Goal: Entertainment & Leisure: Browse casually

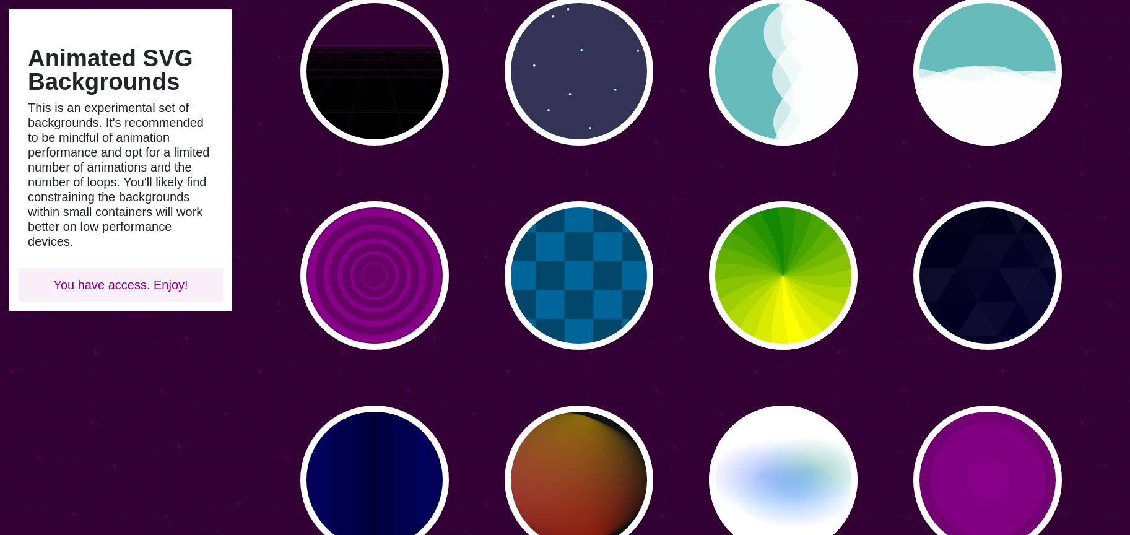
scroll to position [557, 0]
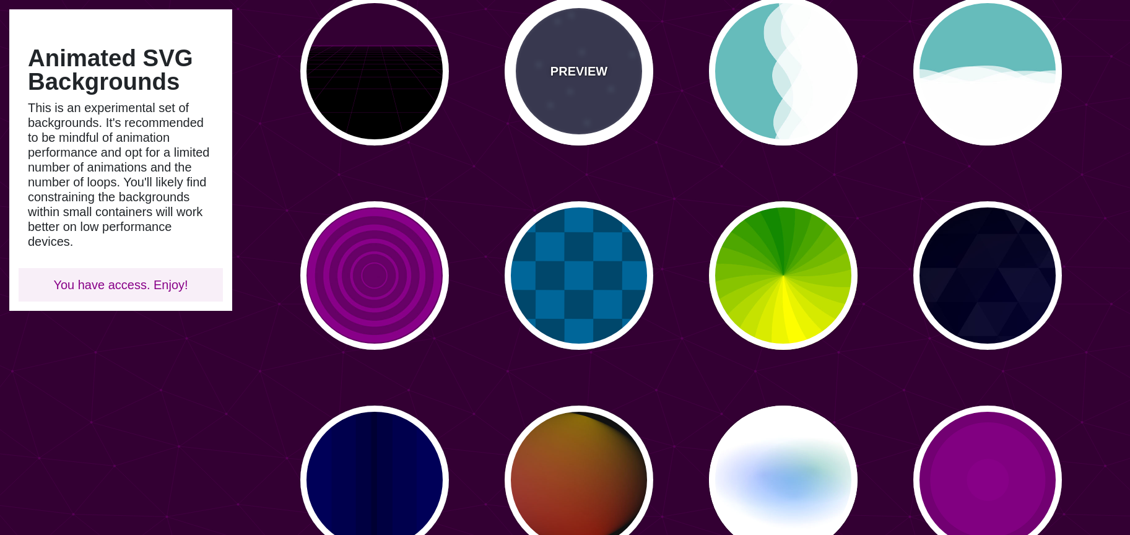
click at [558, 92] on div "PREVIEW" at bounding box center [579, 71] width 149 height 149
type input "#333355"
type input "#AAEEFF"
type input "15"
type input "40"
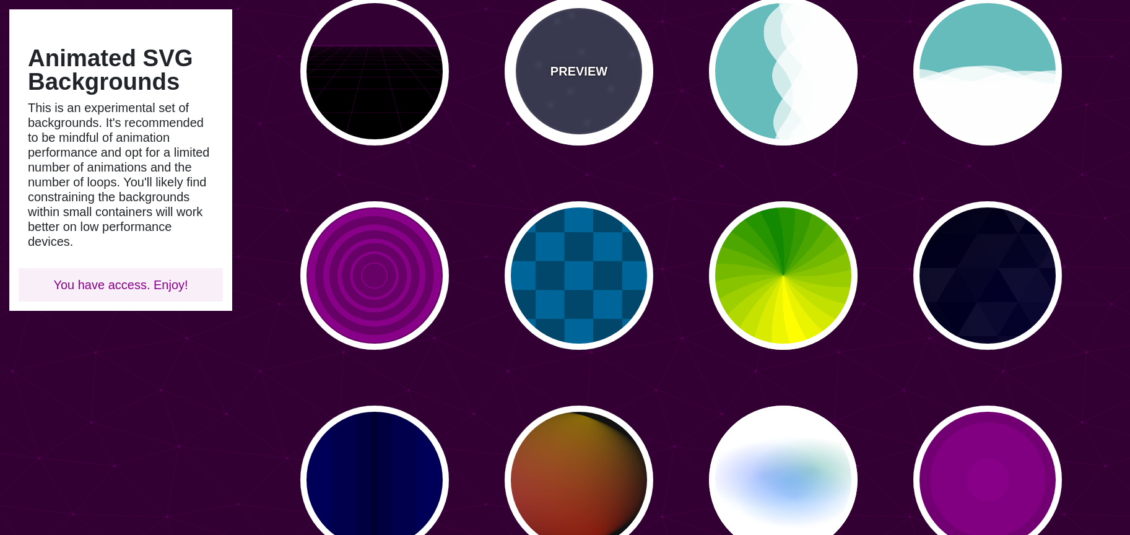
type input "5"
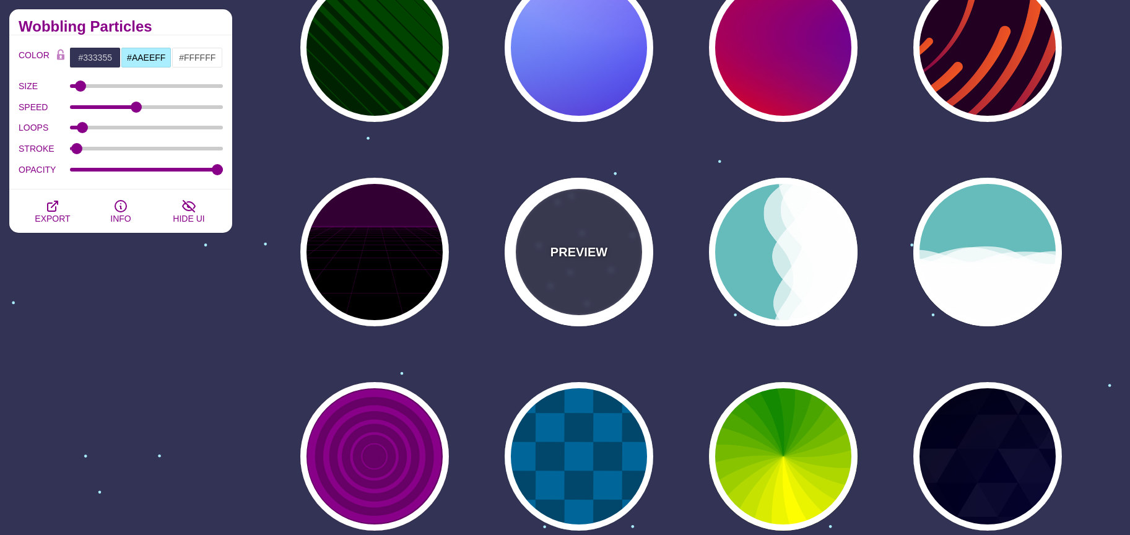
scroll to position [373, 0]
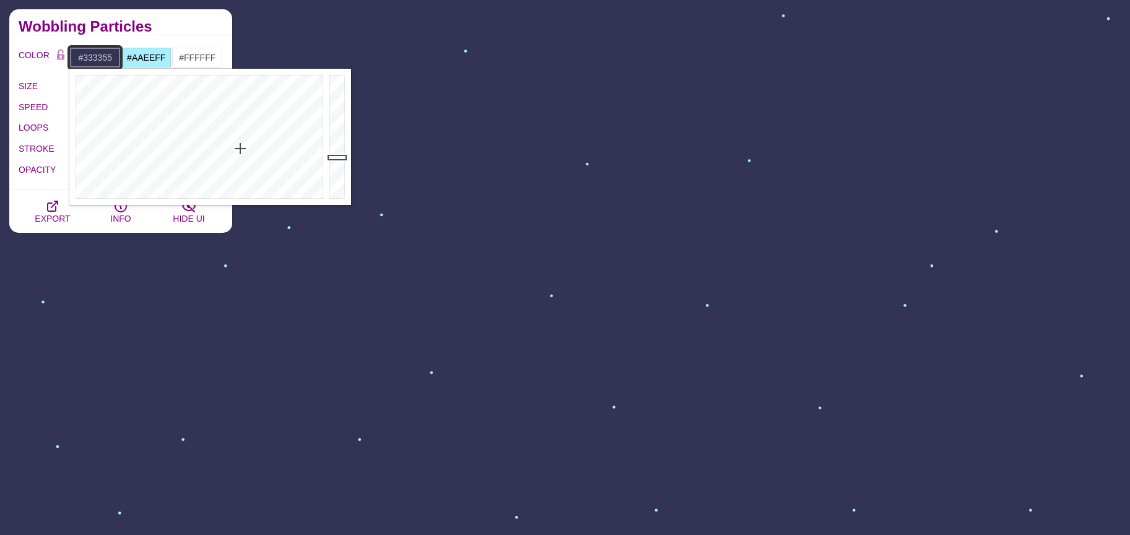
click at [108, 56] on input "#333355" at bounding box center [94, 57] width 51 height 21
drag, startPoint x: 206, startPoint y: 190, endPoint x: 216, endPoint y: 193, distance: 11.0
click at [216, 193] on div at bounding box center [197, 137] width 257 height 136
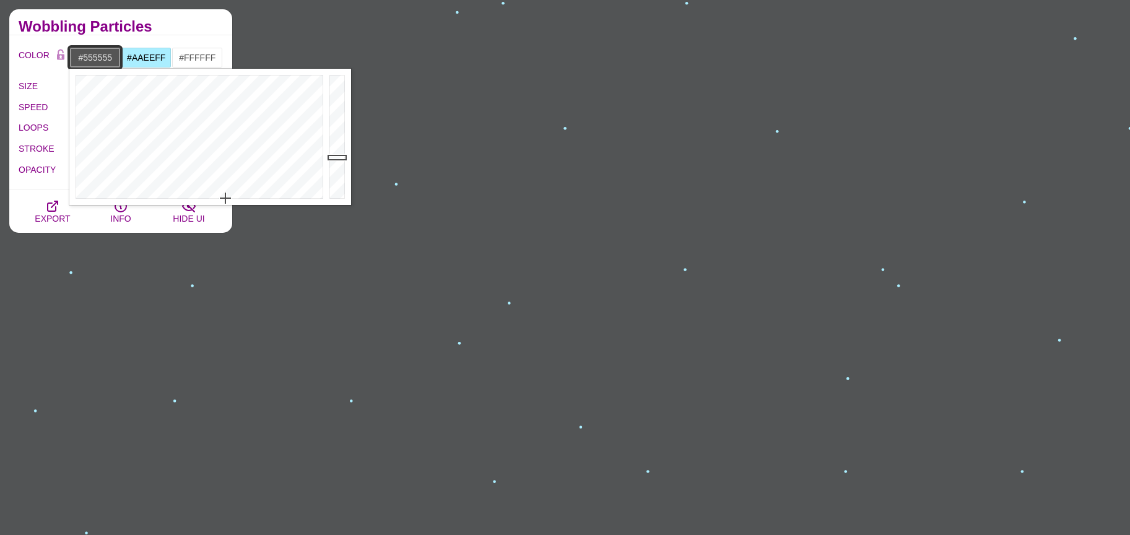
drag, startPoint x: 216, startPoint y: 194, endPoint x: 225, endPoint y: 205, distance: 14.5
click at [337, 92] on div at bounding box center [338, 137] width 25 height 136
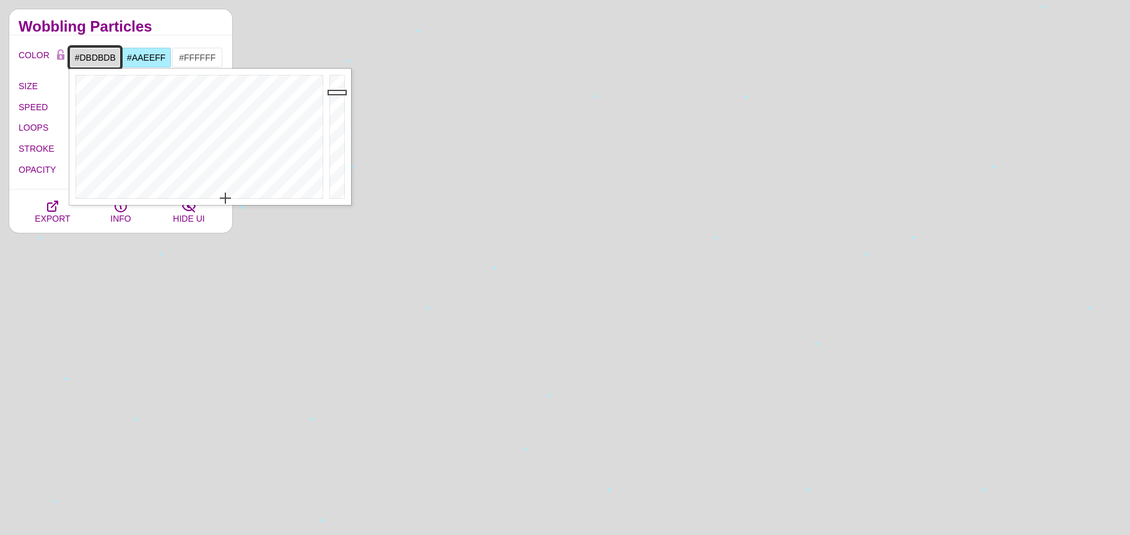
type input "#EEEEEE"
click at [339, 82] on div at bounding box center [338, 137] width 25 height 136
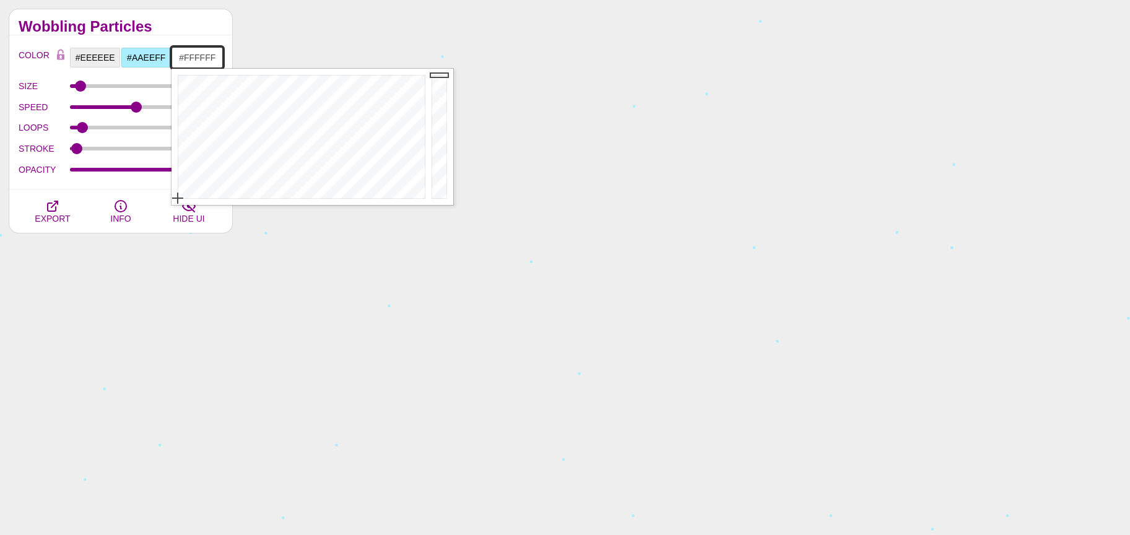
click at [204, 56] on input "#FFFFFF" at bounding box center [197, 57] width 51 height 21
click at [436, 186] on div at bounding box center [440, 137] width 25 height 136
drag, startPoint x: 447, startPoint y: 165, endPoint x: 447, endPoint y: 184, distance: 18.6
click at [447, 184] on div at bounding box center [440, 137] width 25 height 136
click at [440, 194] on div at bounding box center [440, 137] width 25 height 136
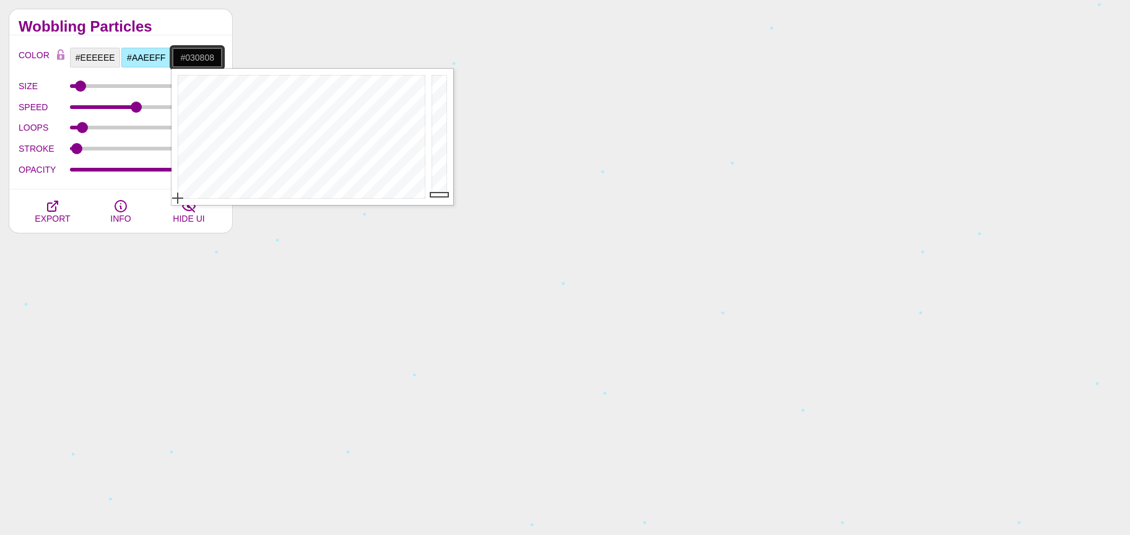
click at [302, 115] on div at bounding box center [300, 137] width 257 height 136
click at [302, 99] on div at bounding box center [300, 137] width 257 height 136
type input "#060308"
drag, startPoint x: 362, startPoint y: 108, endPoint x: 371, endPoint y: 126, distance: 19.9
click at [371, 125] on div at bounding box center [300, 137] width 257 height 136
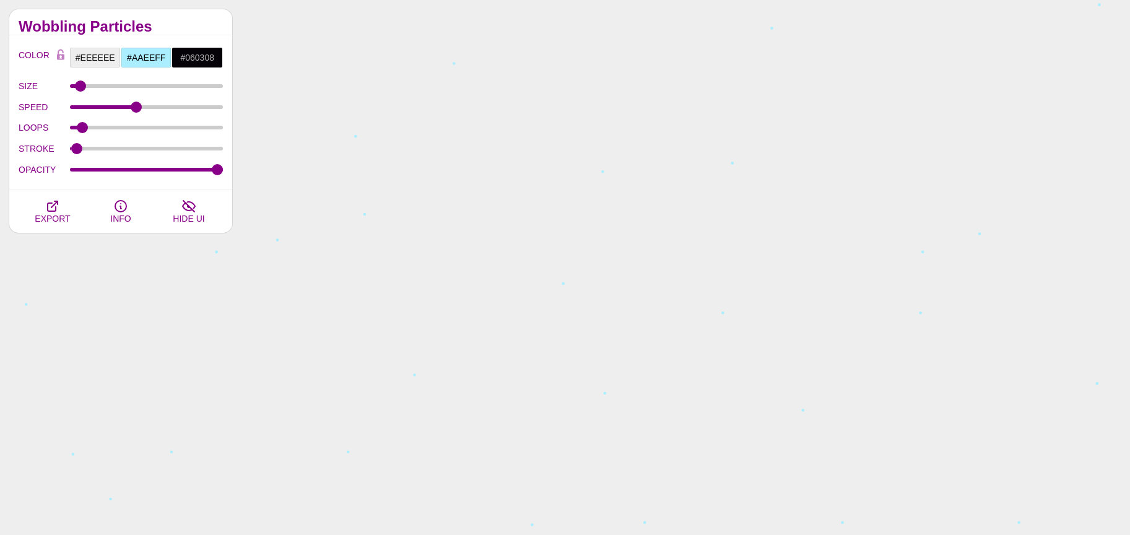
click at [40, 130] on label "LOOPS" at bounding box center [44, 127] width 51 height 16
click at [70, 130] on input "LOOPS" at bounding box center [147, 127] width 154 height 5
type input "5"
click at [77, 85] on input "SIZE" at bounding box center [147, 86] width 154 height 5
drag, startPoint x: 129, startPoint y: 108, endPoint x: 231, endPoint y: 110, distance: 101.5
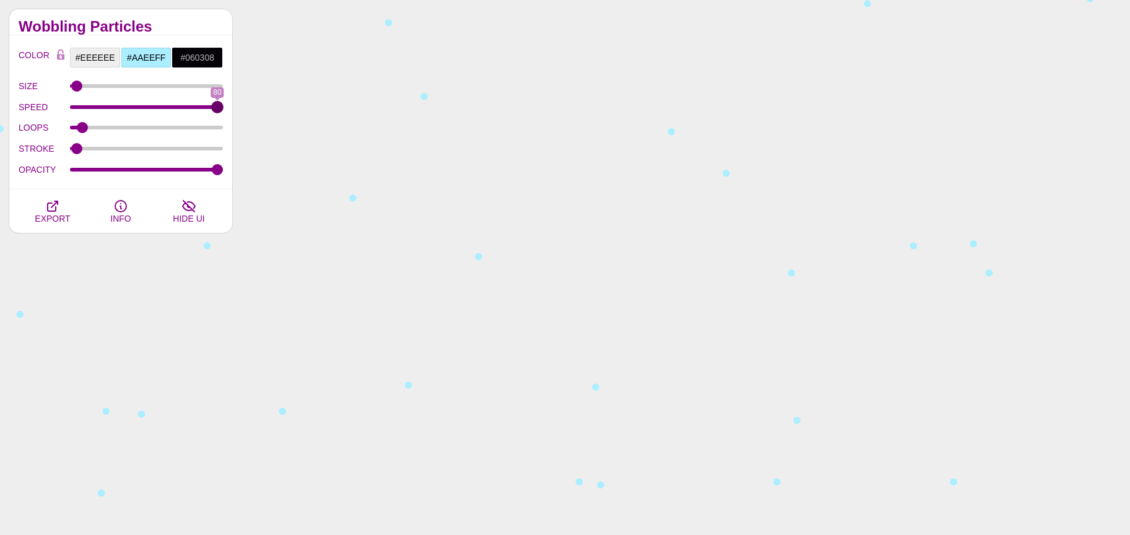
click at [224, 110] on input "SPEED" at bounding box center [147, 107] width 154 height 5
drag, startPoint x: 217, startPoint y: 106, endPoint x: 93, endPoint y: 110, distance: 123.9
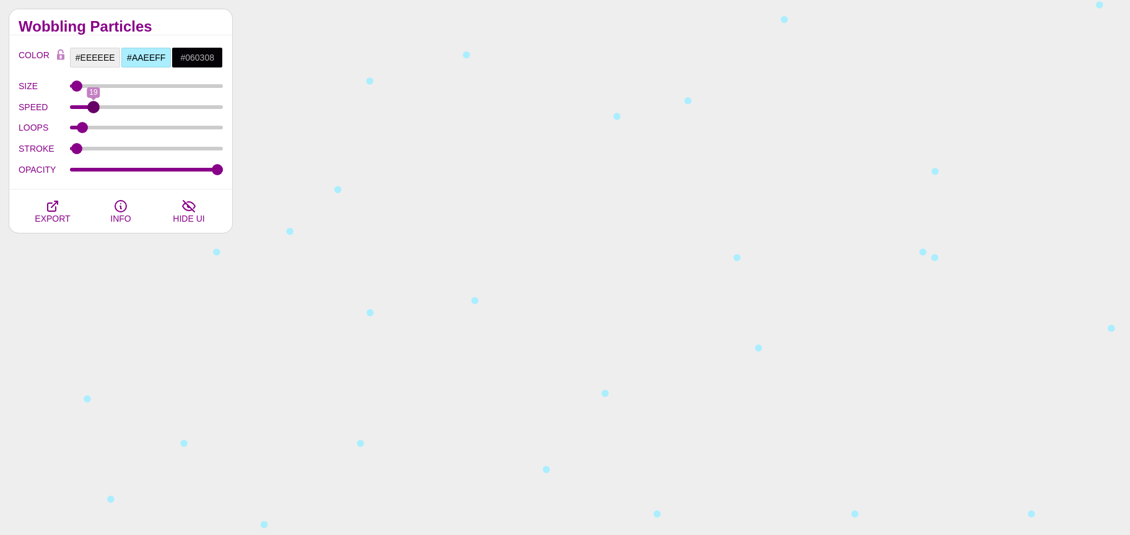
click at [93, 110] on input "SPEED" at bounding box center [147, 107] width 154 height 5
click at [70, 110] on input "SPEED" at bounding box center [147, 107] width 154 height 5
drag, startPoint x: 76, startPoint y: 109, endPoint x: 108, endPoint y: 110, distance: 32.8
click at [108, 110] on input "SPEED" at bounding box center [147, 107] width 154 height 5
drag, startPoint x: 108, startPoint y: 108, endPoint x: 119, endPoint y: 108, distance: 11.2
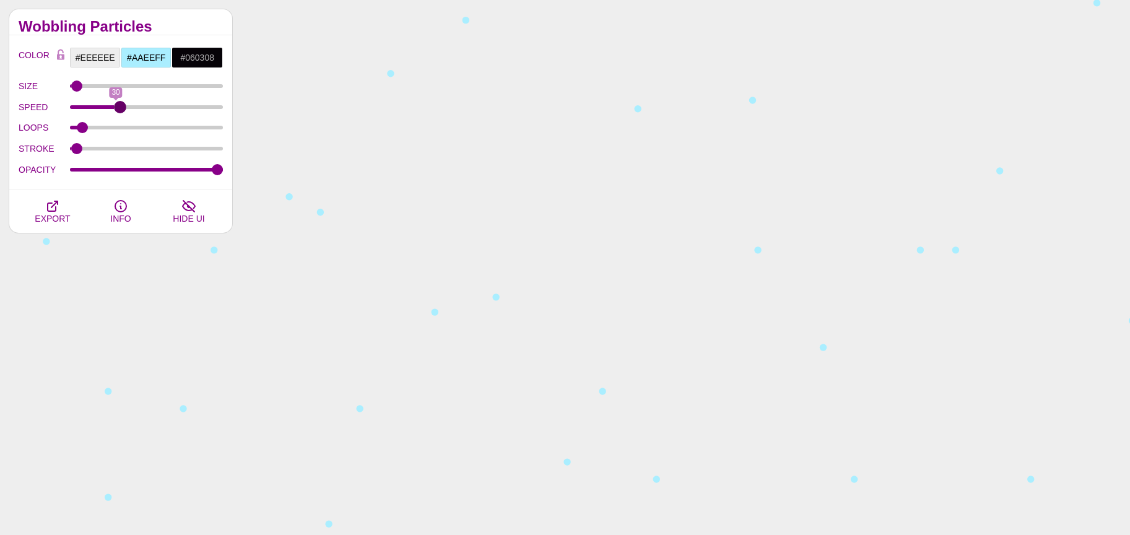
type input "32"
click at [119, 108] on input "SPEED" at bounding box center [147, 107] width 154 height 5
drag, startPoint x: 85, startPoint y: 131, endPoint x: 159, endPoint y: 136, distance: 73.8
type input "59"
click at [159, 130] on input "LOOPS" at bounding box center [147, 127] width 154 height 5
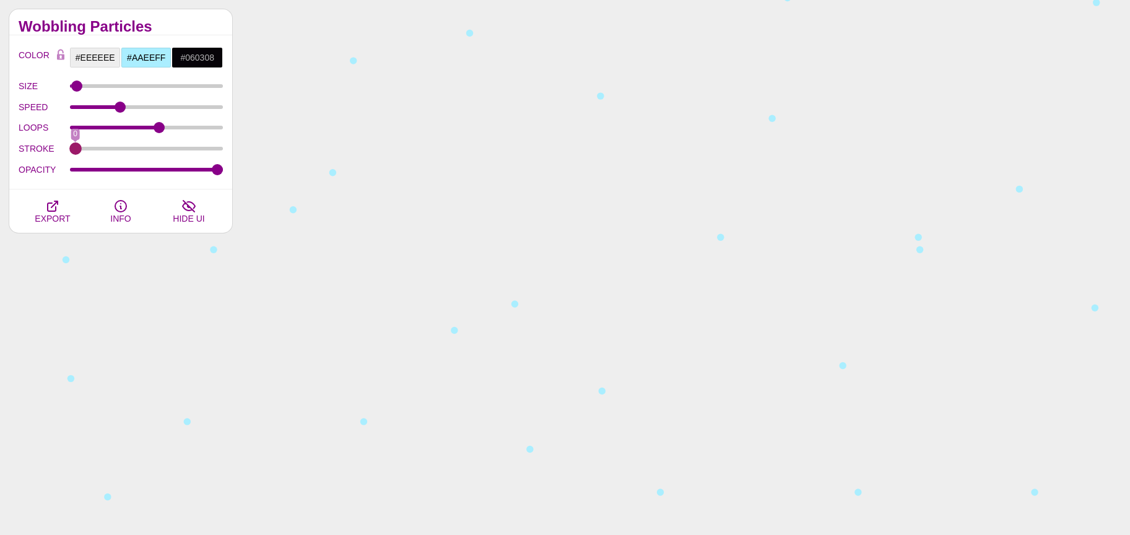
drag, startPoint x: 86, startPoint y: 148, endPoint x: 60, endPoint y: 131, distance: 30.9
type input "0"
click at [70, 146] on input "STROKE" at bounding box center [147, 148] width 154 height 5
type input "1"
drag, startPoint x: 204, startPoint y: 169, endPoint x: 234, endPoint y: 165, distance: 30.0
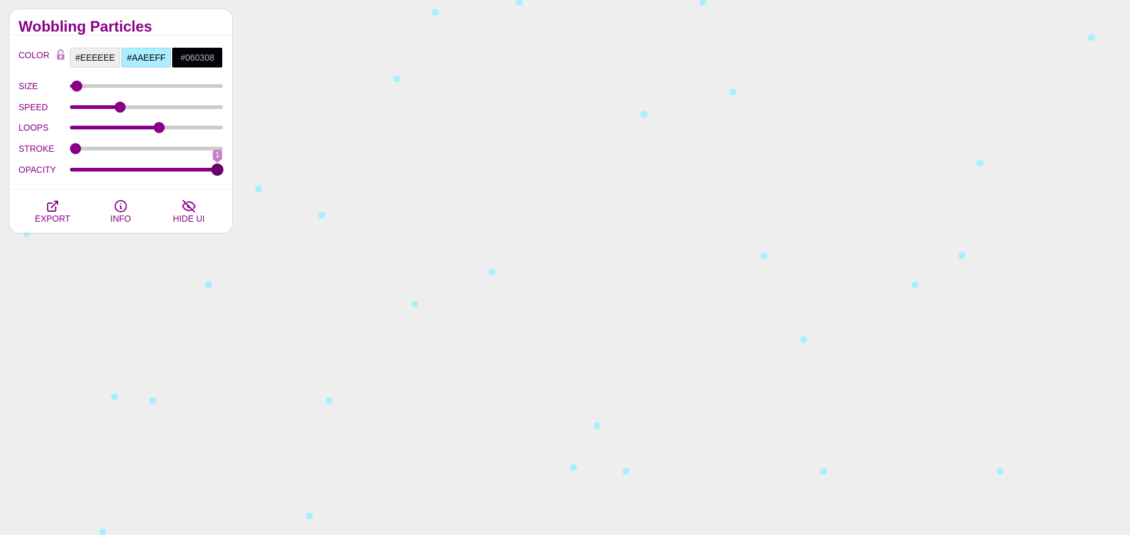
click at [224, 167] on input "OPACITY" at bounding box center [147, 169] width 154 height 5
click at [102, 58] on input "#EEEEEE" at bounding box center [94, 57] width 51 height 21
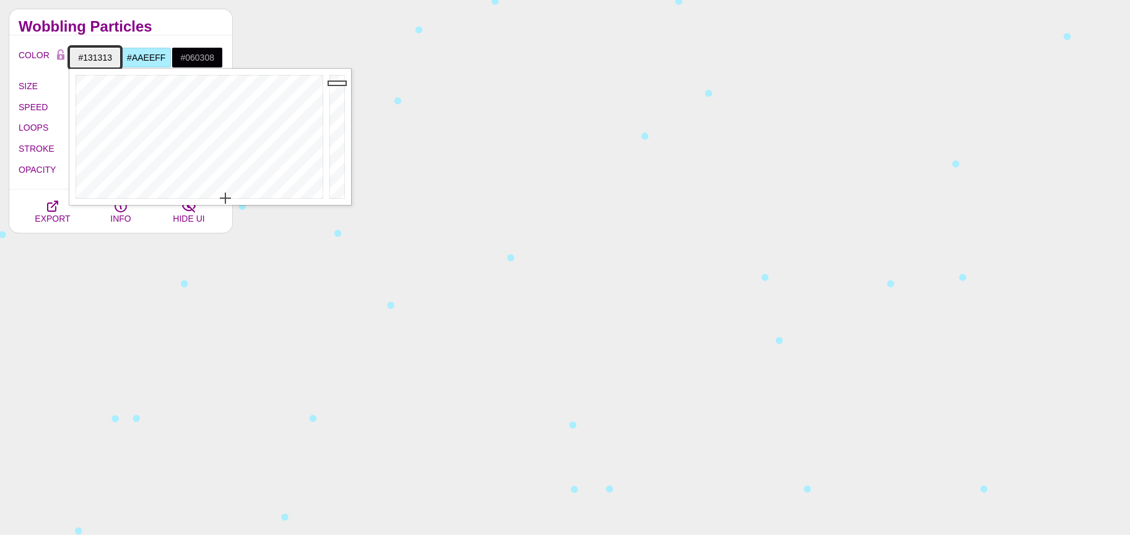
click at [332, 189] on div at bounding box center [338, 137] width 25 height 136
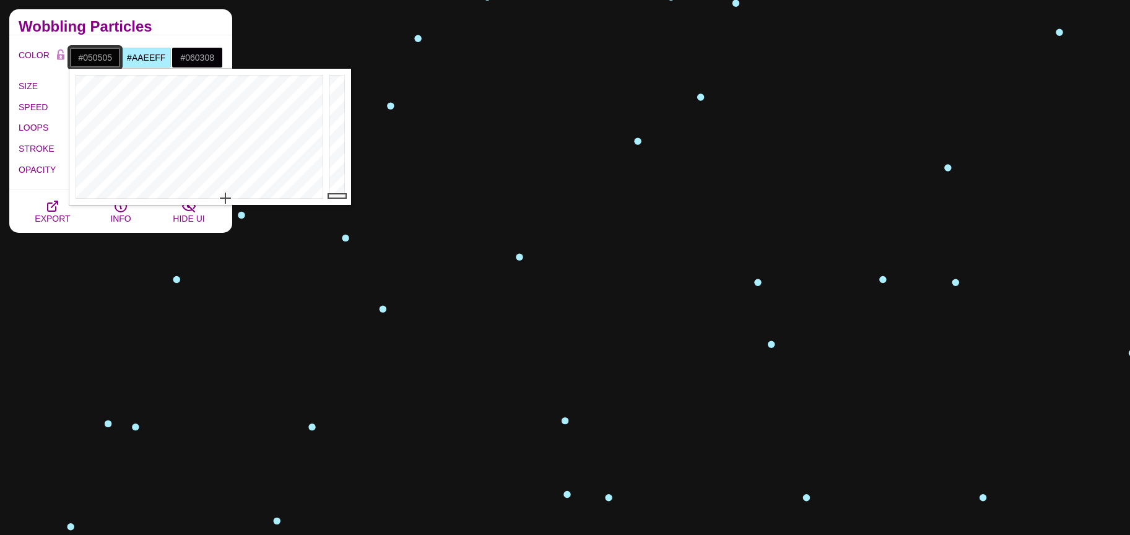
type input "#000000"
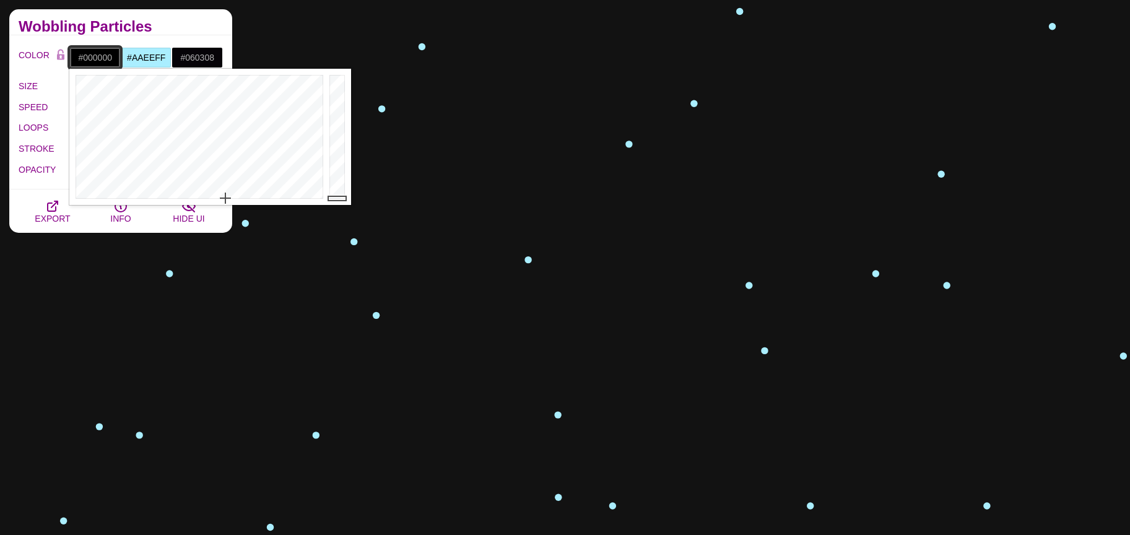
drag, startPoint x: 334, startPoint y: 190, endPoint x: 333, endPoint y: 203, distance: 13.1
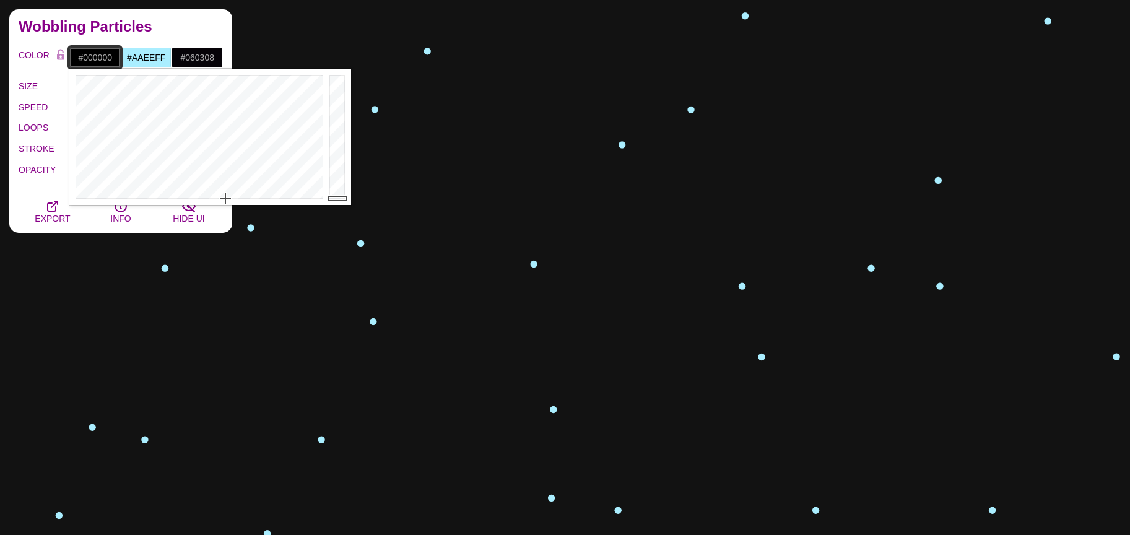
click at [337, 203] on div at bounding box center [338, 137] width 25 height 136
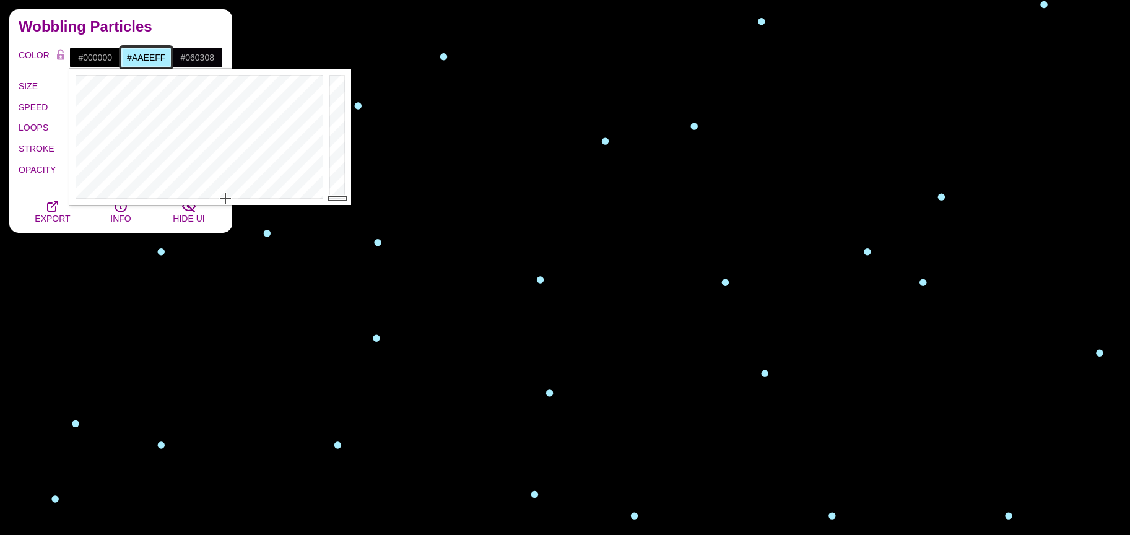
drag, startPoint x: 153, startPoint y: 53, endPoint x: 180, endPoint y: 77, distance: 36.4
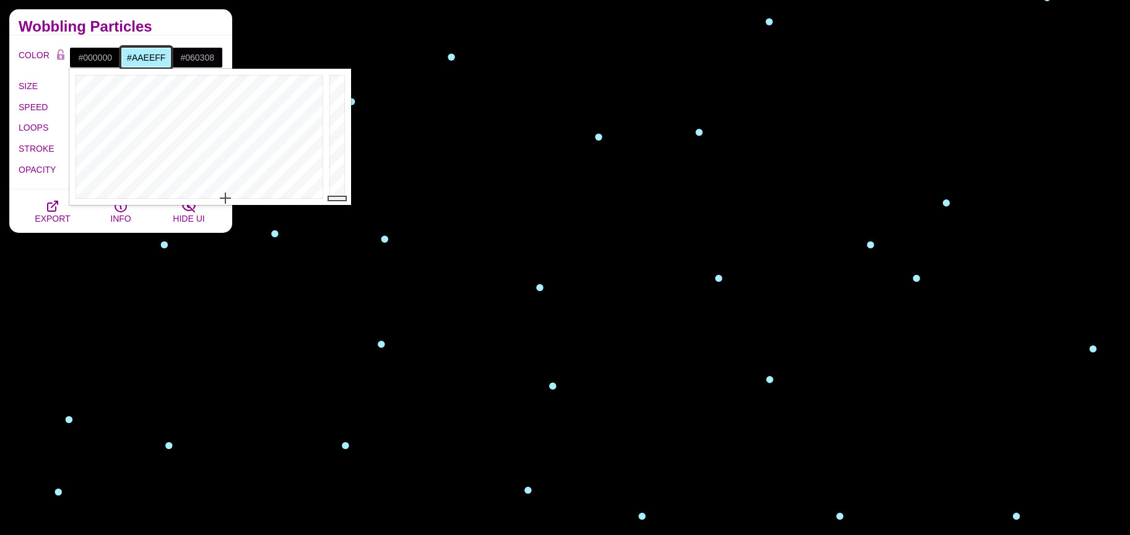
click at [153, 53] on input "#AAEEFF" at bounding box center [146, 57] width 51 height 21
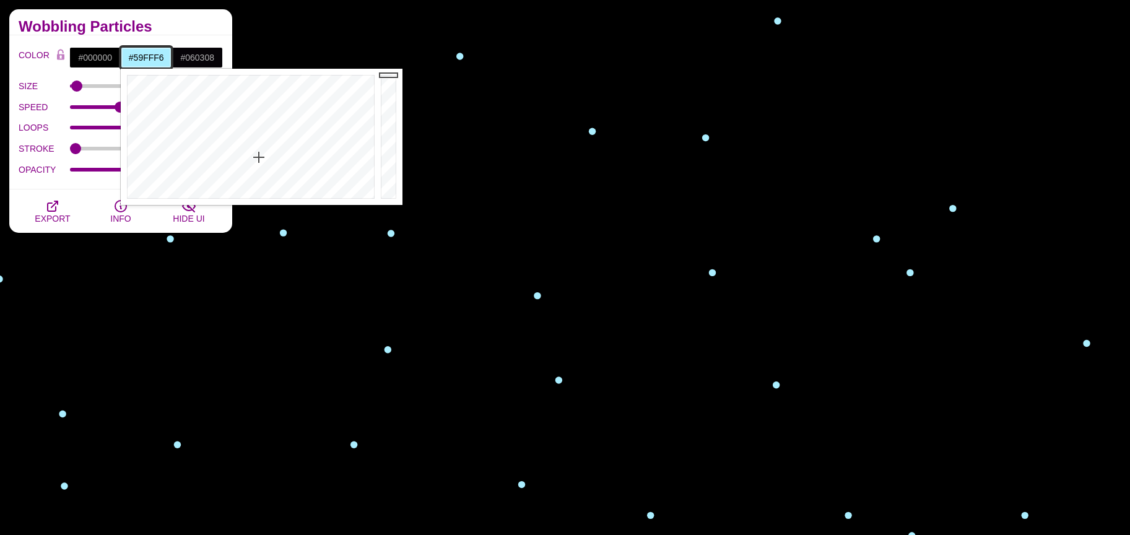
click at [248, 117] on div at bounding box center [249, 137] width 257 height 136
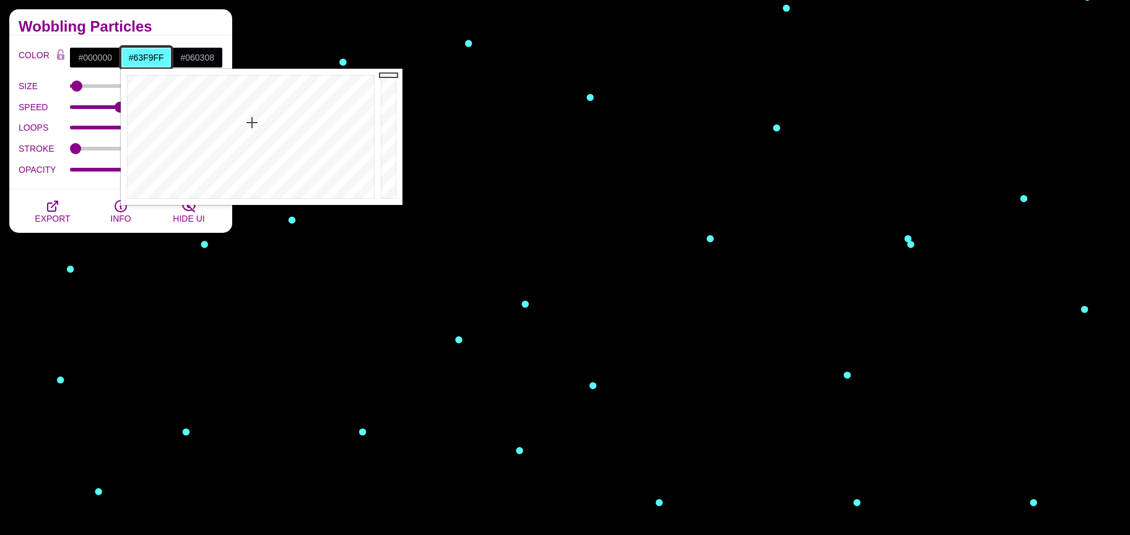
click at [252, 122] on div at bounding box center [249, 137] width 257 height 136
click at [267, 193] on div at bounding box center [249, 137] width 257 height 136
click at [258, 126] on div at bounding box center [249, 137] width 257 height 136
click at [331, 96] on div at bounding box center [249, 137] width 257 height 136
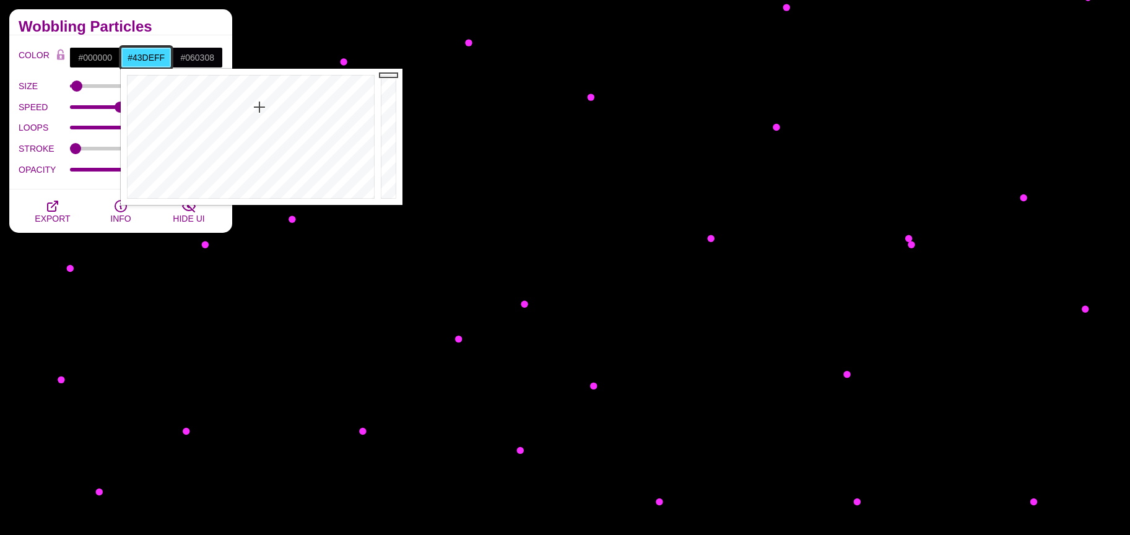
click at [257, 106] on div at bounding box center [249, 137] width 257 height 136
type input "#25FFF0"
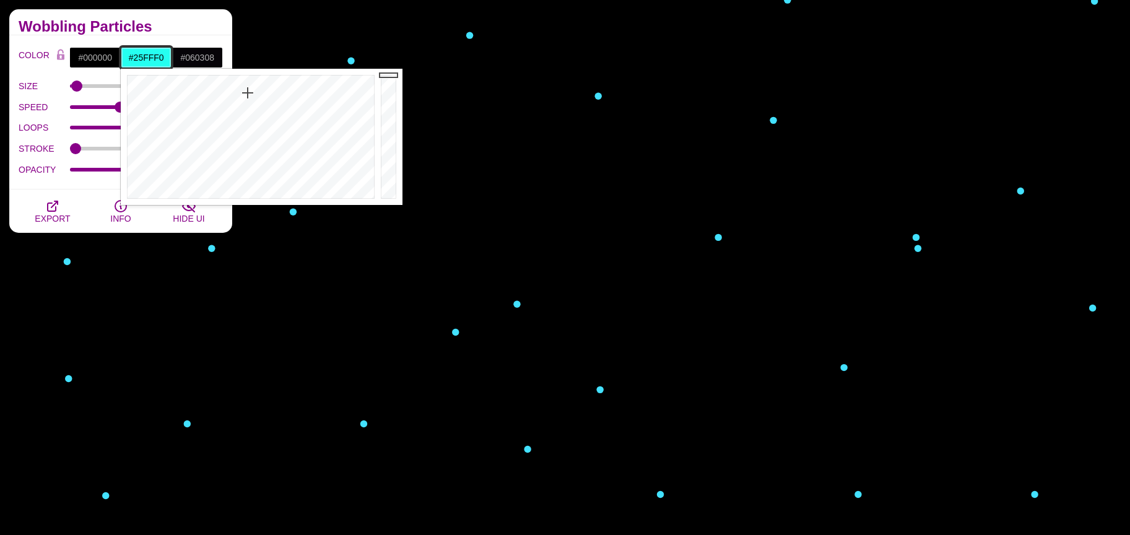
click at [248, 92] on div at bounding box center [249, 137] width 257 height 136
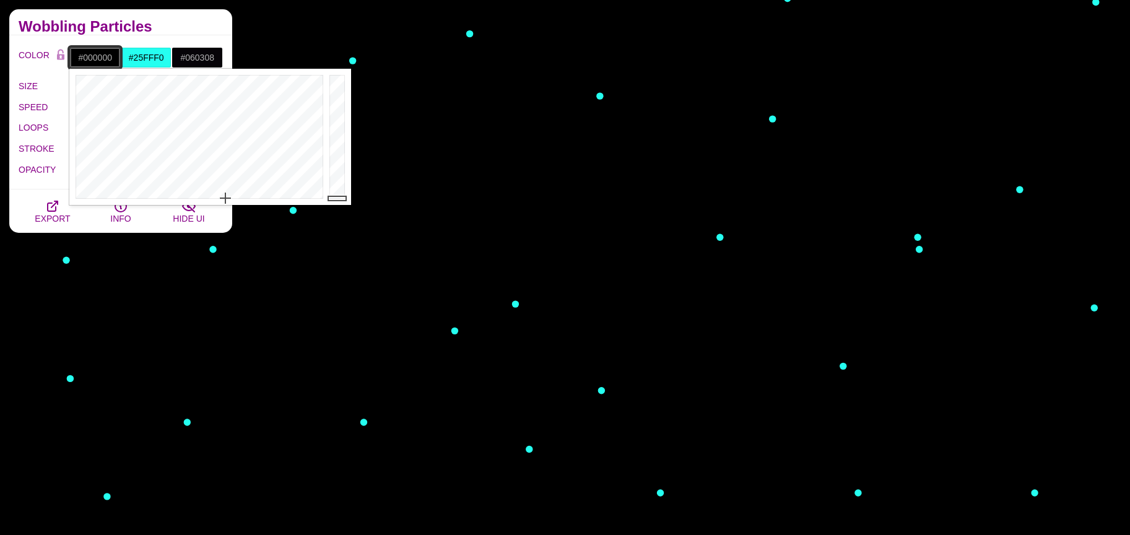
drag, startPoint x: 98, startPoint y: 51, endPoint x: 207, endPoint y: 76, distance: 111.7
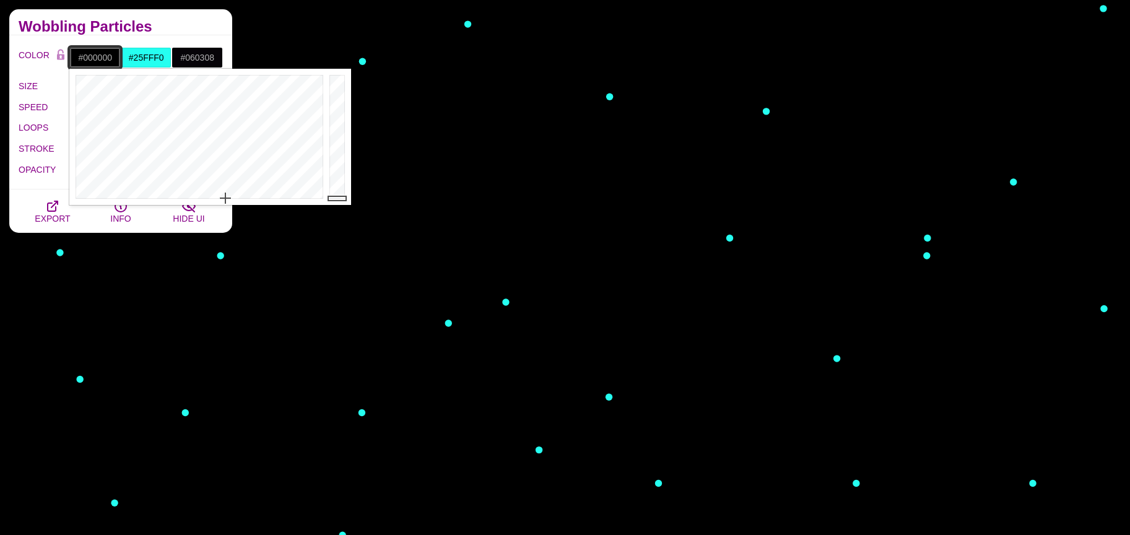
click at [98, 51] on input "#000000" at bounding box center [94, 57] width 51 height 21
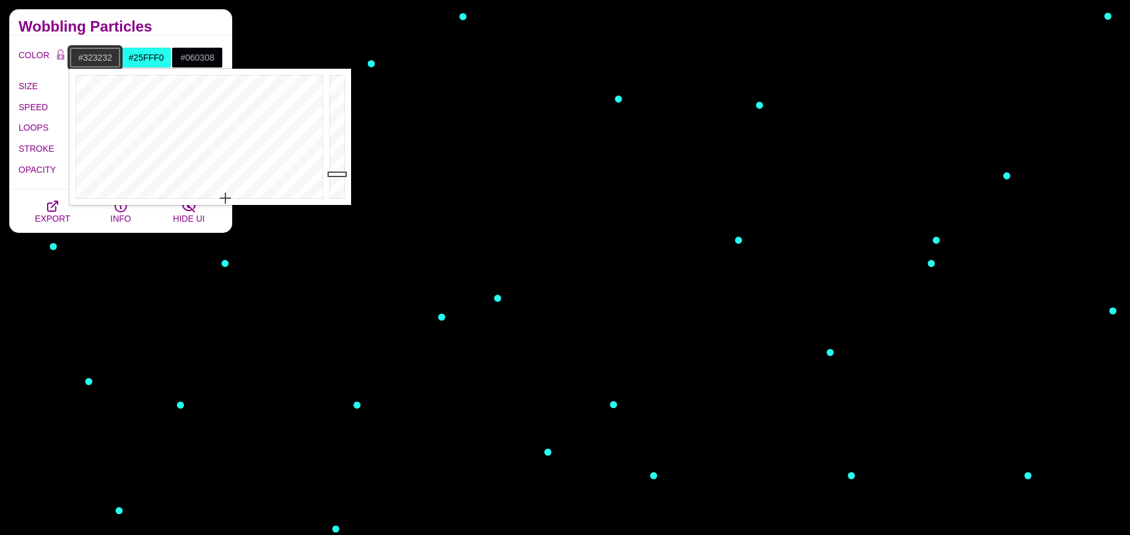
click at [334, 173] on div at bounding box center [338, 137] width 25 height 136
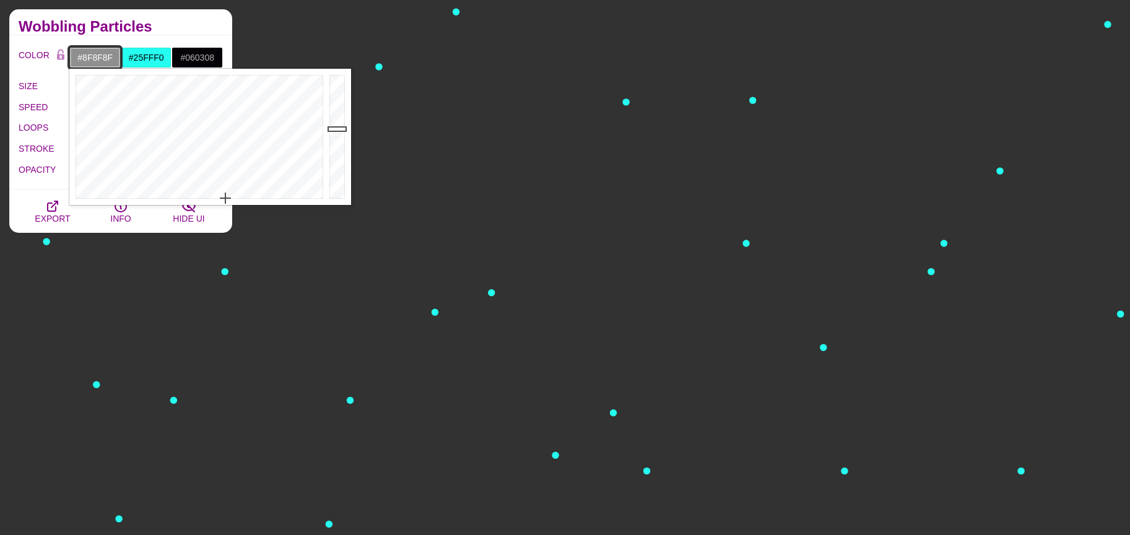
click at [332, 128] on div at bounding box center [338, 137] width 25 height 136
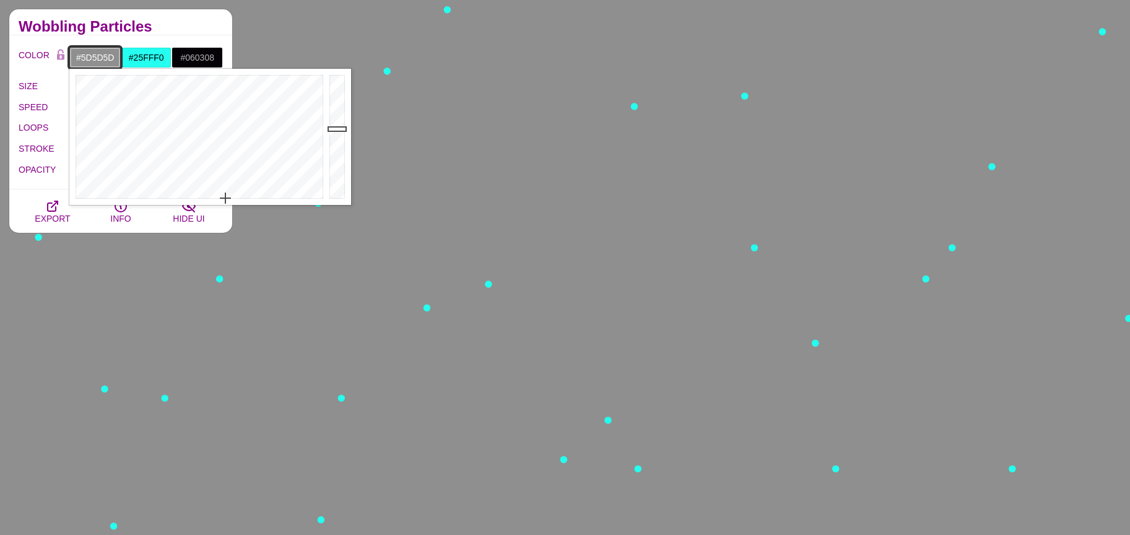
click at [336, 152] on div at bounding box center [338, 137] width 25 height 136
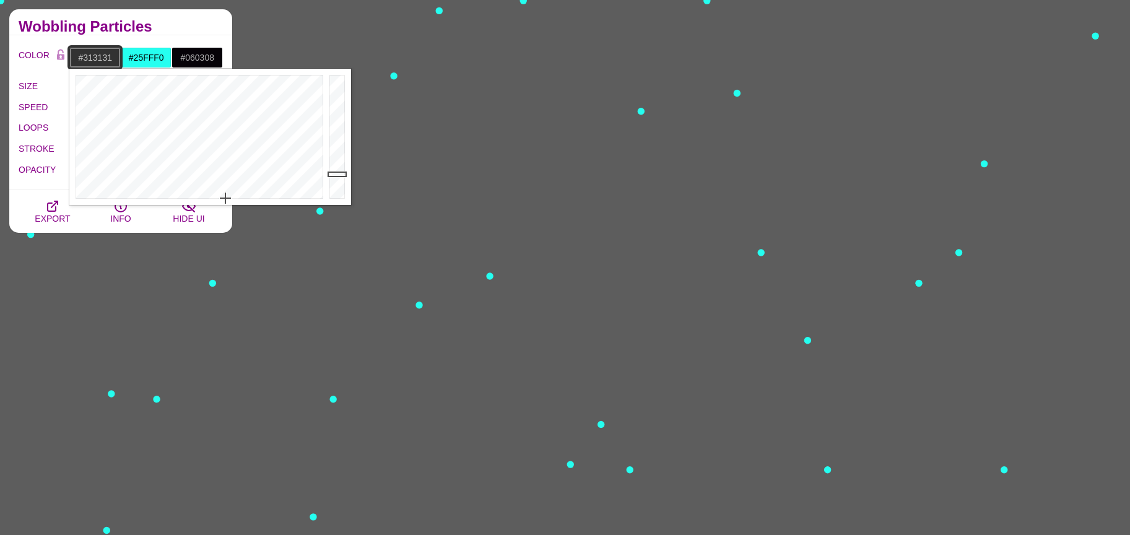
click at [336, 174] on div at bounding box center [338, 137] width 25 height 136
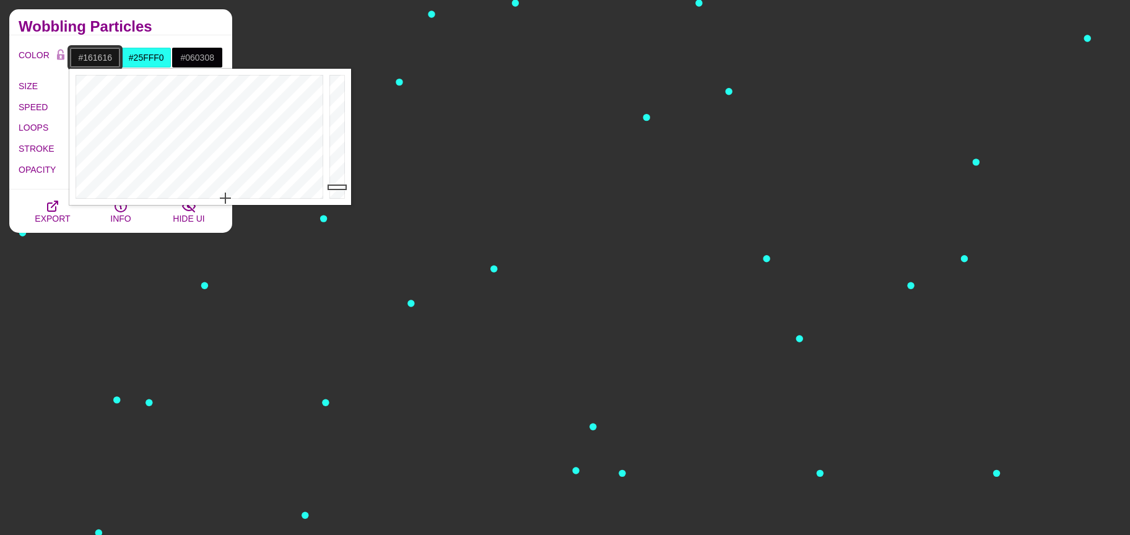
click at [338, 187] on div at bounding box center [338, 137] width 25 height 136
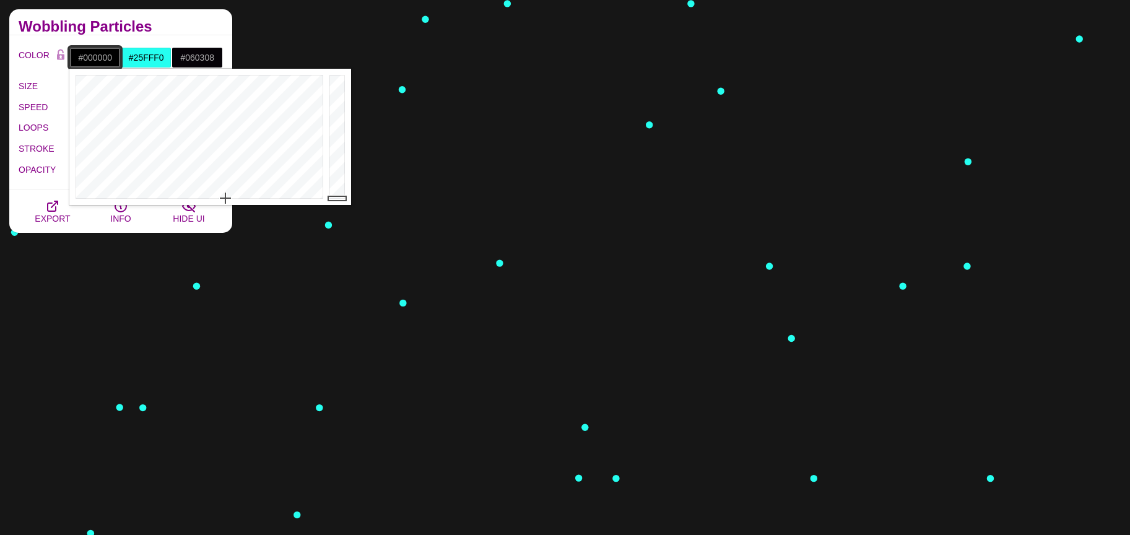
drag, startPoint x: 338, startPoint y: 188, endPoint x: 341, endPoint y: 199, distance: 11.4
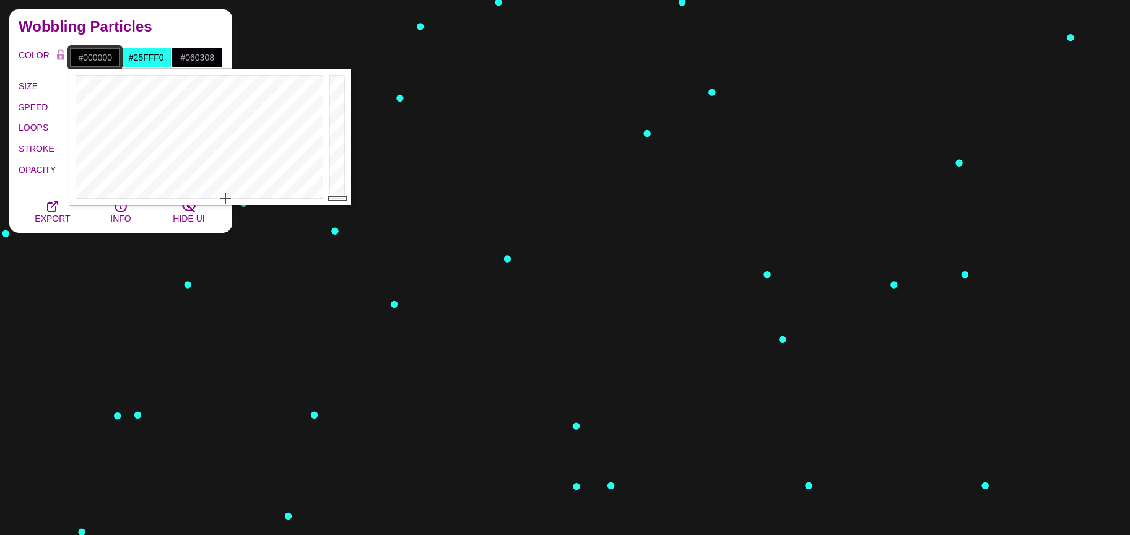
click at [341, 199] on div at bounding box center [338, 137] width 25 height 136
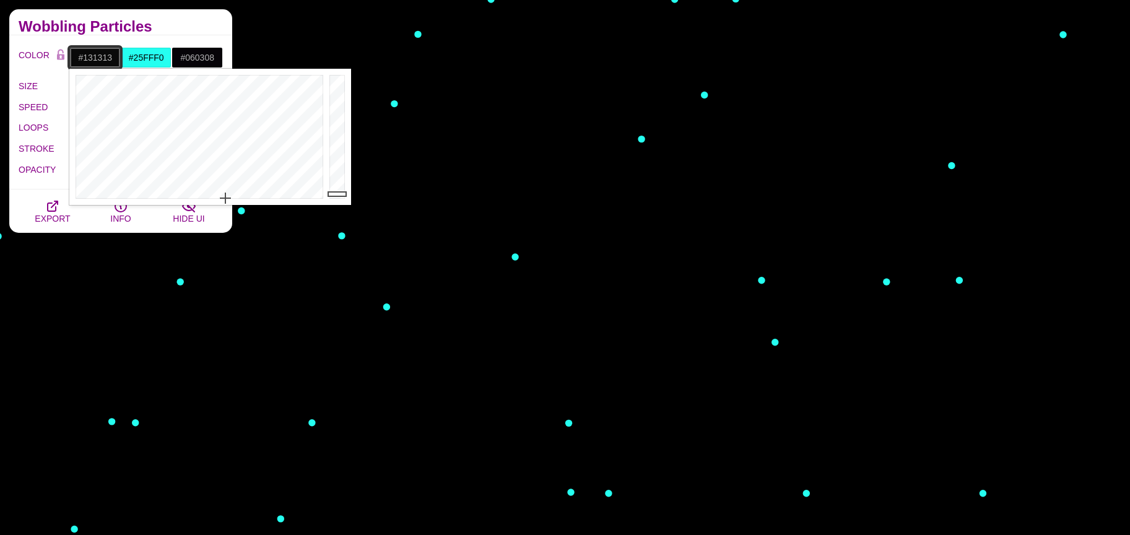
type input "#161616"
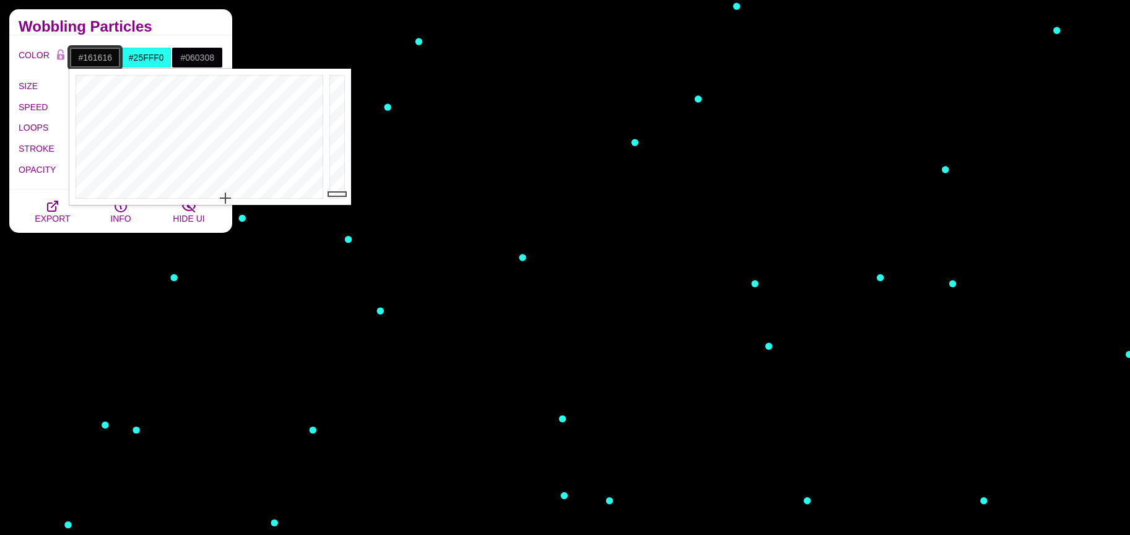
drag, startPoint x: 341, startPoint y: 193, endPoint x: 342, endPoint y: 187, distance: 6.3
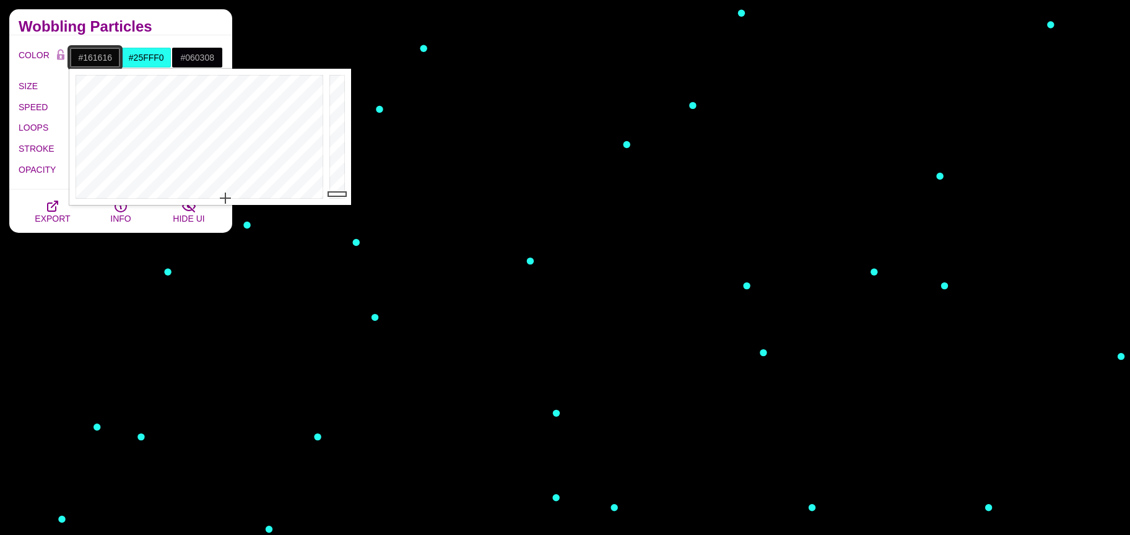
click at [342, 187] on div at bounding box center [338, 137] width 25 height 136
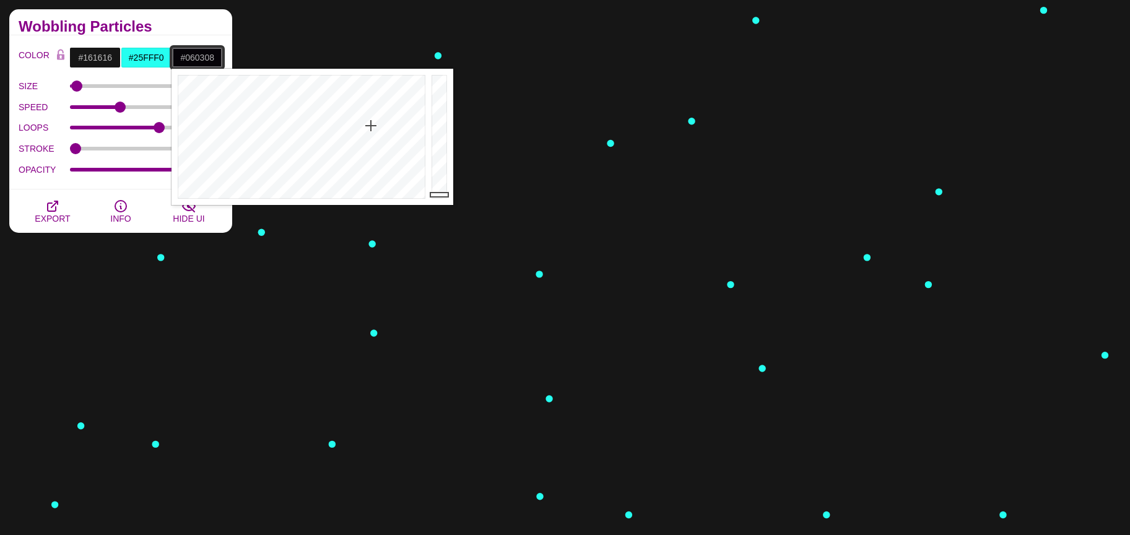
click at [196, 59] on input "#060308" at bounding box center [197, 57] width 51 height 21
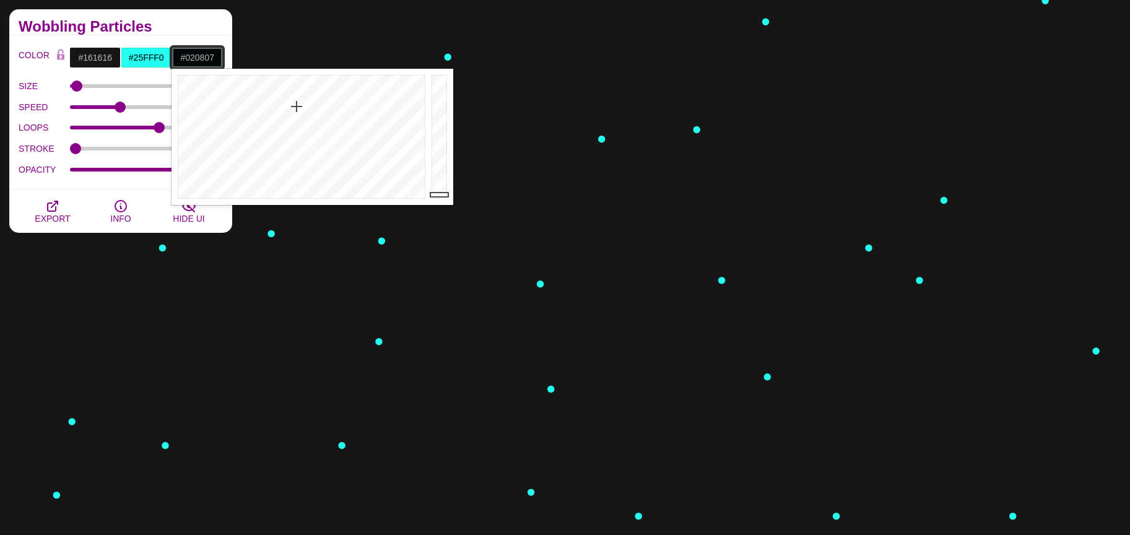
click at [297, 106] on div at bounding box center [300, 137] width 257 height 136
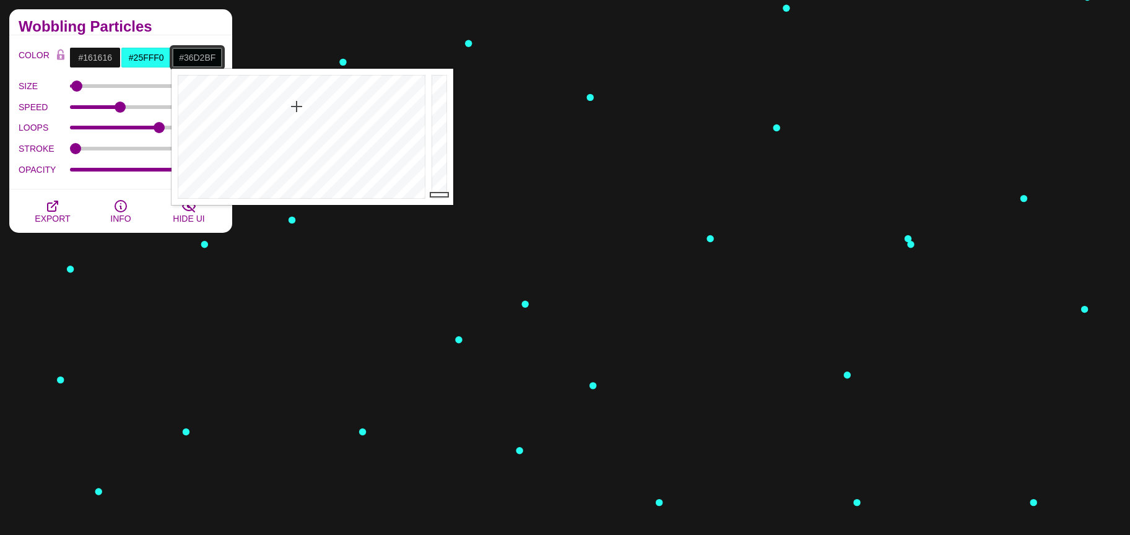
click at [434, 96] on div at bounding box center [440, 137] width 25 height 136
type input "#D21DCA"
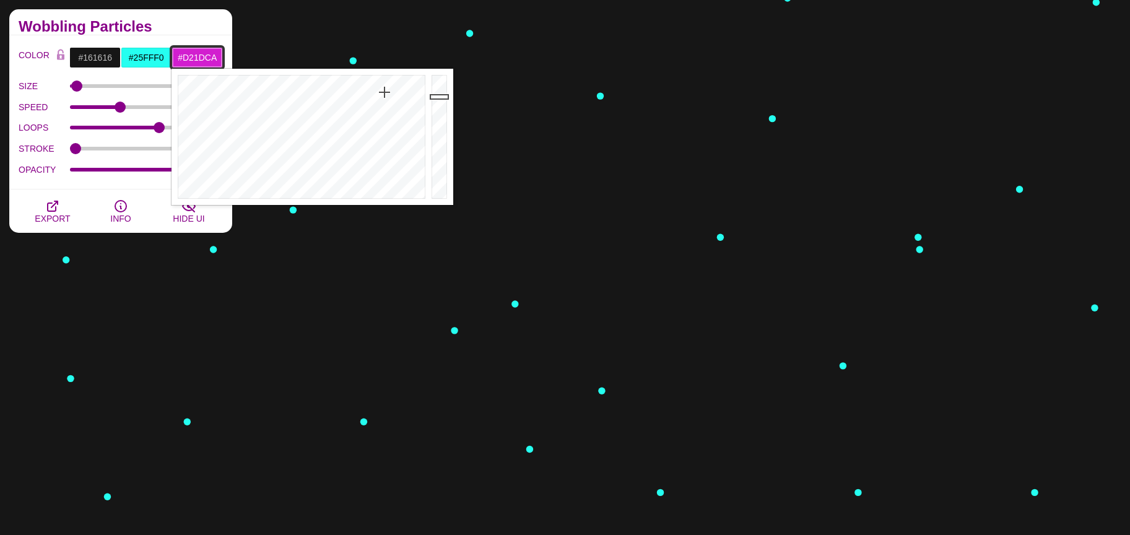
click at [386, 91] on div at bounding box center [300, 137] width 257 height 136
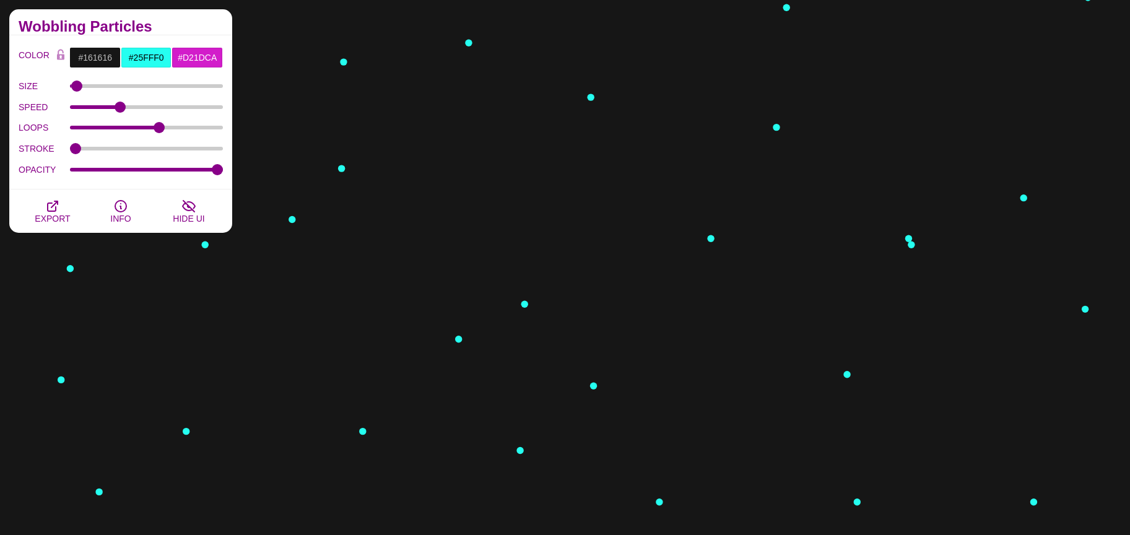
click at [48, 126] on label "LOOPS" at bounding box center [44, 127] width 51 height 16
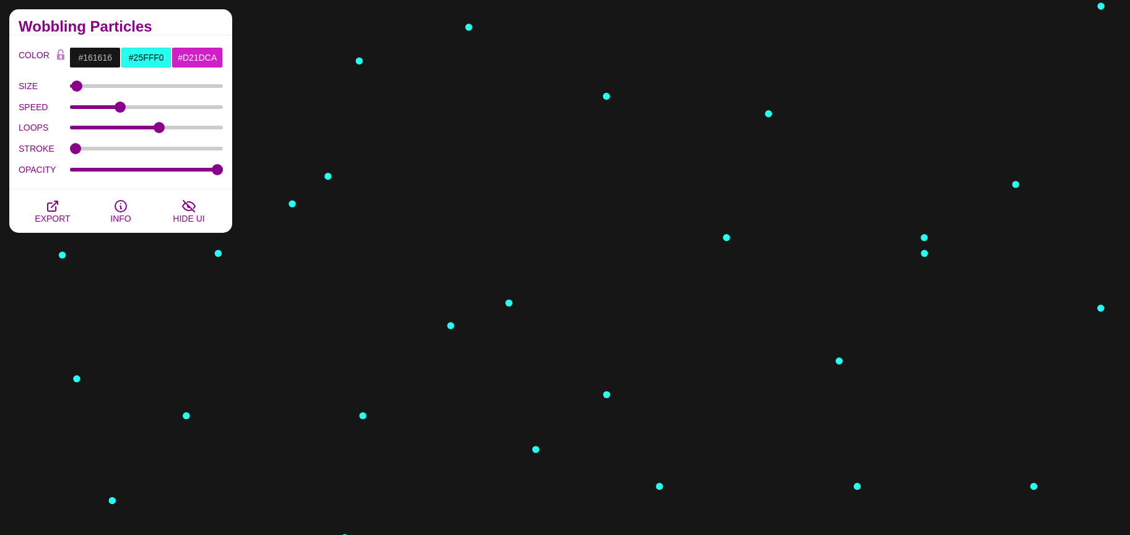
click at [70, 126] on input "LOOPS" at bounding box center [147, 127] width 154 height 5
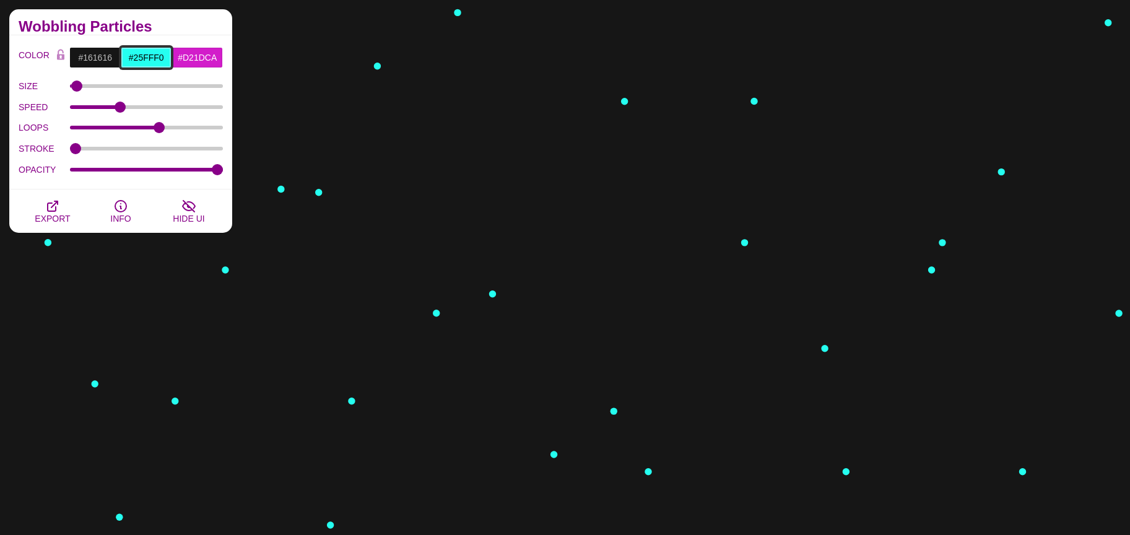
click at [159, 59] on input "#25FFF0" at bounding box center [146, 57] width 51 height 21
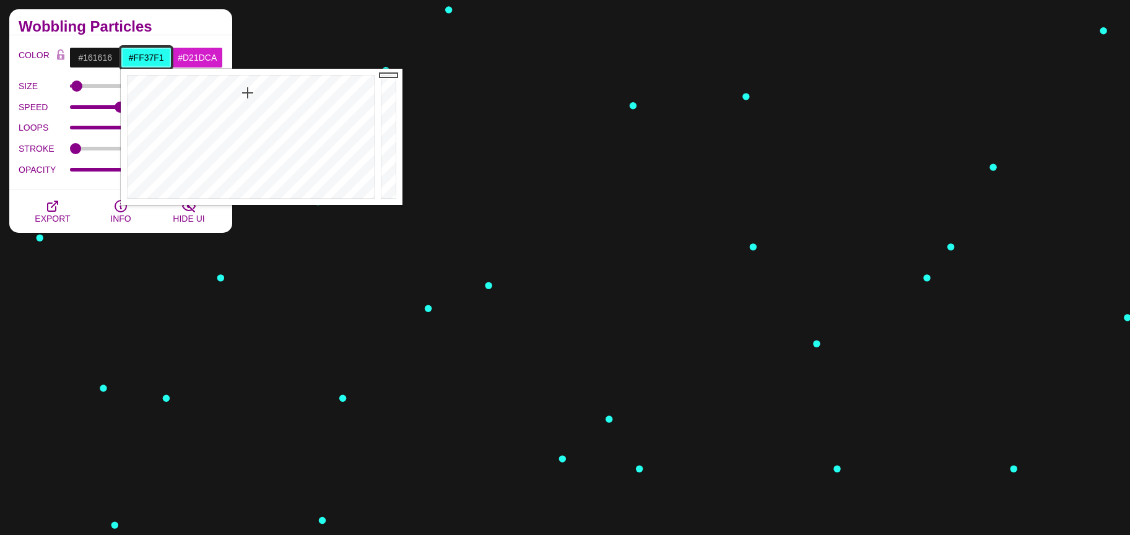
type input "#FF37F4"
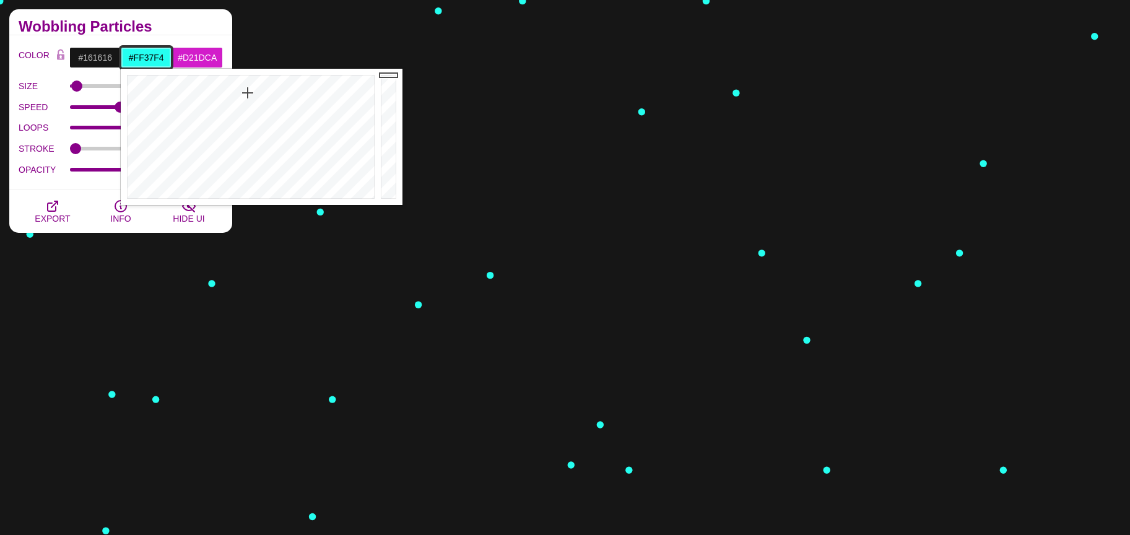
click at [335, 101] on div at bounding box center [249, 137] width 257 height 136
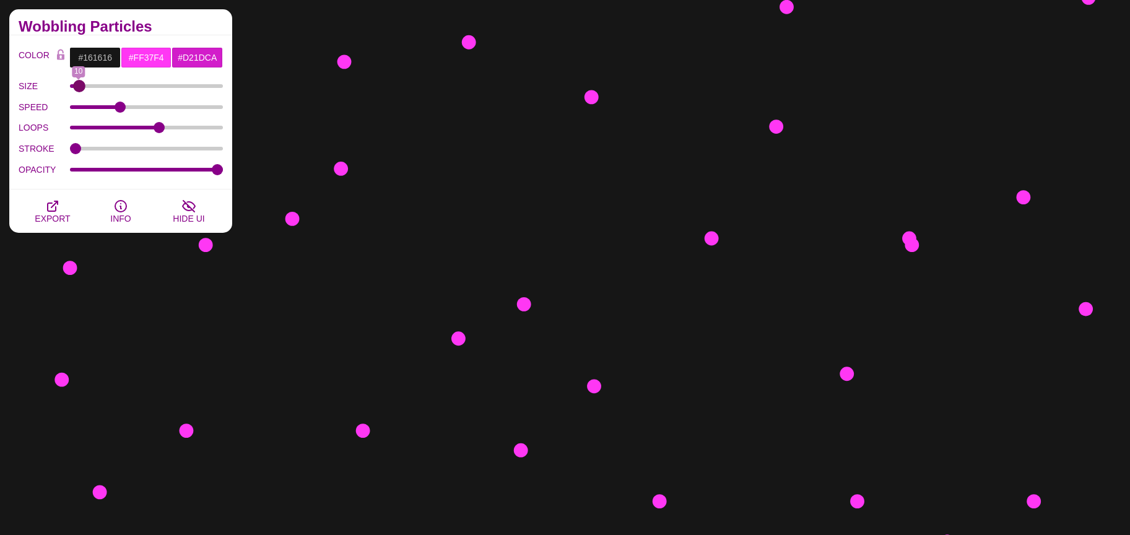
click at [79, 84] on input "SIZE" at bounding box center [147, 86] width 154 height 5
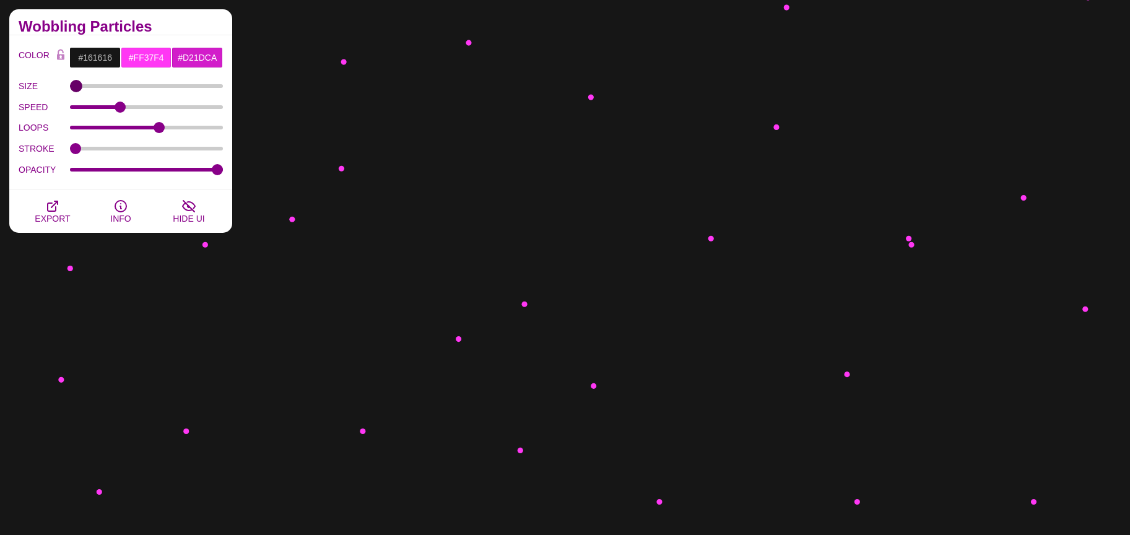
type input "3"
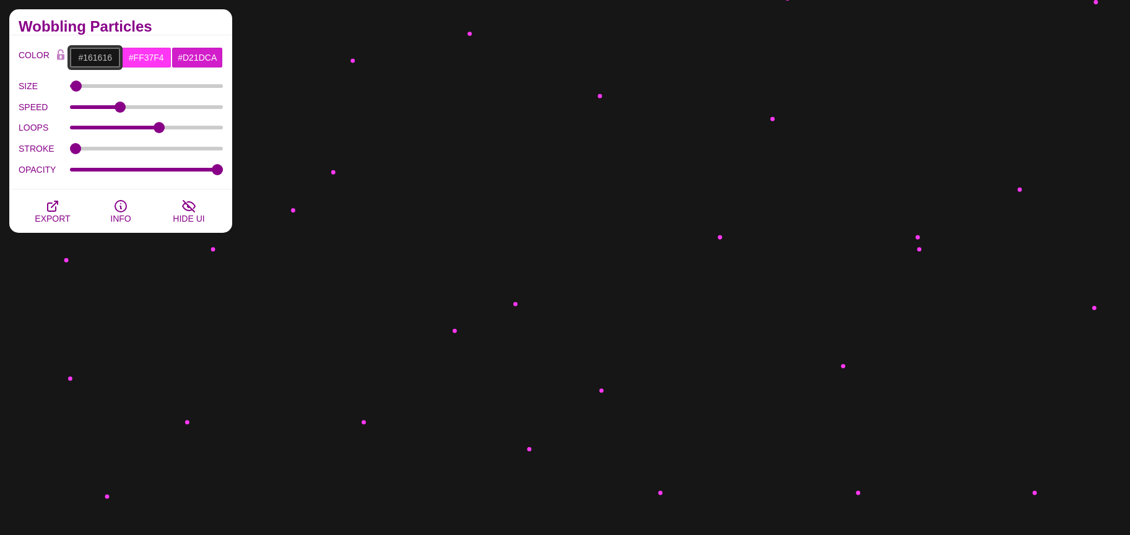
click at [93, 58] on input "#161616" at bounding box center [94, 57] width 51 height 21
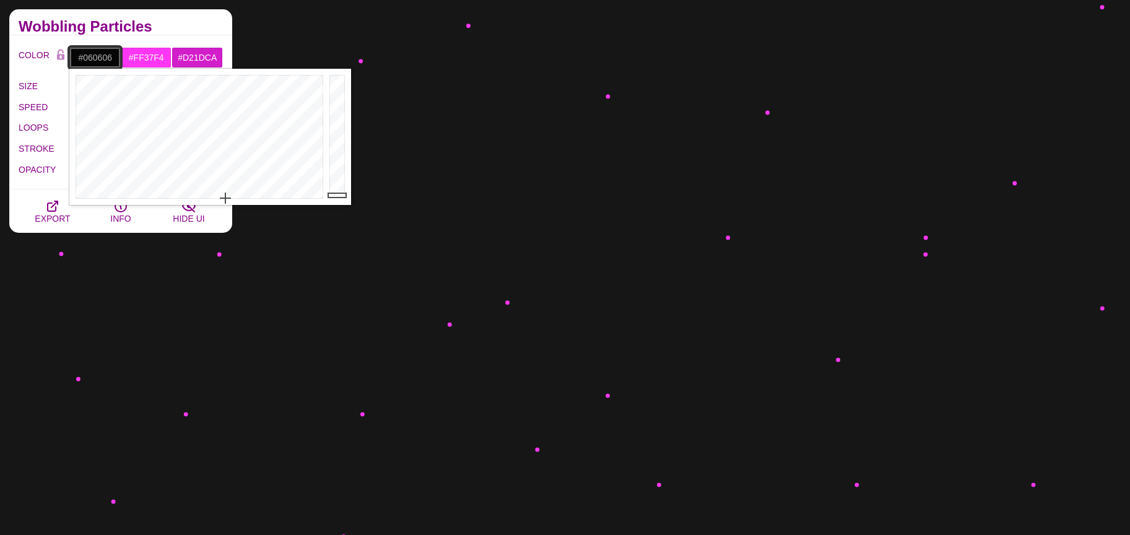
type input "#000000"
drag, startPoint x: 336, startPoint y: 190, endPoint x: 344, endPoint y: 205, distance: 16.9
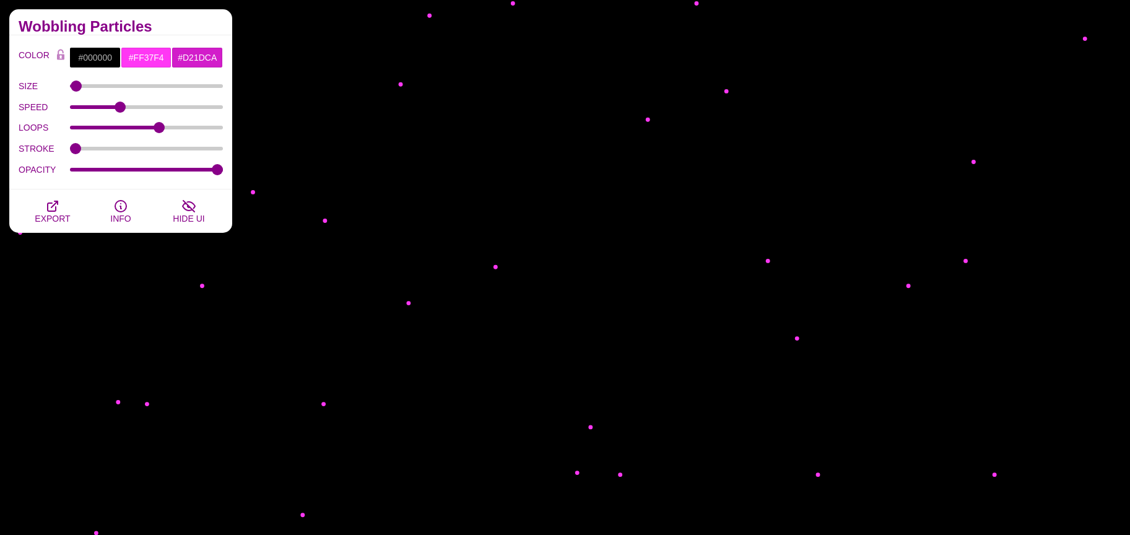
click at [124, 32] on h2 "Wobbling Particles" at bounding box center [121, 27] width 204 height 10
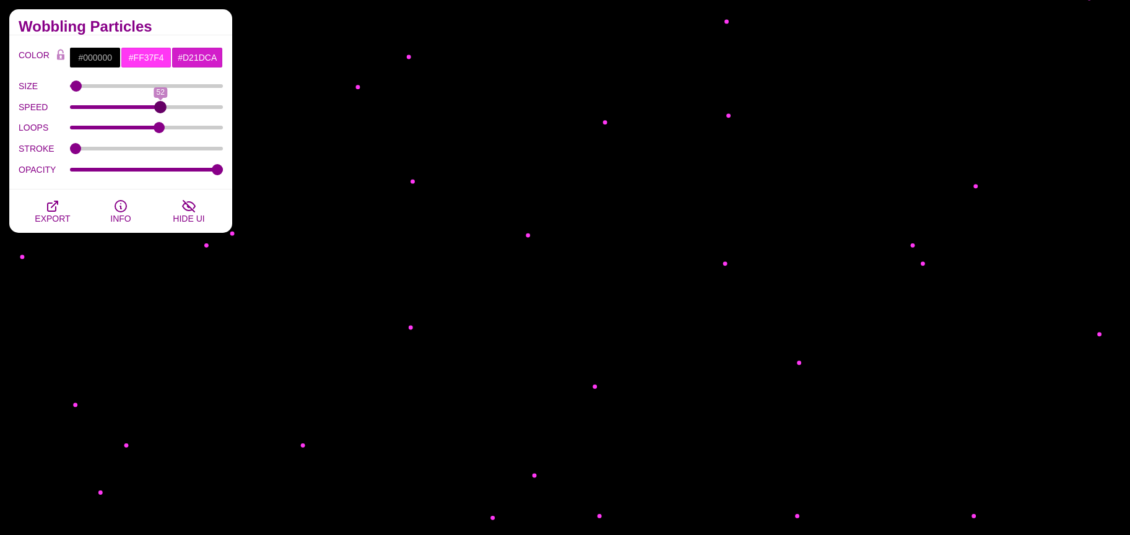
drag, startPoint x: 121, startPoint y: 106, endPoint x: 160, endPoint y: 106, distance: 39.0
click at [160, 106] on input "SPEED" at bounding box center [147, 107] width 154 height 5
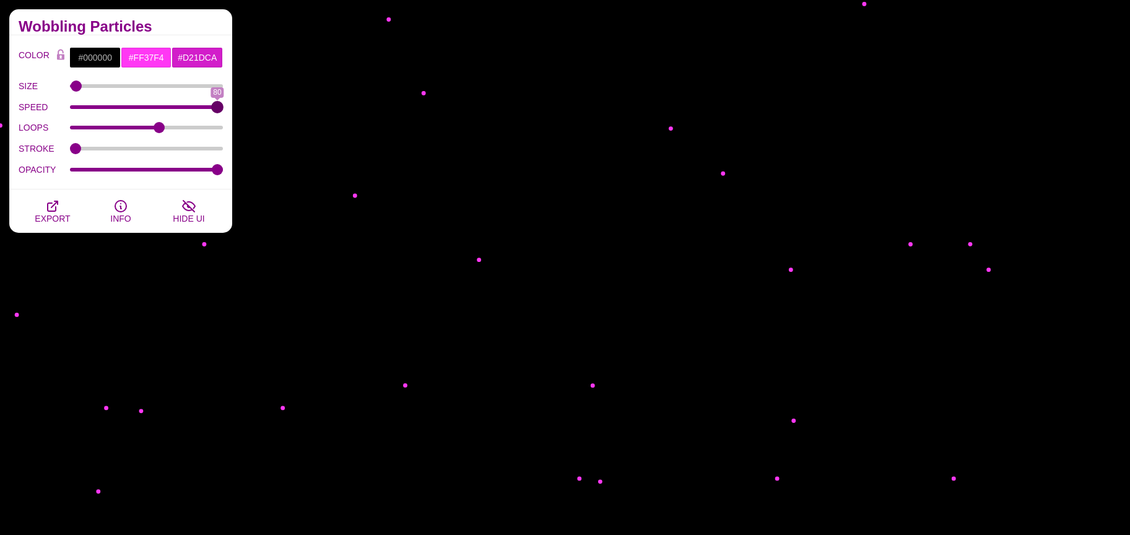
drag, startPoint x: 160, startPoint y: 106, endPoint x: 231, endPoint y: 105, distance: 71.2
click at [224, 105] on input "SPEED" at bounding box center [147, 107] width 154 height 5
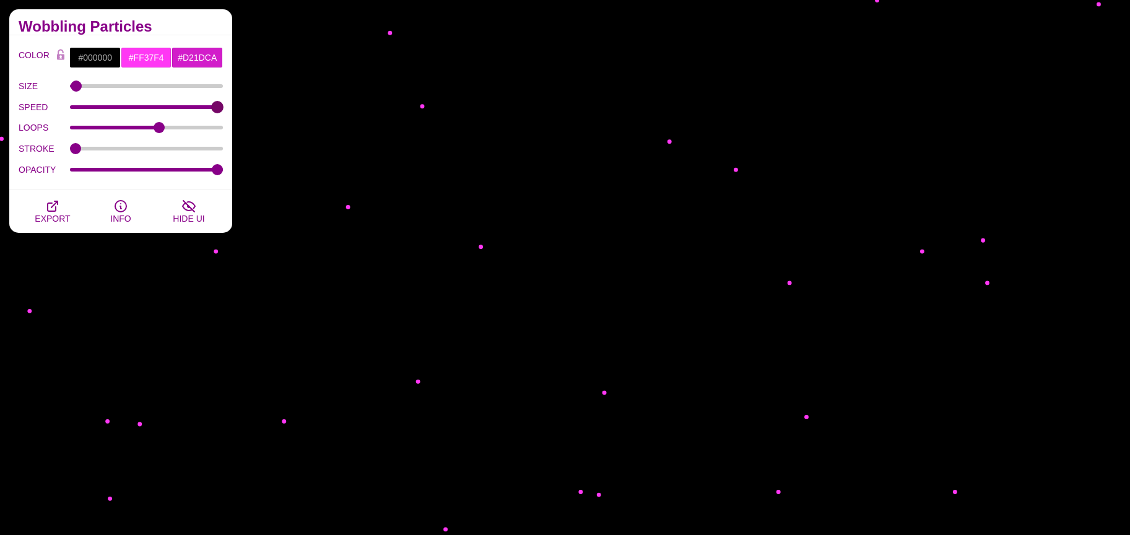
drag, startPoint x: 98, startPoint y: 109, endPoint x: 82, endPoint y: 108, distance: 15.5
click at [83, 108] on div "SPEED 80" at bounding box center [121, 107] width 204 height 21
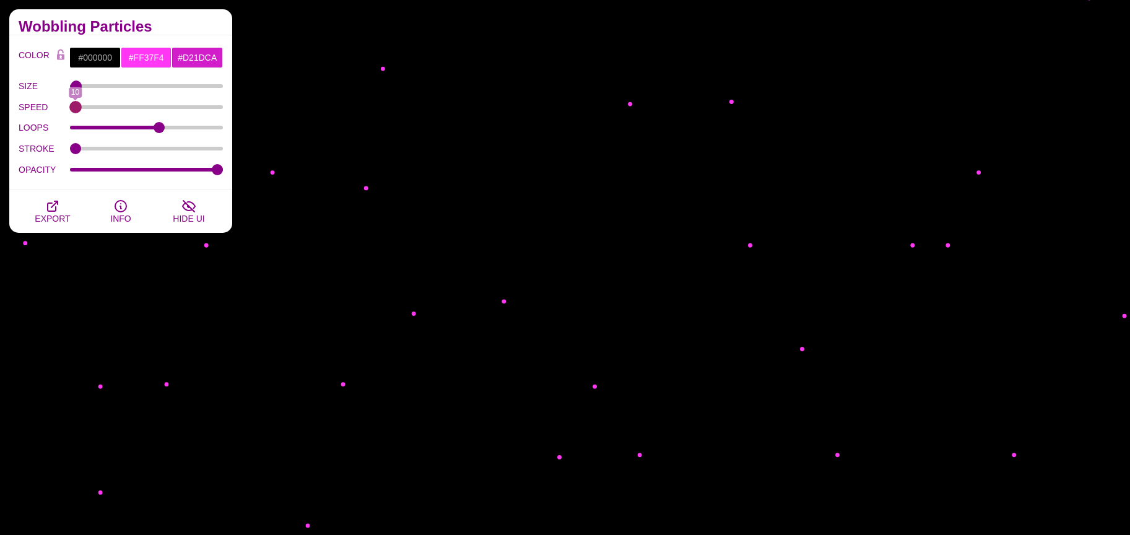
drag, startPoint x: 72, startPoint y: 105, endPoint x: 61, endPoint y: 103, distance: 11.2
click at [70, 105] on input "SPEED" at bounding box center [147, 107] width 154 height 5
drag, startPoint x: 101, startPoint y: 108, endPoint x: 113, endPoint y: 108, distance: 11.8
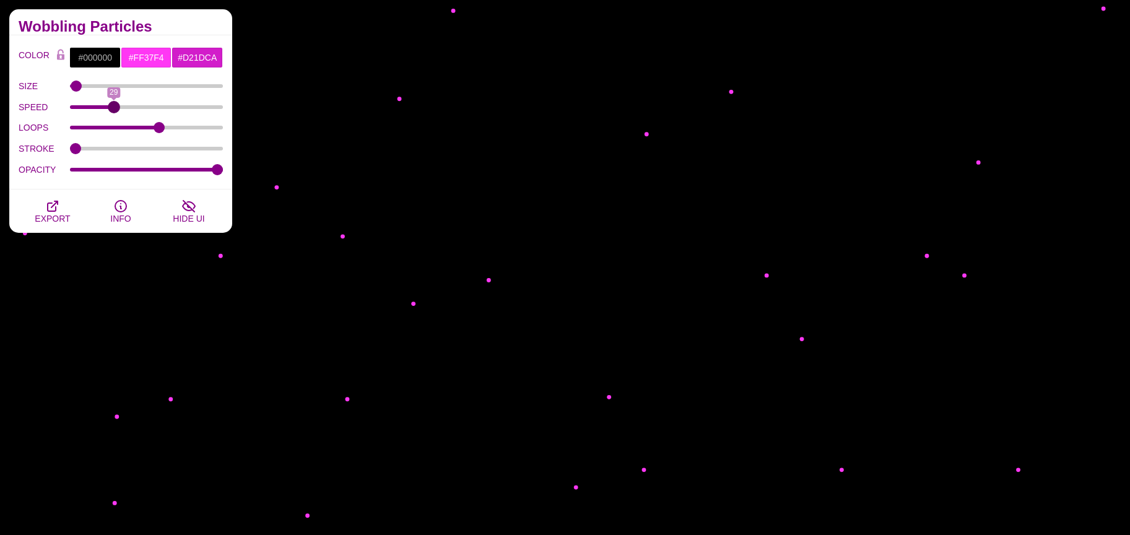
click at [113, 108] on input "SPEED" at bounding box center [147, 107] width 154 height 5
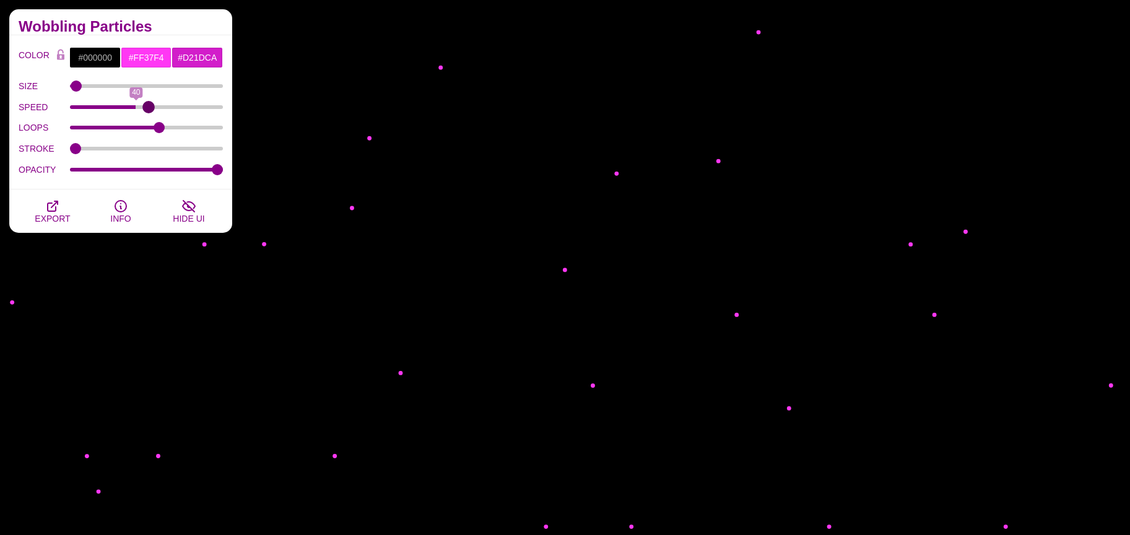
drag, startPoint x: 113, startPoint y: 108, endPoint x: 148, endPoint y: 105, distance: 35.4
click at [148, 105] on input "SPEED" at bounding box center [147, 107] width 154 height 5
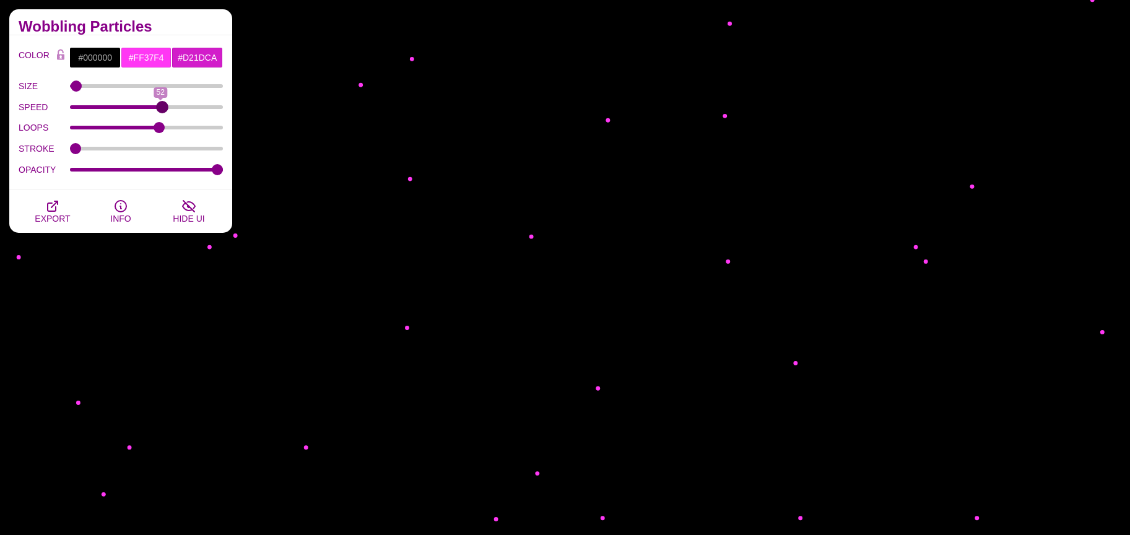
type input "53"
click at [162, 105] on input "SPEED" at bounding box center [147, 107] width 154 height 5
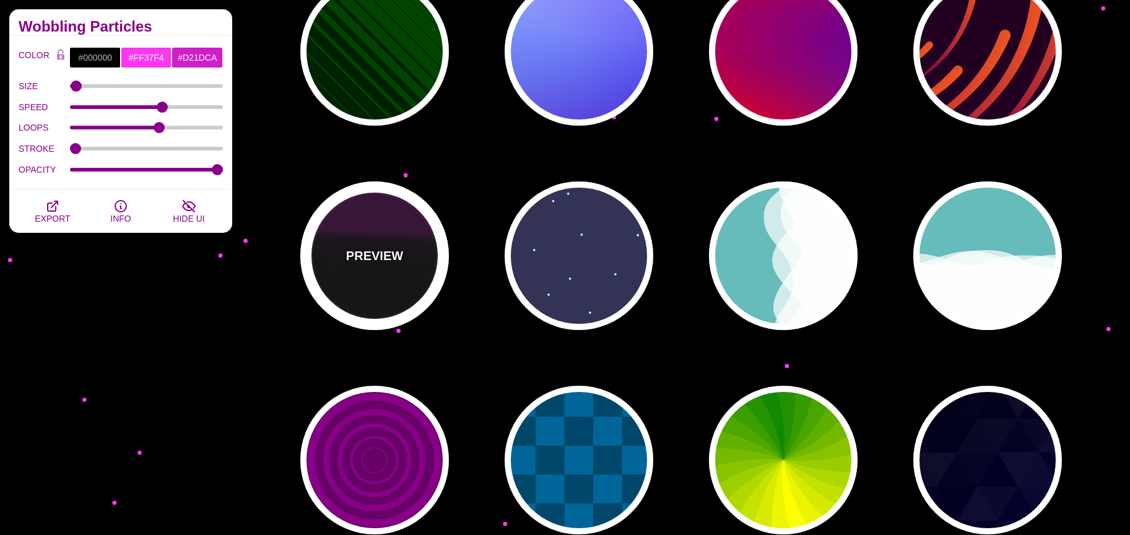
click at [409, 279] on div "PREVIEW" at bounding box center [374, 255] width 149 height 149
type input "#220022"
type input "#330033"
type input "1"
type input "10"
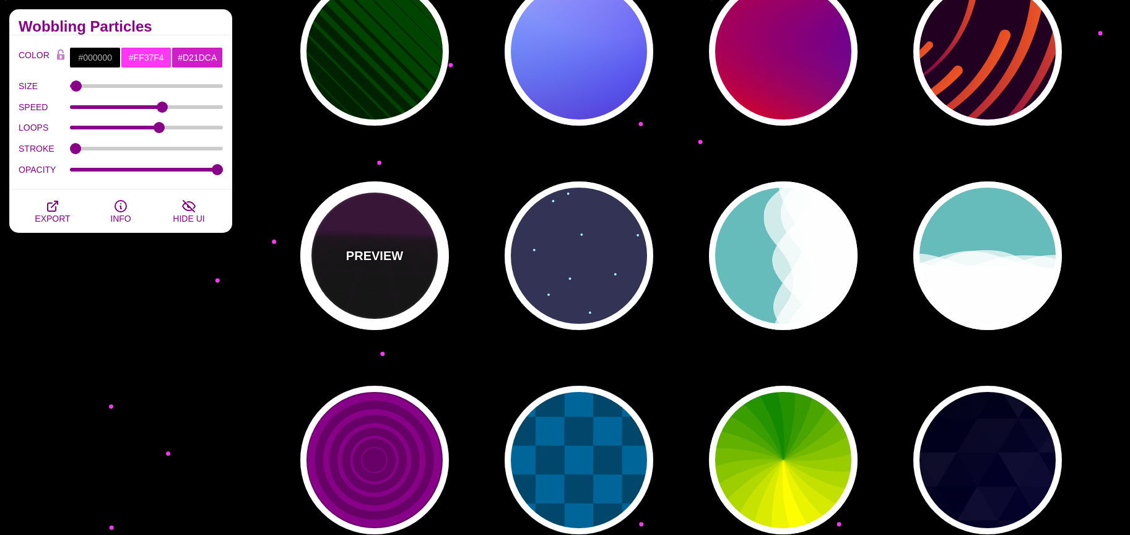
type input "999"
type input "1"
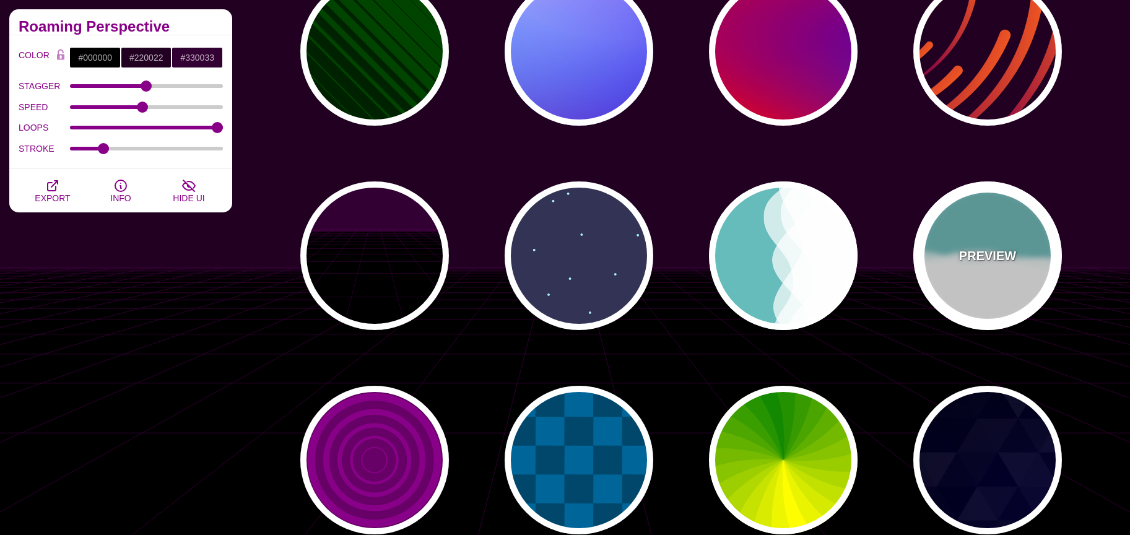
click at [1031, 264] on div "PREVIEW" at bounding box center [987, 255] width 149 height 149
type input "#66BBBB"
type input "#FFFFFF"
type input "0"
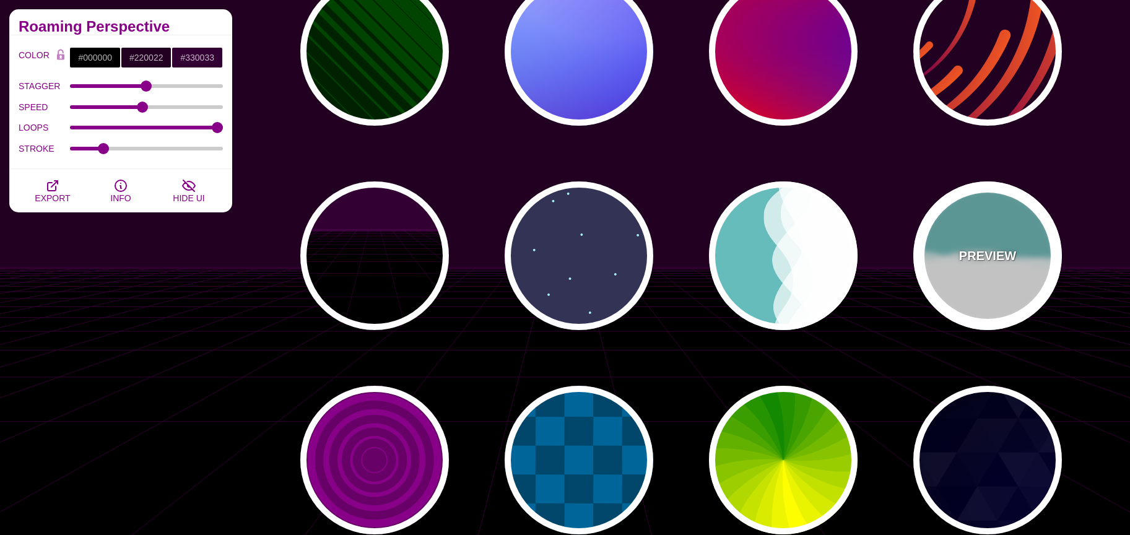
type input "1"
type input "0.7"
type input "56"
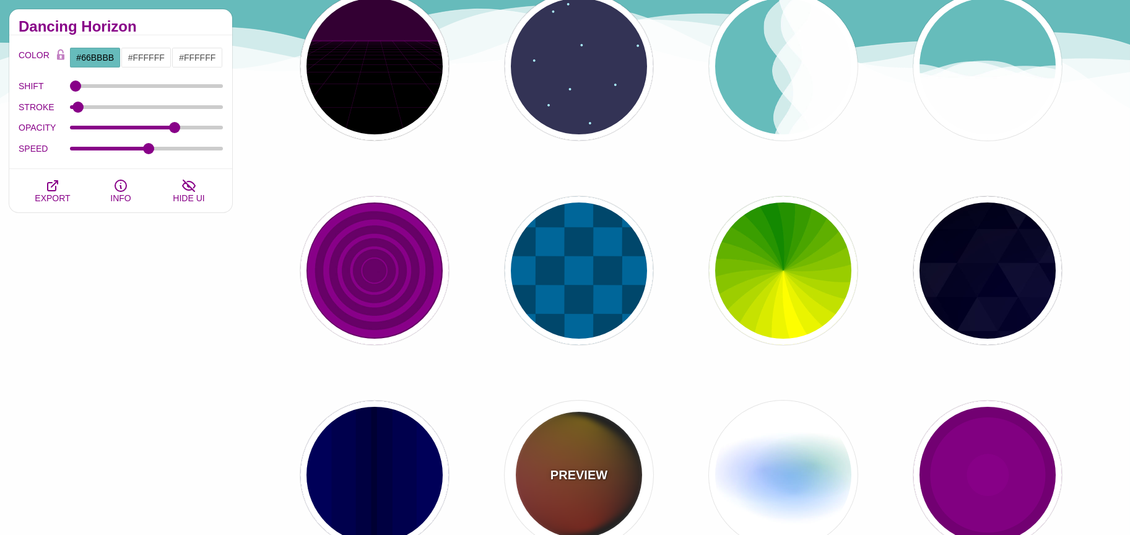
click at [560, 445] on div "PREVIEW" at bounding box center [579, 475] width 149 height 149
type input "#111111"
type input "#FF00FF"
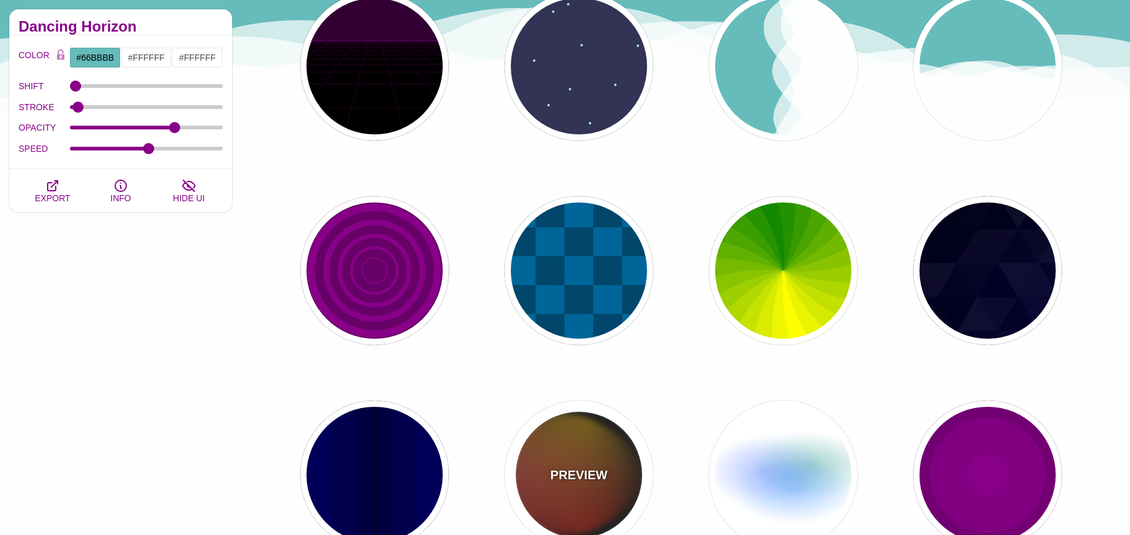
type input "#FFCC00"
type input "#FF2200"
type input "4"
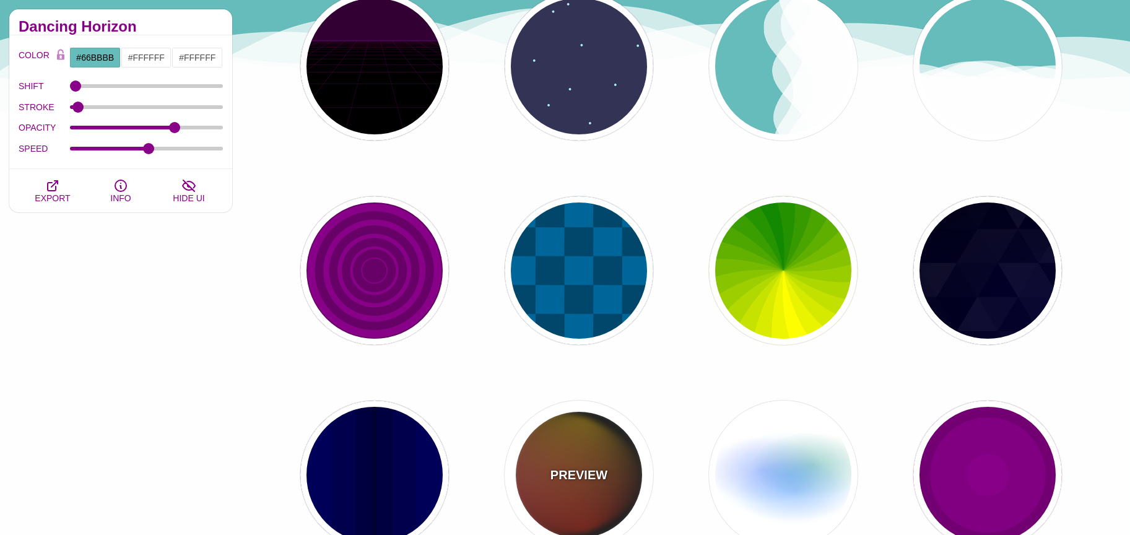
type input "12"
type input "999"
type input "1"
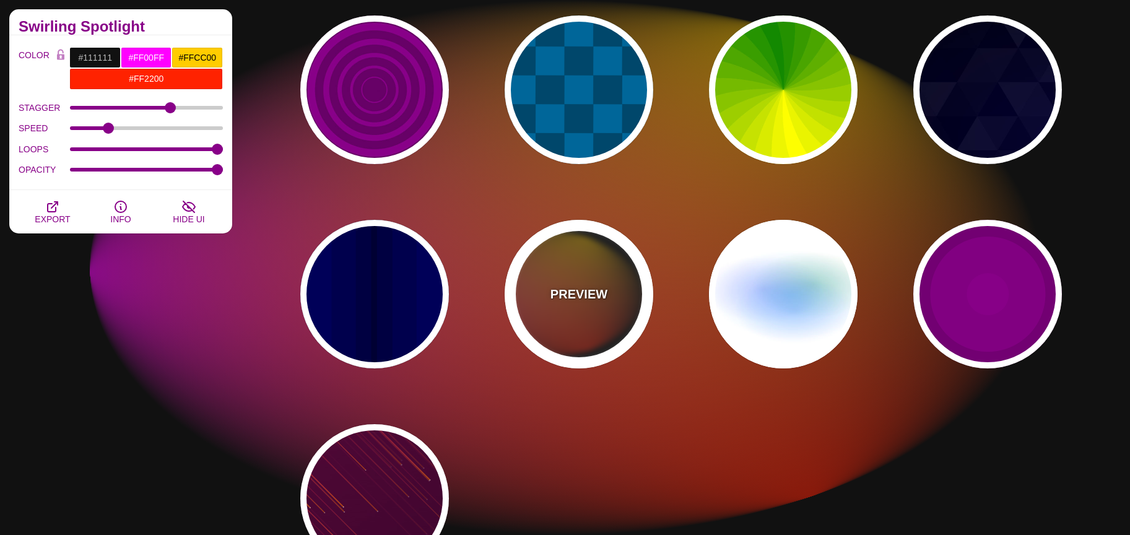
scroll to position [747, 0]
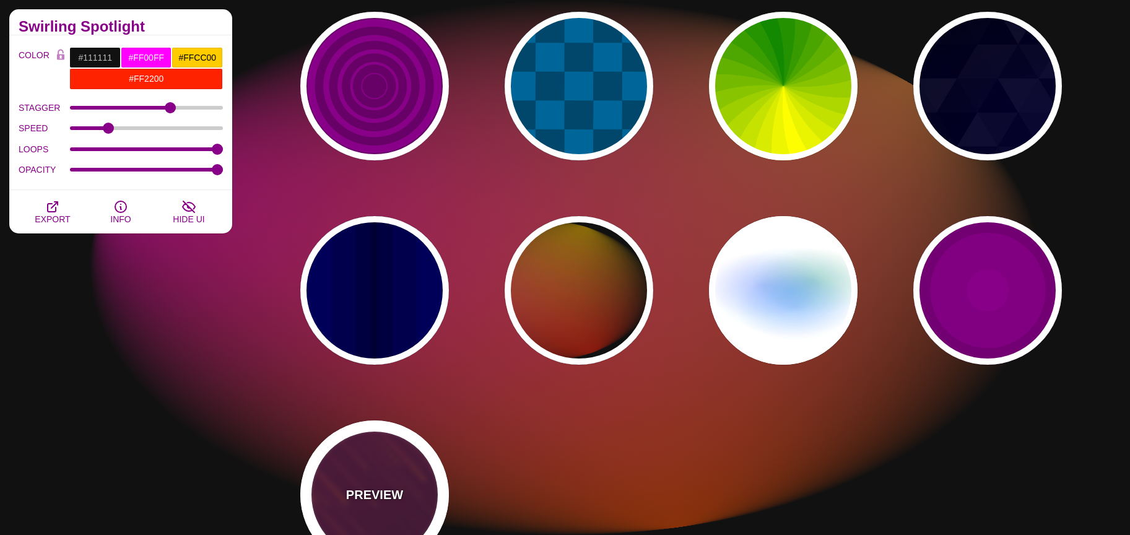
click at [391, 485] on p "PREVIEW" at bounding box center [374, 494] width 57 height 19
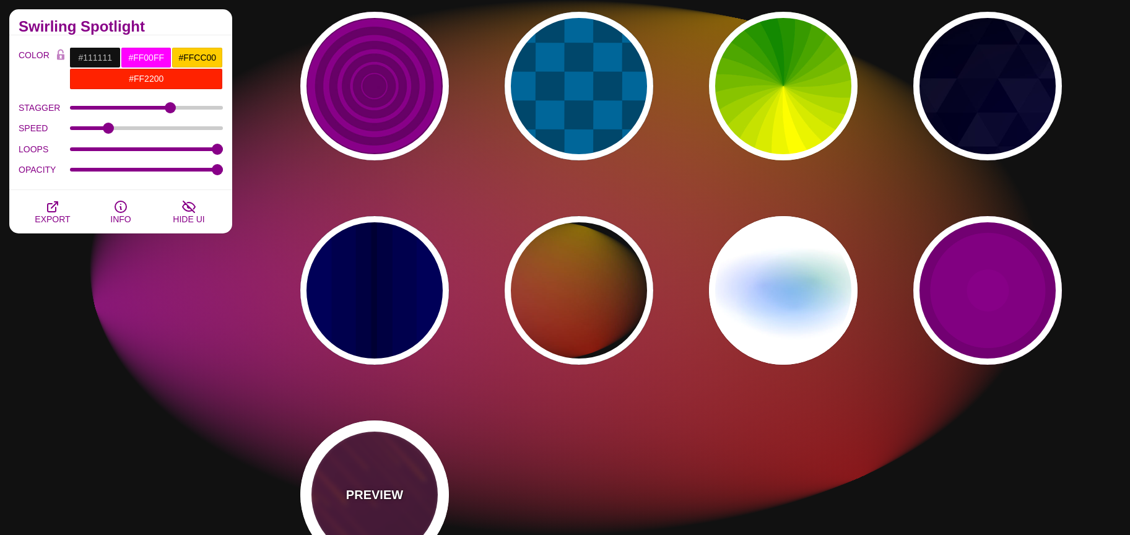
type input "#220022"
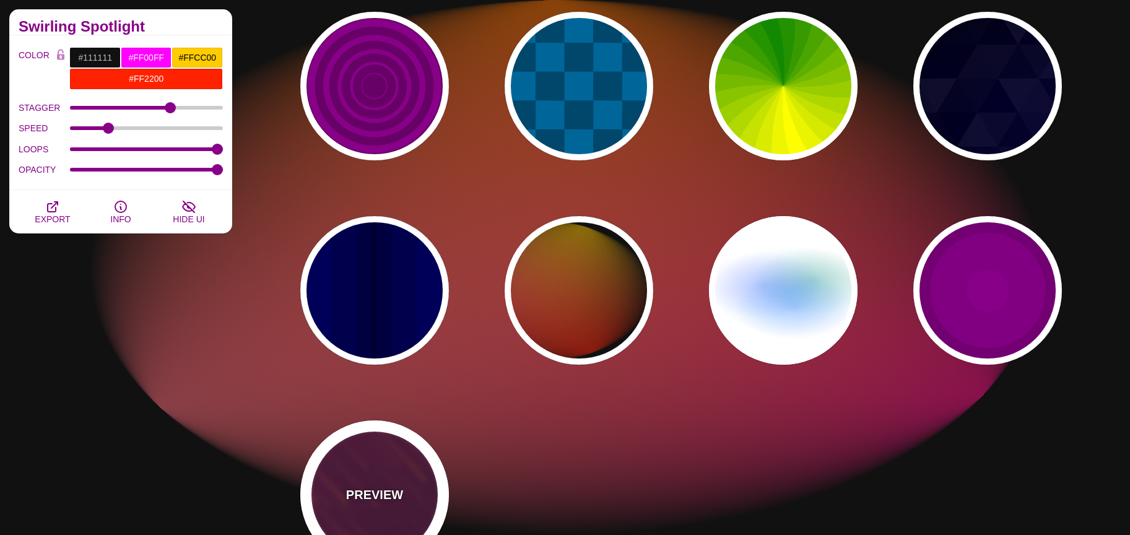
type input "#FF7700"
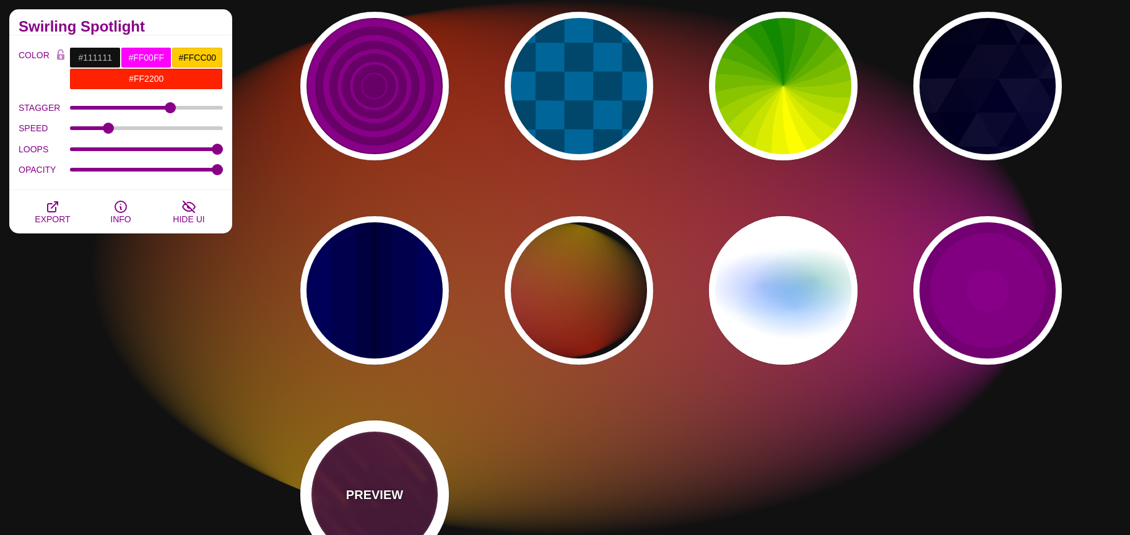
type input "#FFFFFF"
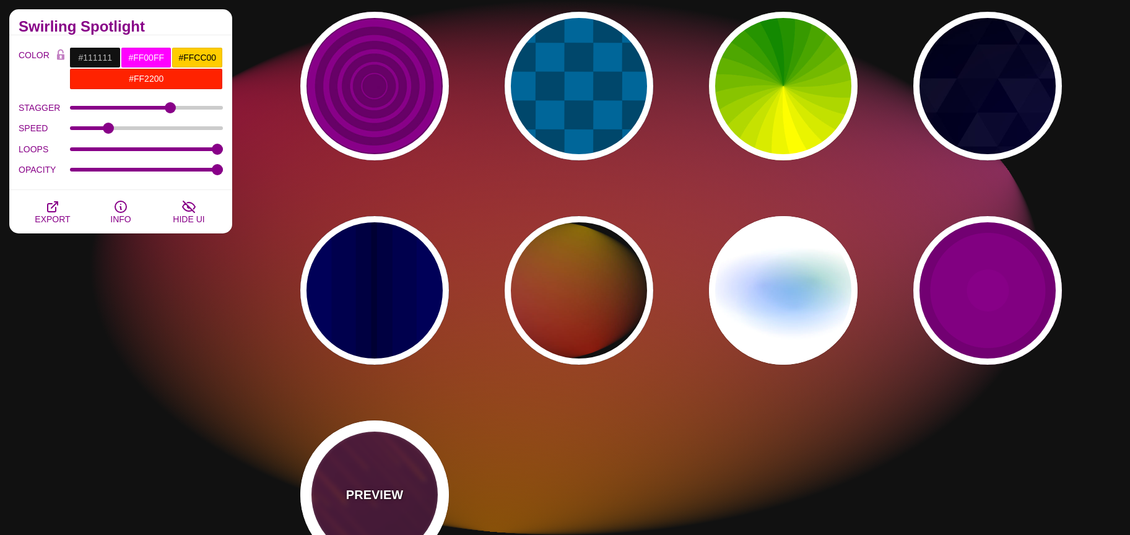
type input "10"
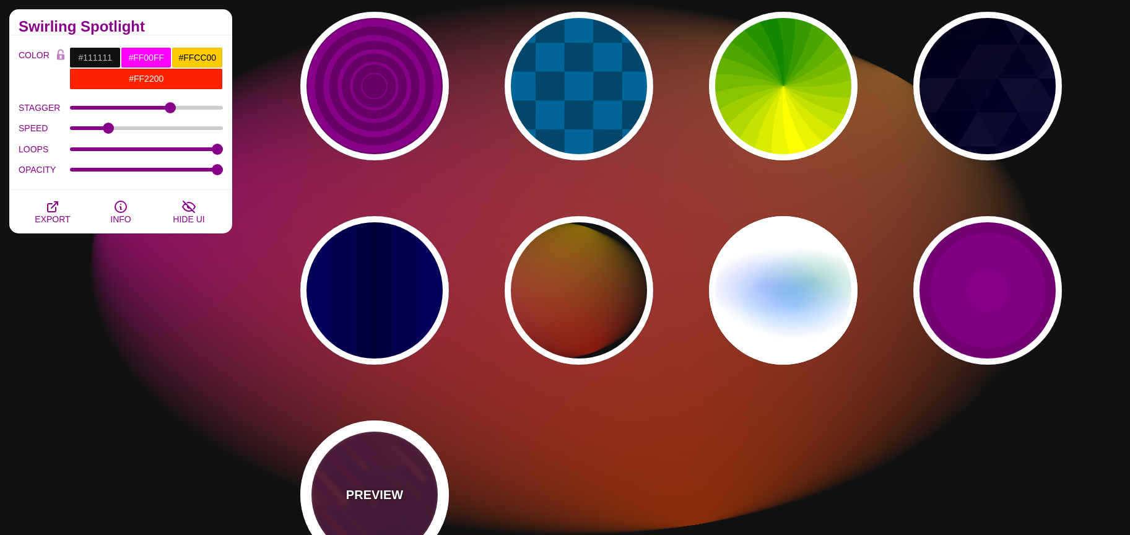
type input "999"
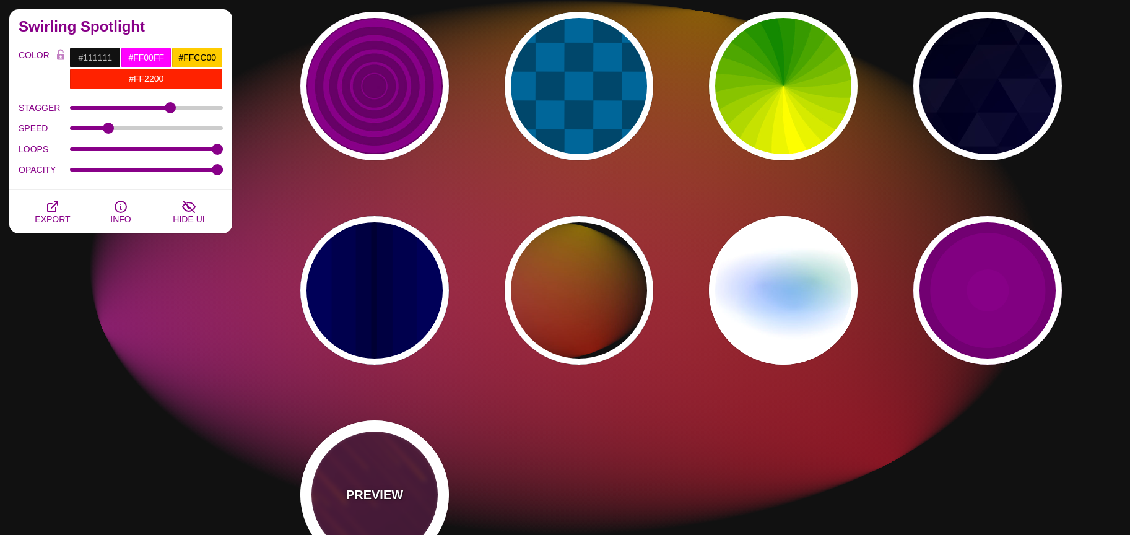
type input "3"
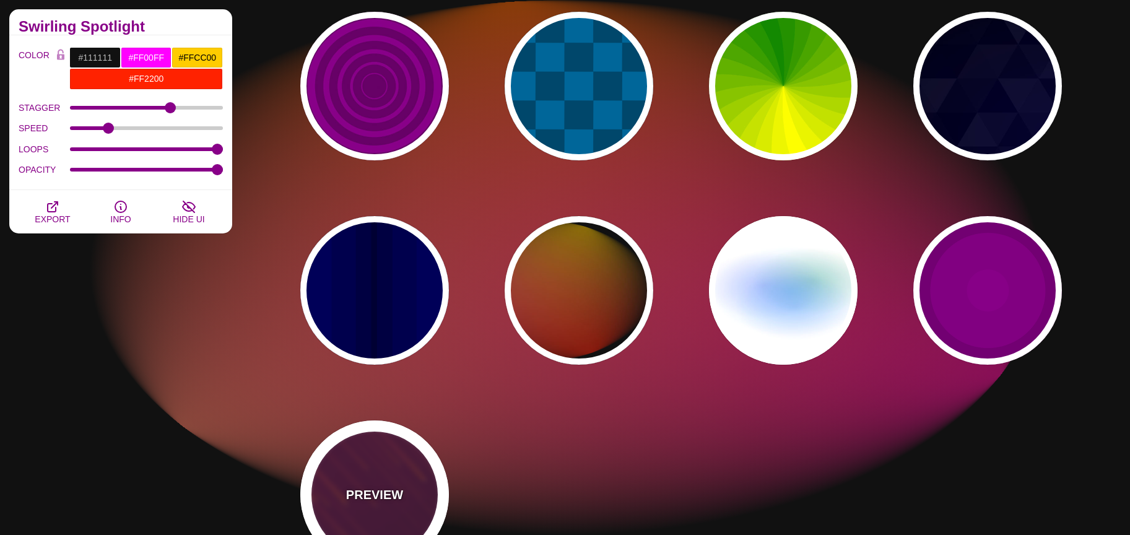
type input "1.5"
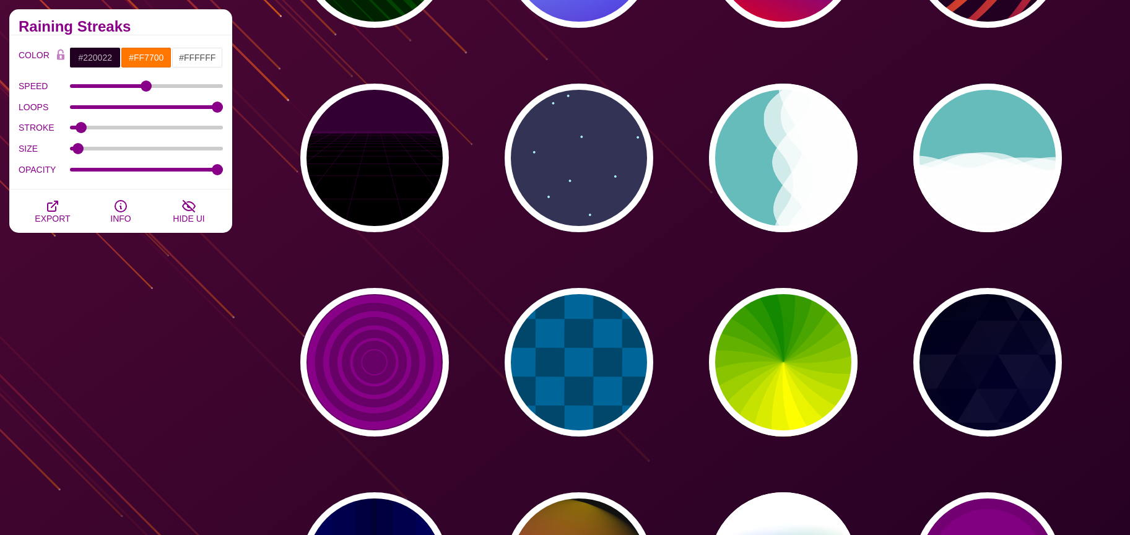
scroll to position [470, 0]
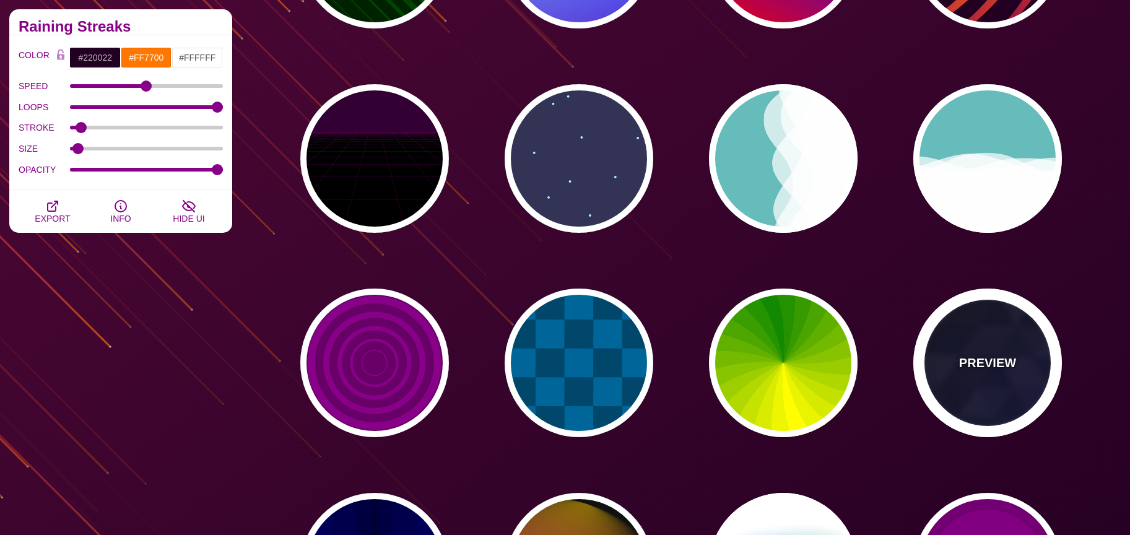
click at [996, 341] on div "PREVIEW" at bounding box center [987, 363] width 149 height 149
type input "#000000"
type input "#880088"
type input "#0000FF"
type input "#006600"
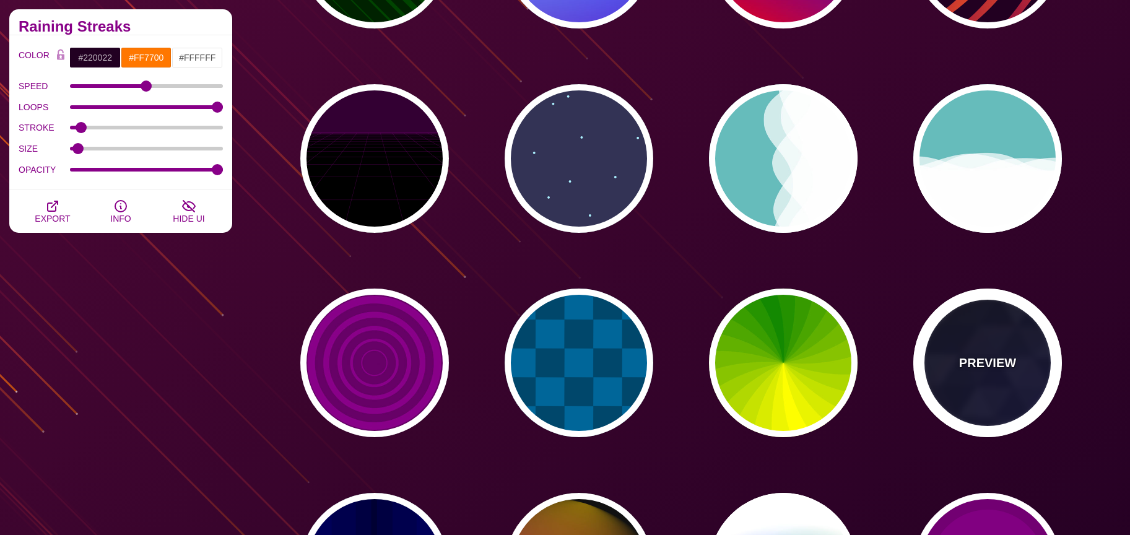
type input "0"
type input "0.4"
type input "5"
type input "15"
type input "0.2"
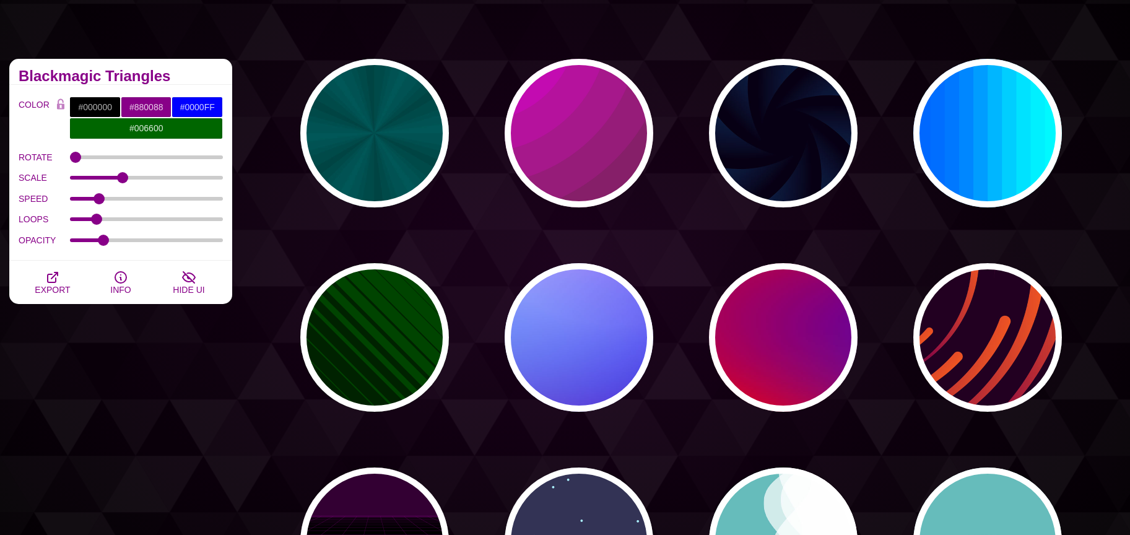
scroll to position [79, 0]
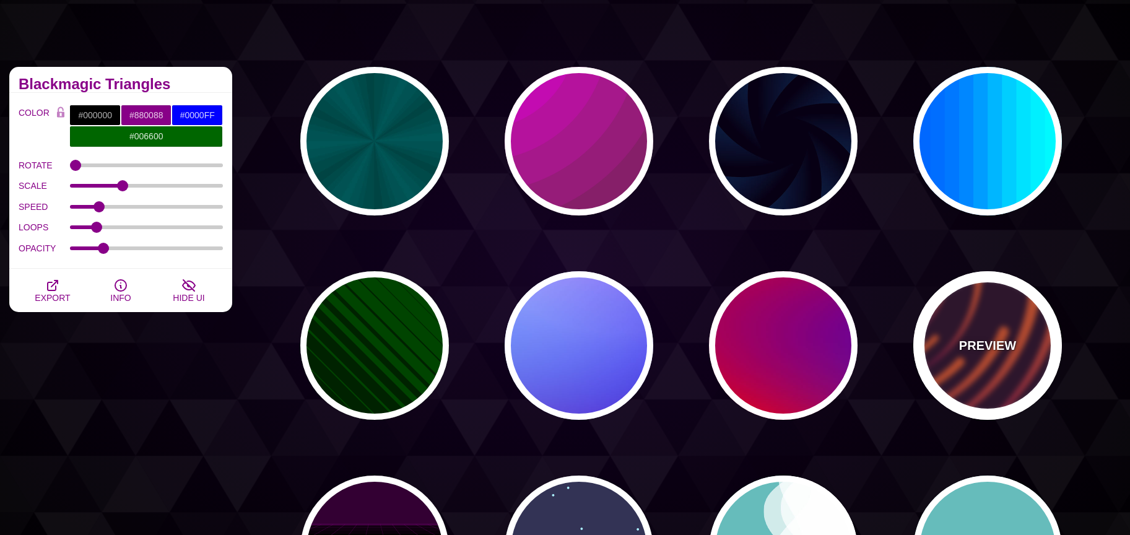
click at [992, 336] on p "PREVIEW" at bounding box center [987, 345] width 57 height 19
type input "#220022"
type input "#EE5522"
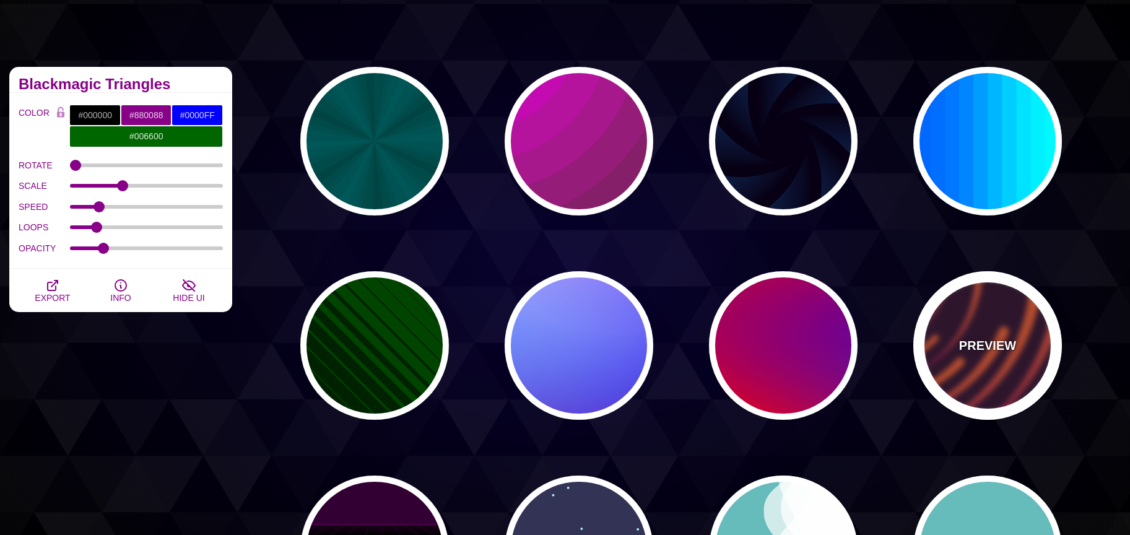
type input "#220022"
type input "50"
type input "99"
type input "0"
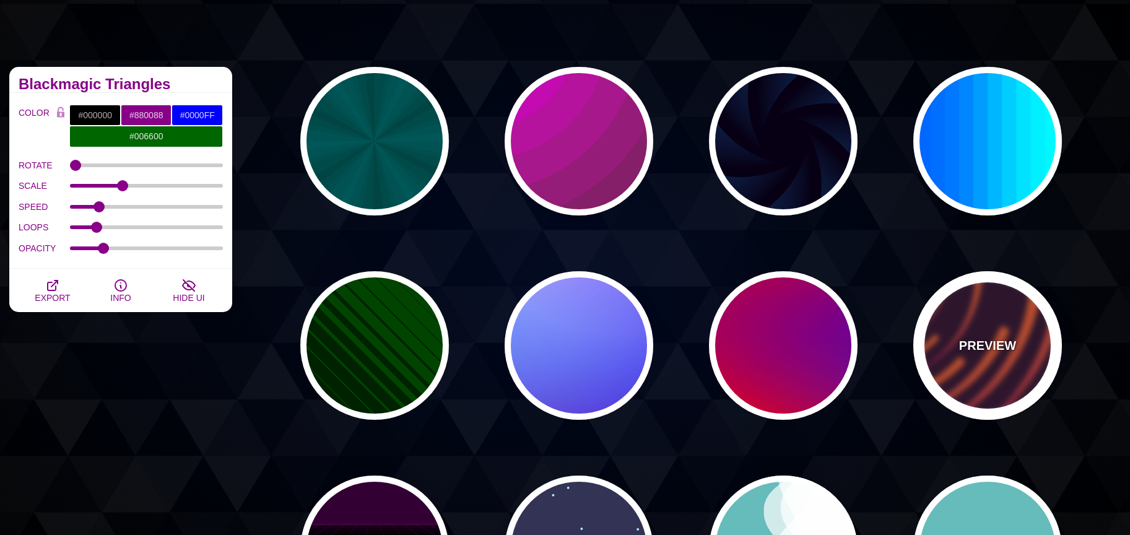
type input "0"
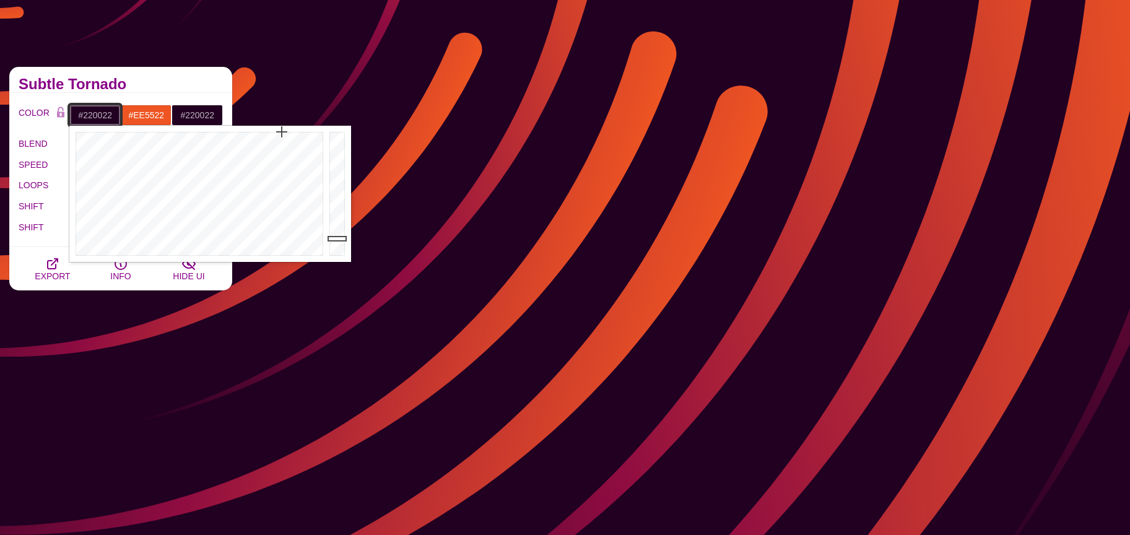
click at [103, 115] on input "#220022" at bounding box center [94, 115] width 51 height 21
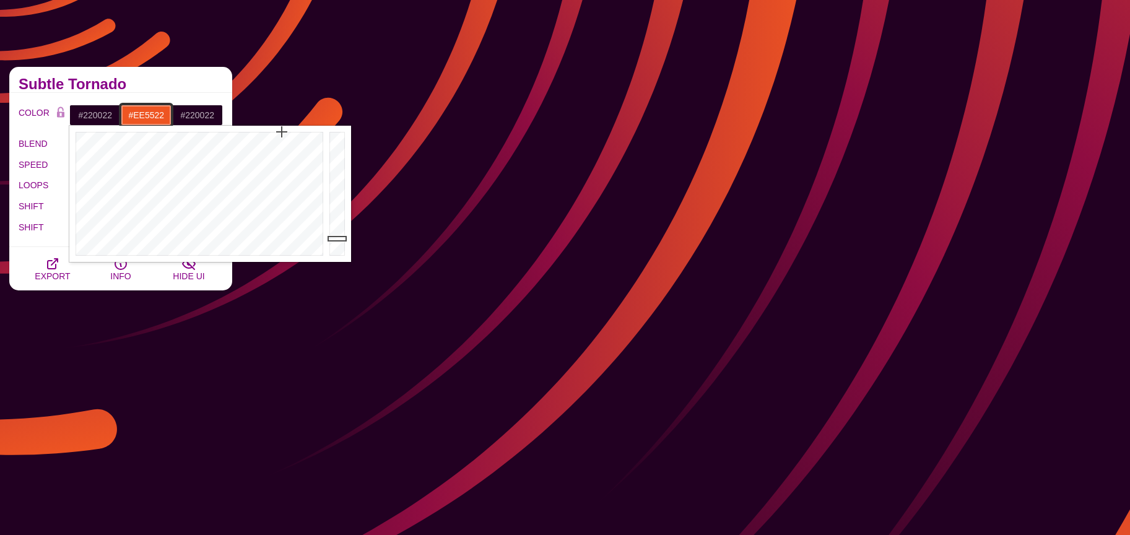
click at [155, 111] on input "#EE5522" at bounding box center [146, 115] width 51 height 21
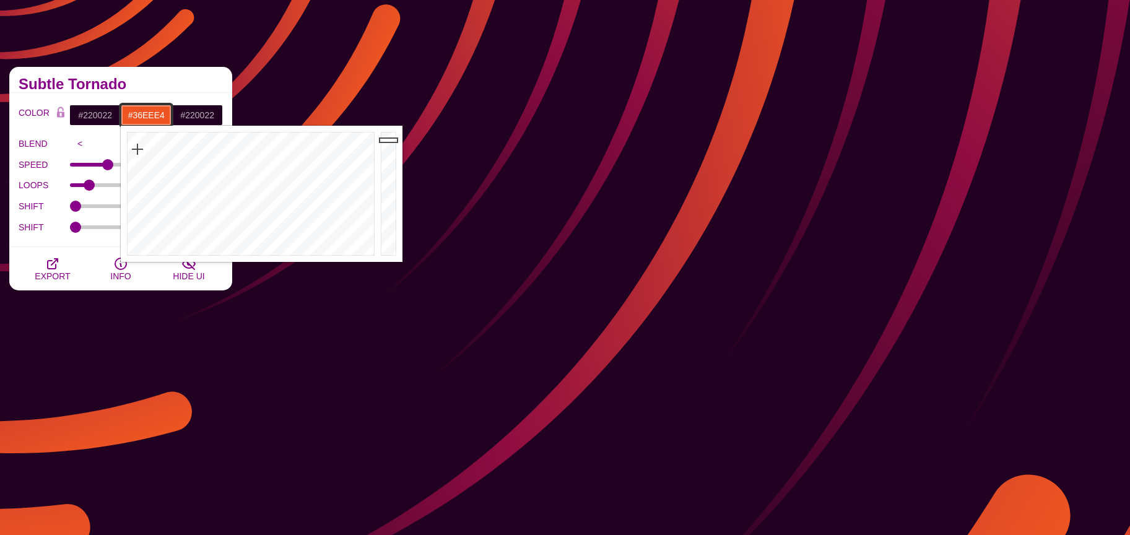
click at [248, 159] on div at bounding box center [249, 194] width 257 height 136
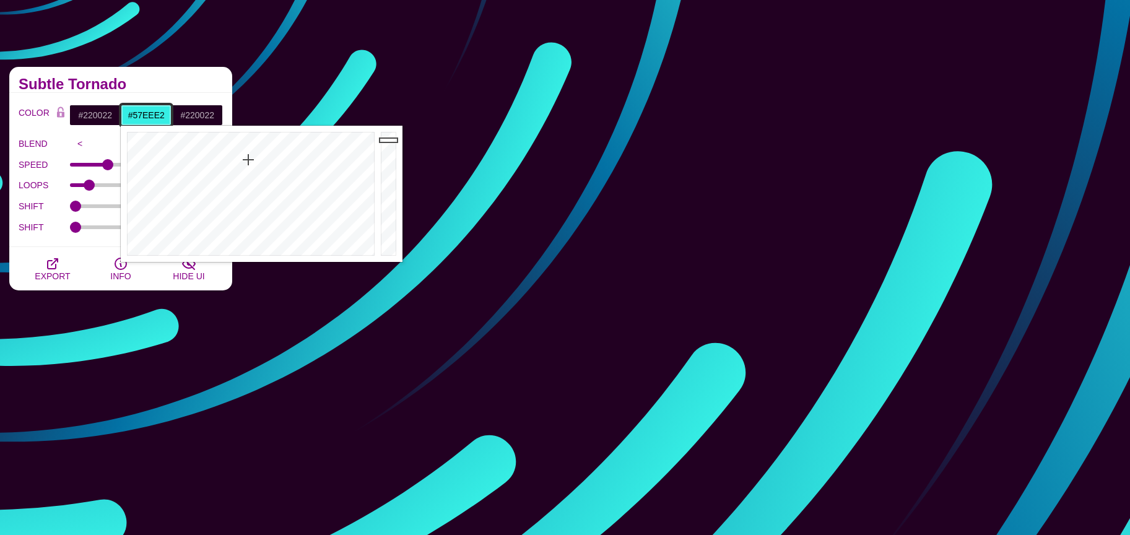
click at [247, 176] on div at bounding box center [249, 194] width 257 height 136
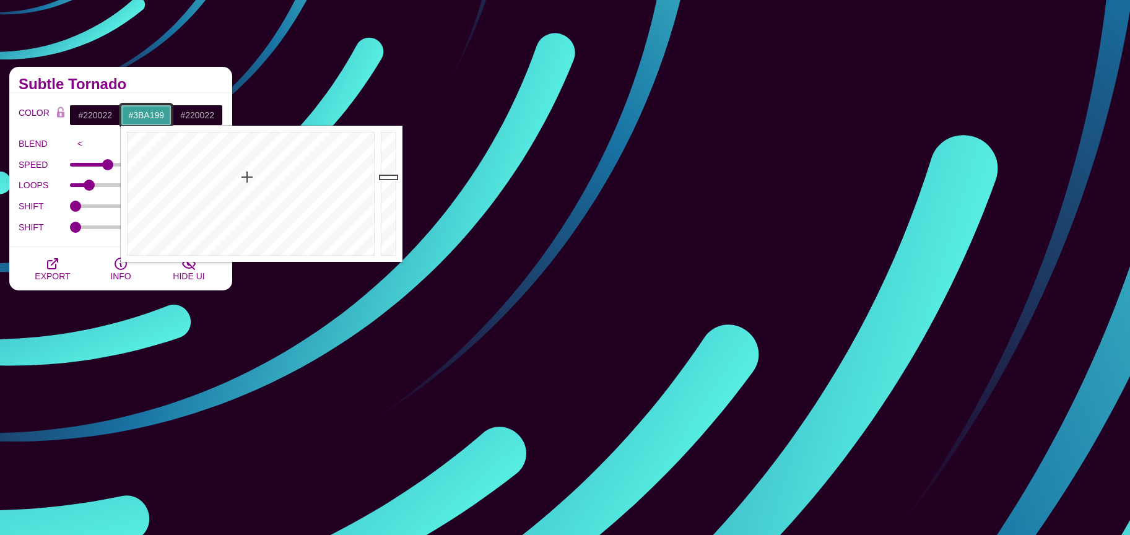
click at [388, 176] on div at bounding box center [390, 194] width 25 height 136
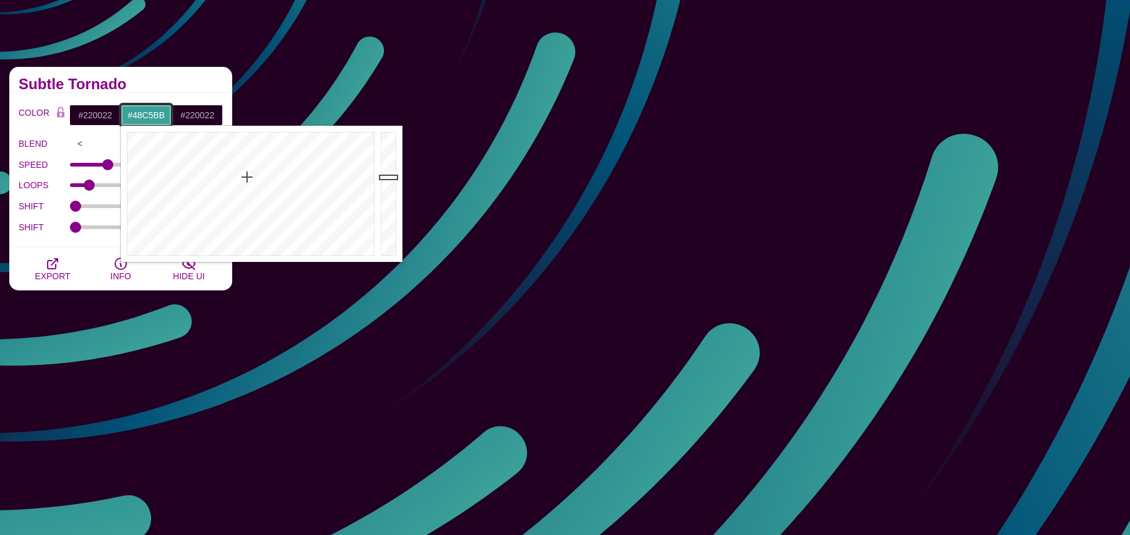
click at [391, 159] on div at bounding box center [390, 194] width 25 height 136
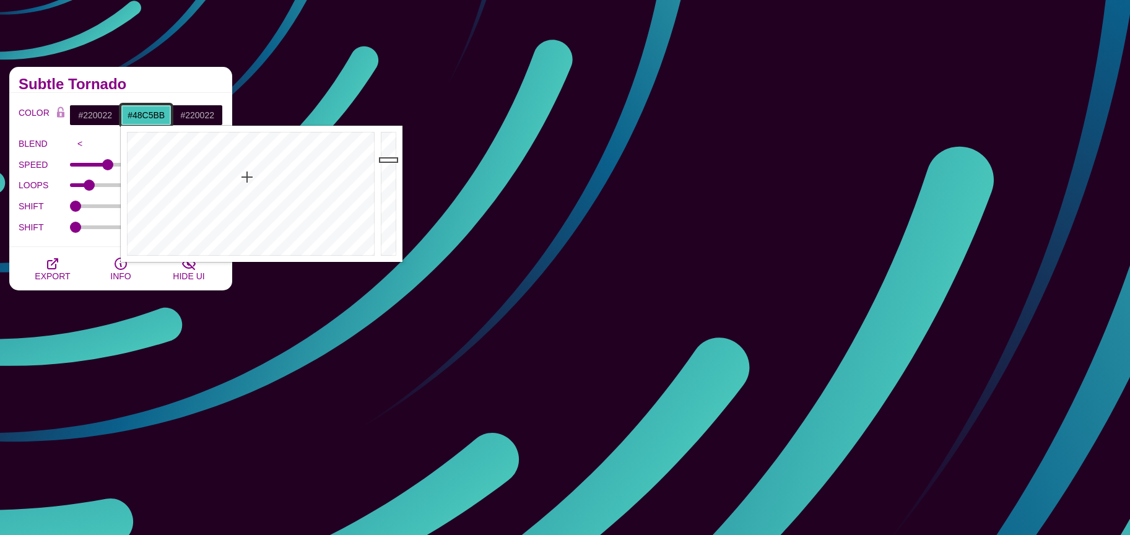
type input "#3A9F97"
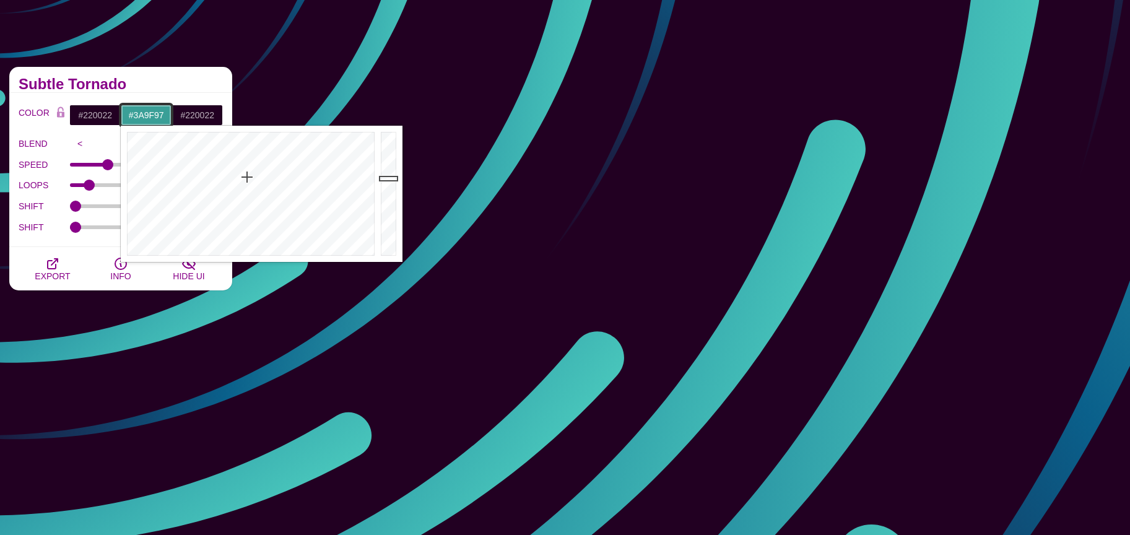
click at [388, 178] on div at bounding box center [390, 194] width 25 height 136
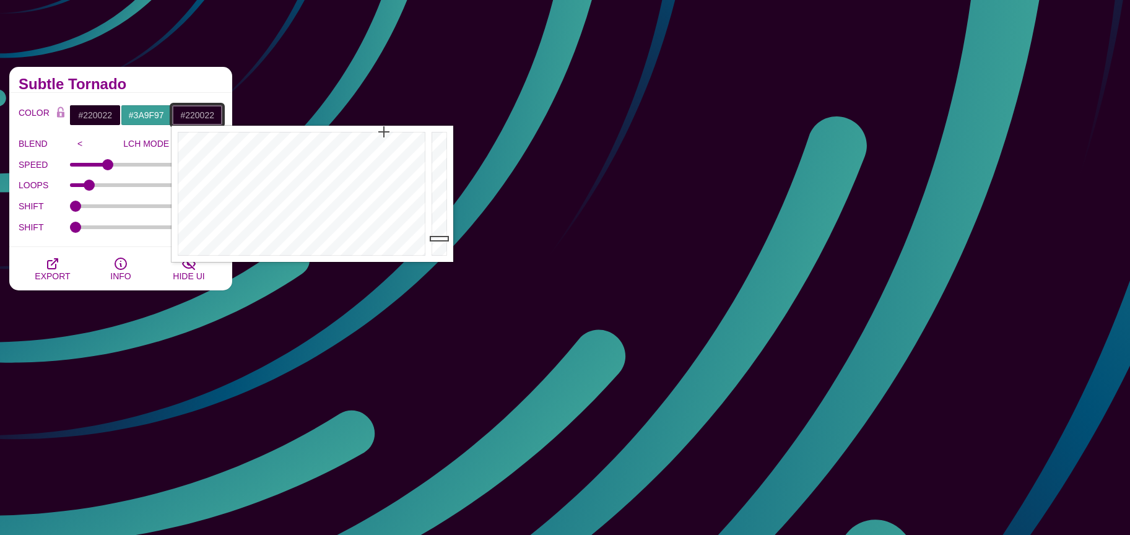
click at [191, 117] on input "#220022" at bounding box center [197, 115] width 51 height 21
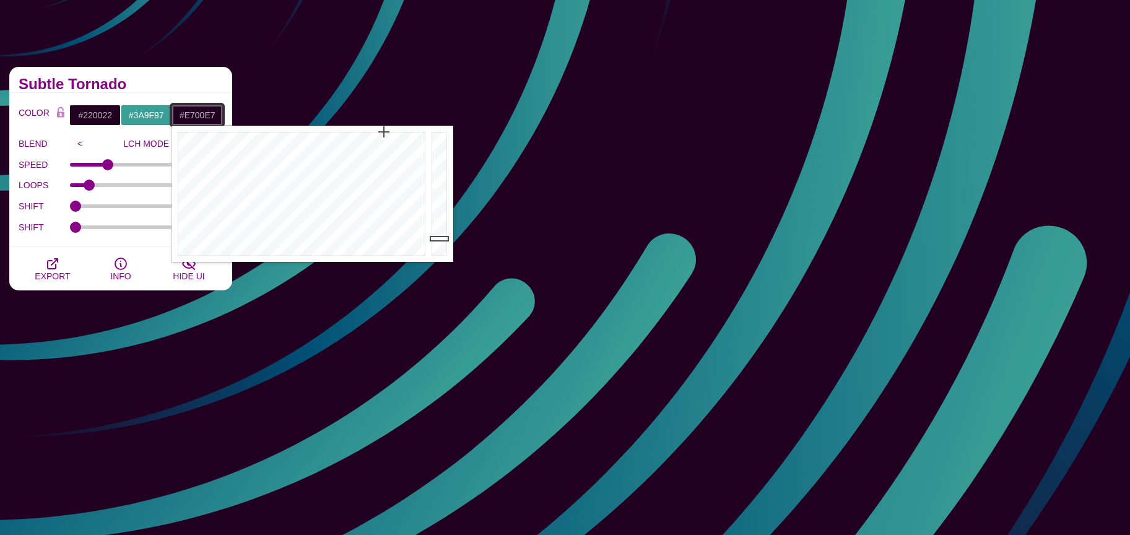
click at [440, 143] on div at bounding box center [440, 194] width 25 height 136
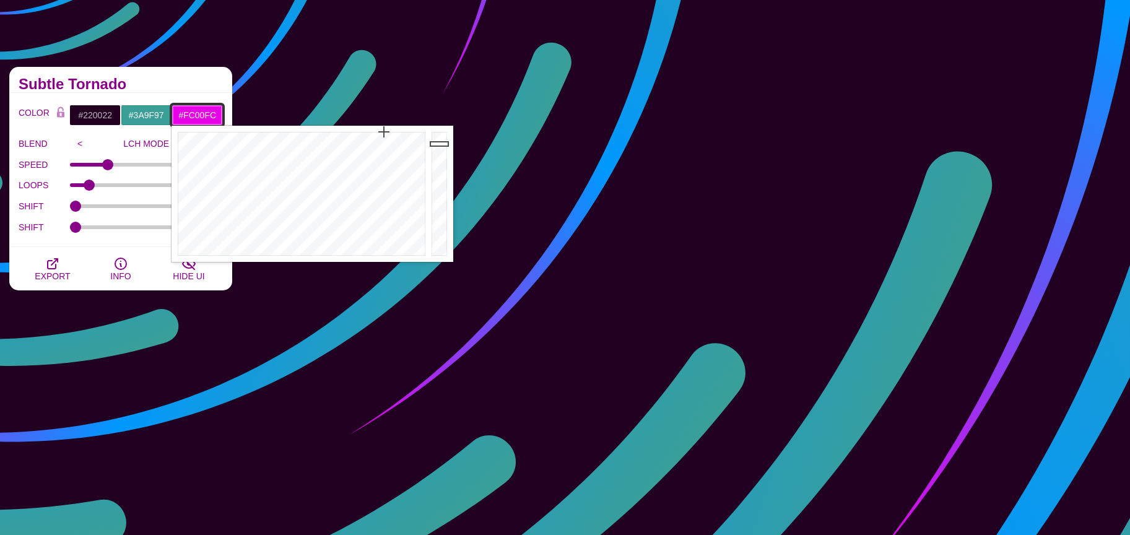
click at [443, 132] on div at bounding box center [440, 194] width 25 height 136
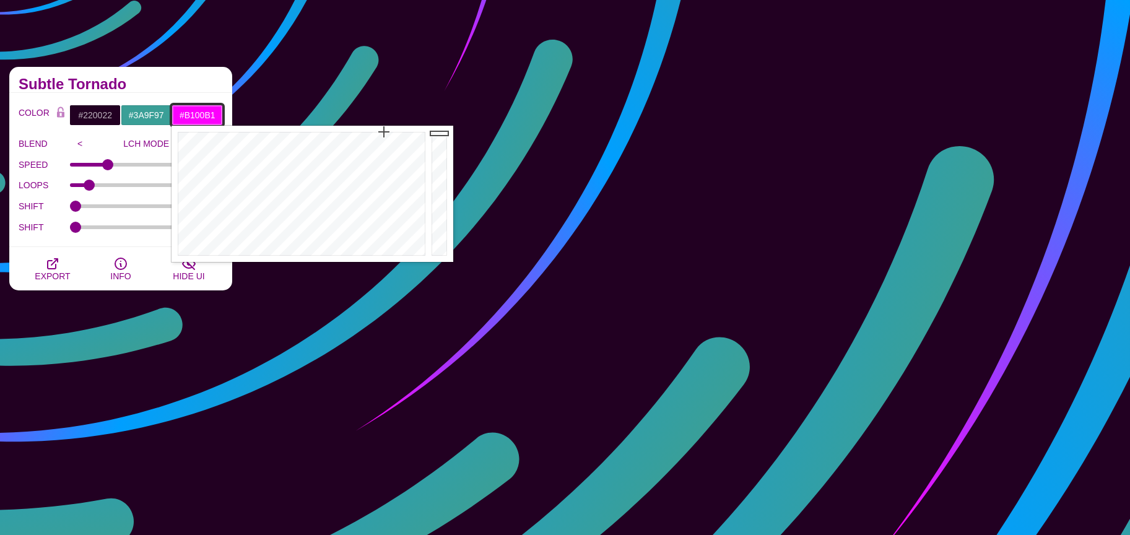
click at [441, 169] on div at bounding box center [440, 194] width 25 height 136
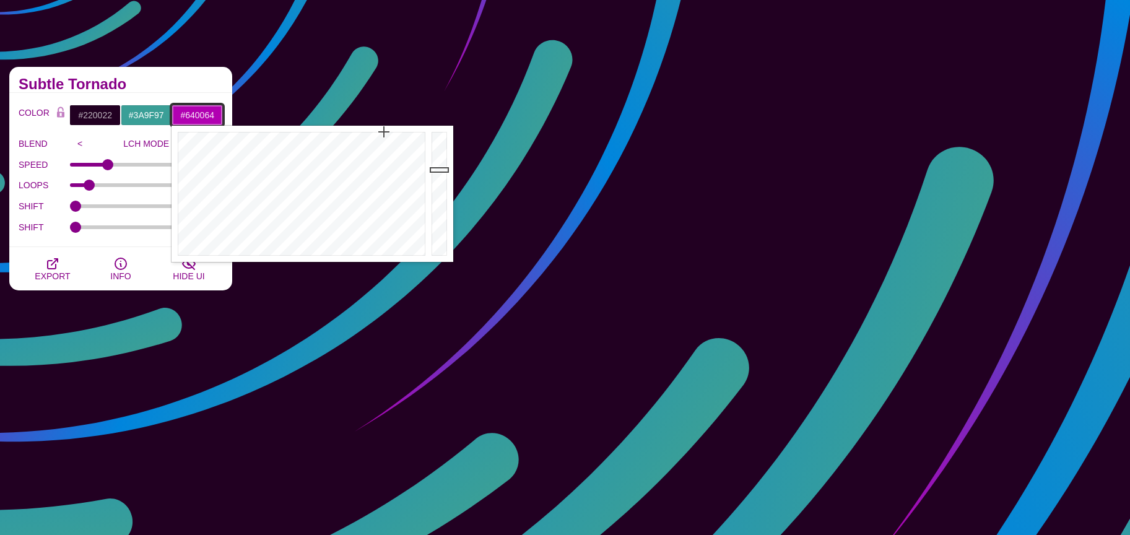
click at [440, 206] on div at bounding box center [440, 194] width 25 height 136
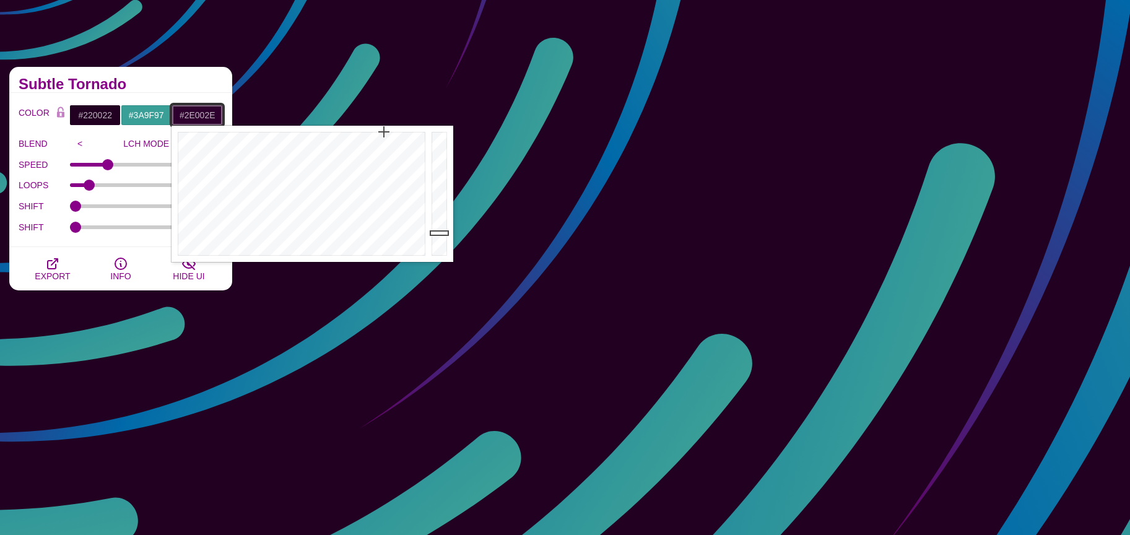
click at [440, 234] on div at bounding box center [440, 194] width 25 height 136
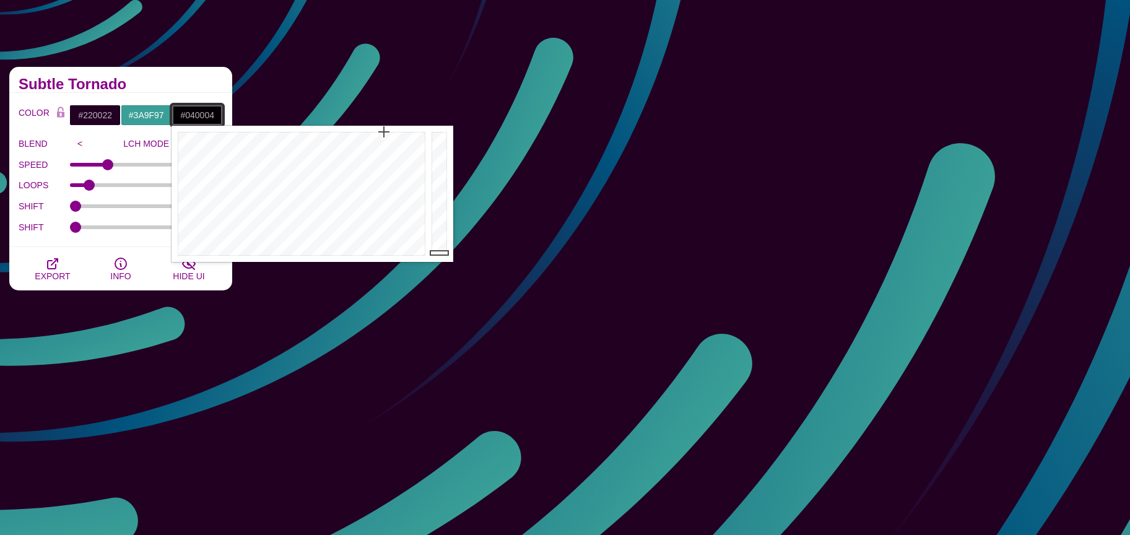
click at [440, 253] on div at bounding box center [440, 194] width 25 height 136
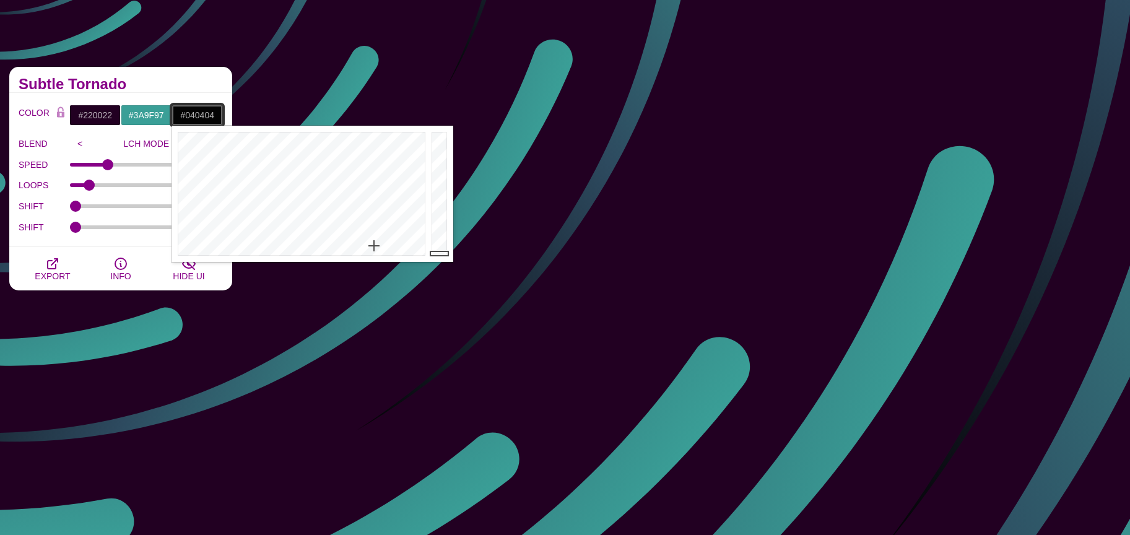
click at [374, 245] on div at bounding box center [300, 194] width 257 height 136
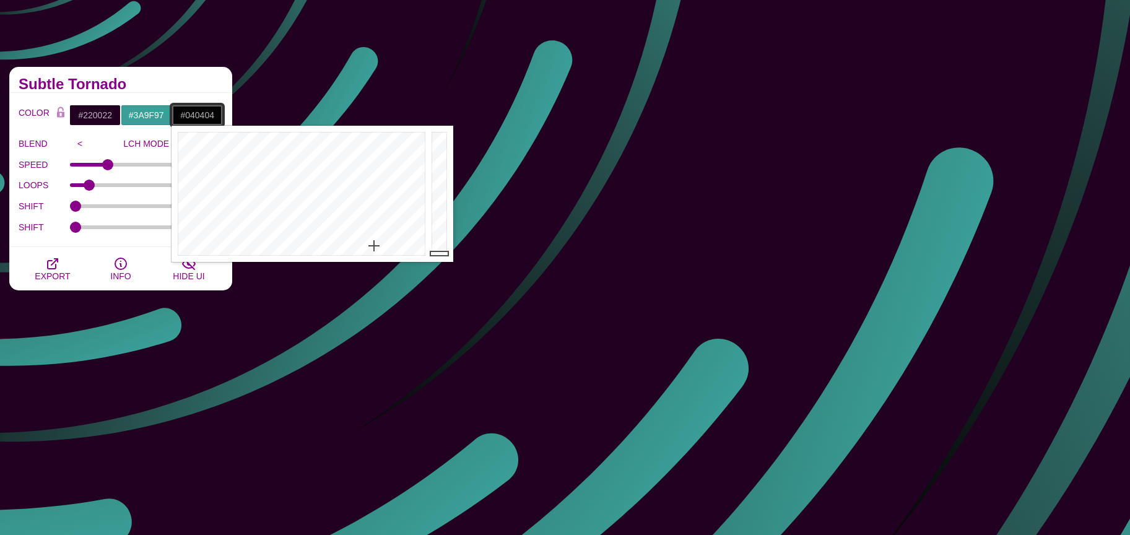
type input "#C6BAC9"
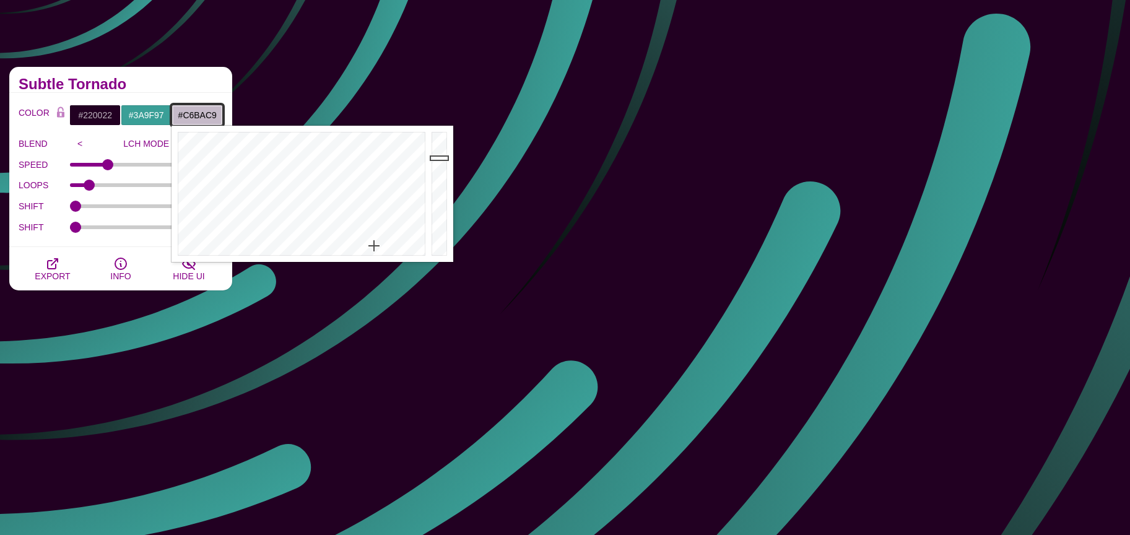
click at [435, 157] on div at bounding box center [440, 194] width 25 height 136
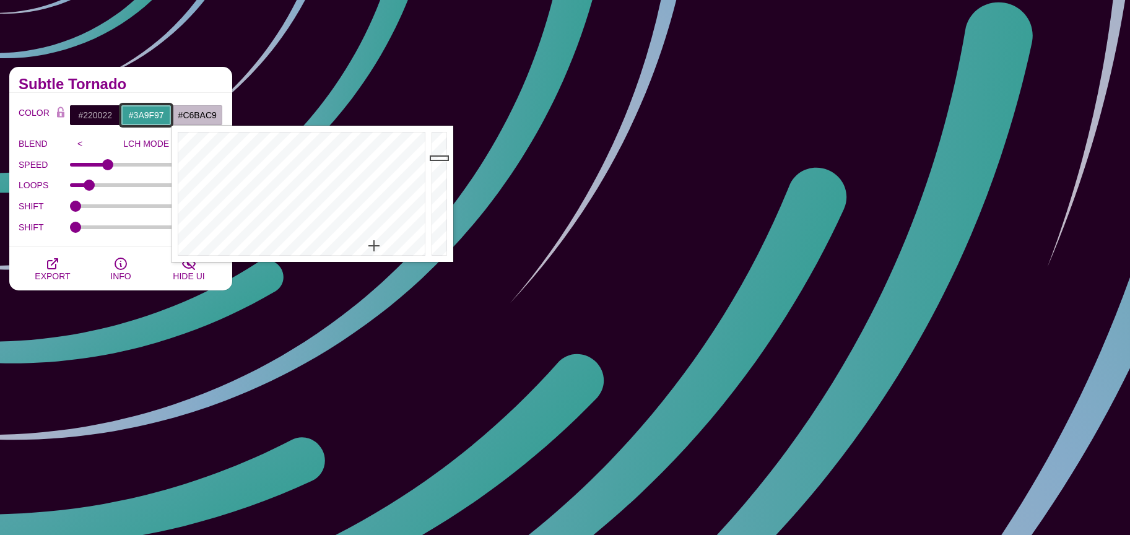
click at [145, 116] on input "#3A9F97" at bounding box center [146, 115] width 51 height 21
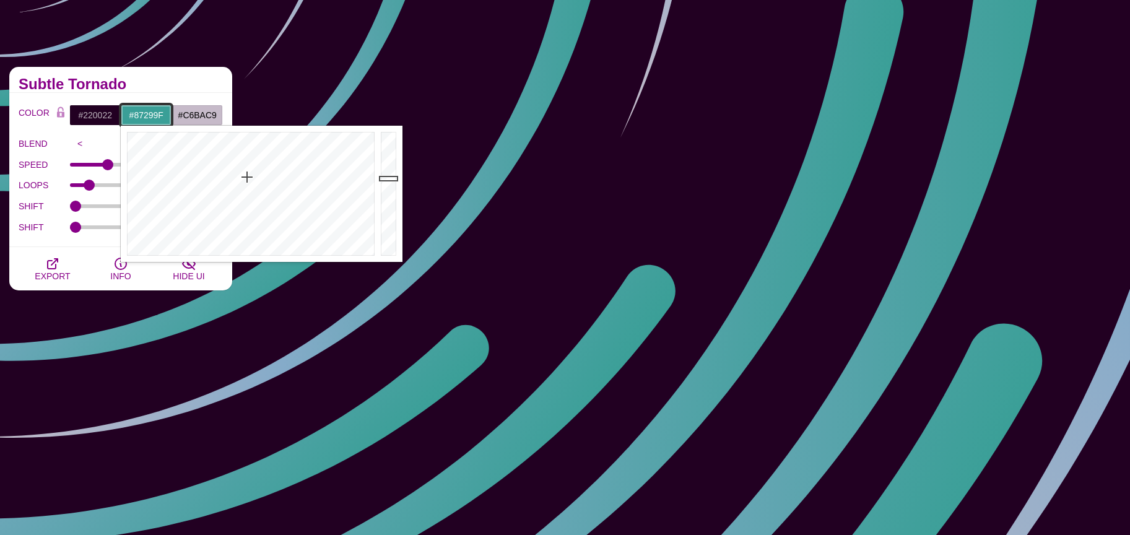
type input "#89299F"
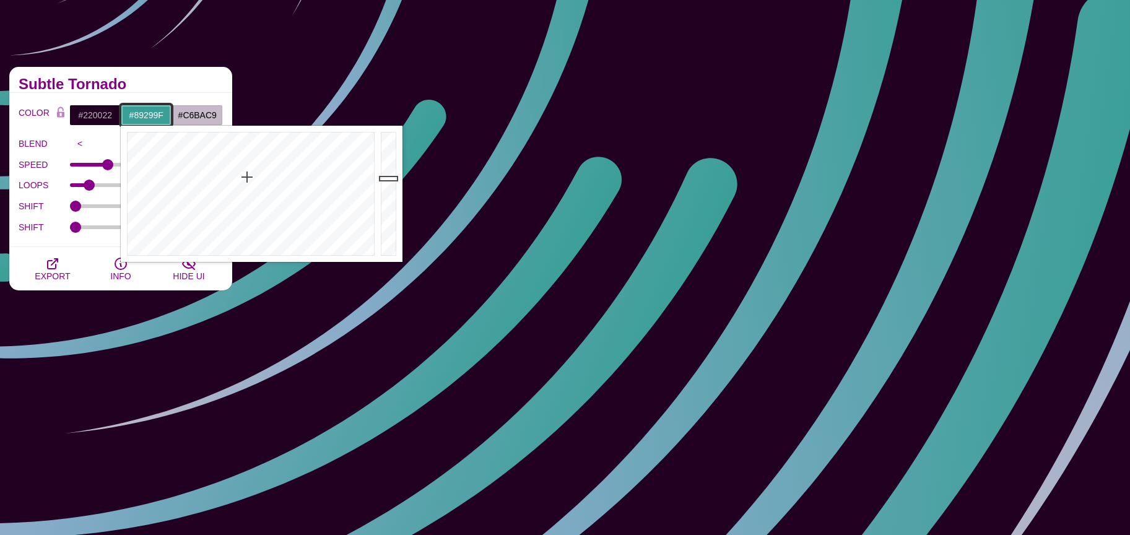
click at [325, 163] on div at bounding box center [249, 194] width 257 height 136
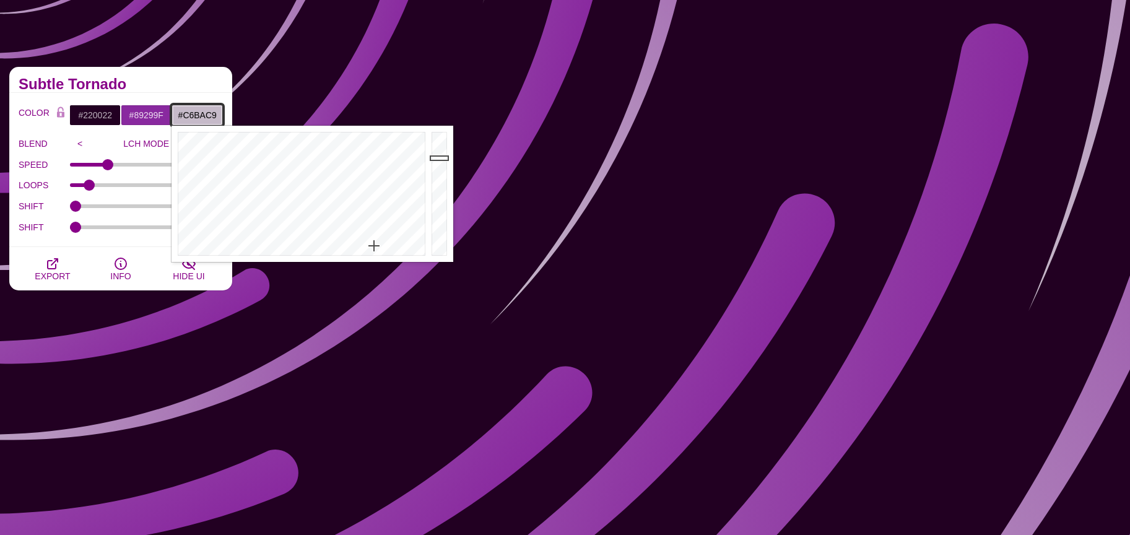
click at [208, 120] on input "#C6BAC9" at bounding box center [197, 115] width 51 height 21
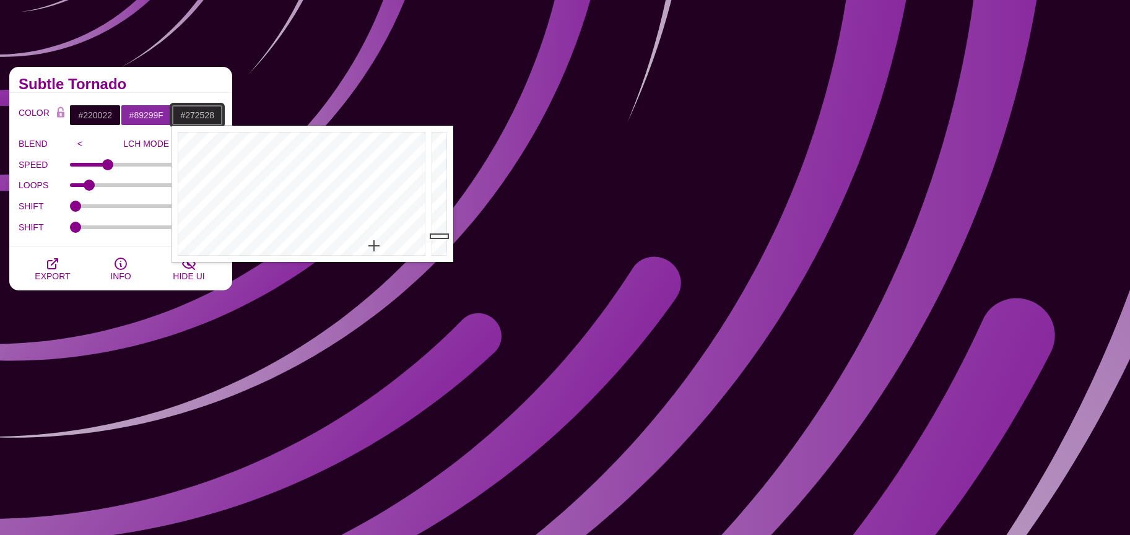
click at [433, 236] on div at bounding box center [440, 194] width 25 height 136
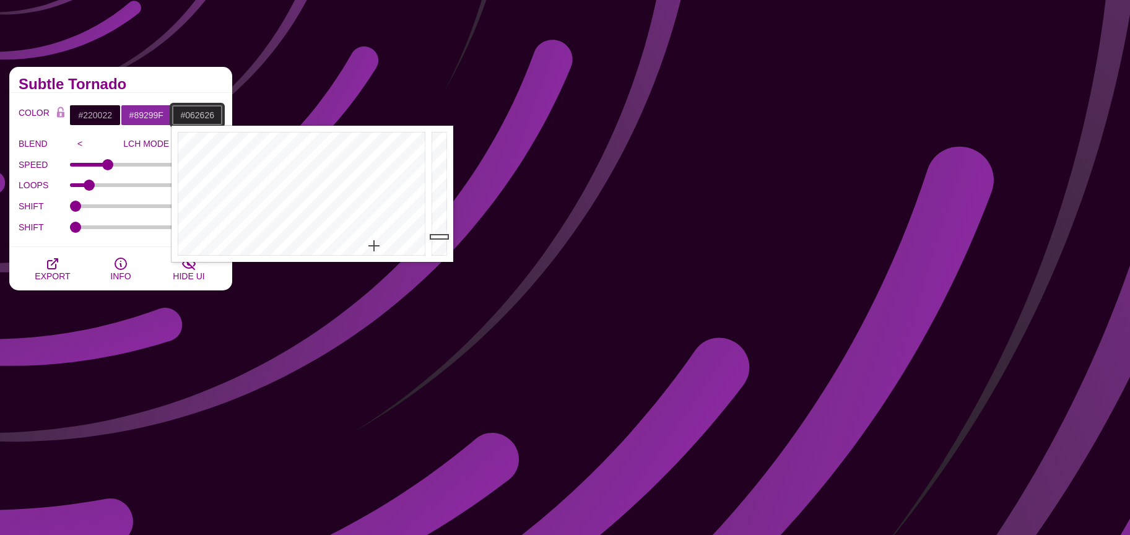
click at [302, 152] on div at bounding box center [300, 194] width 257 height 136
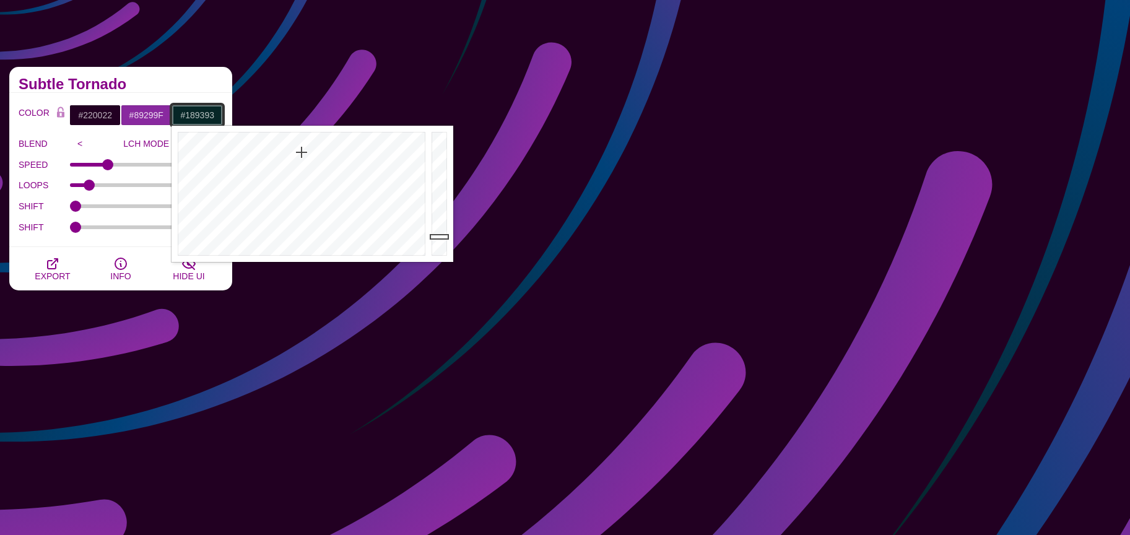
click at [438, 183] on div at bounding box center [440, 194] width 25 height 136
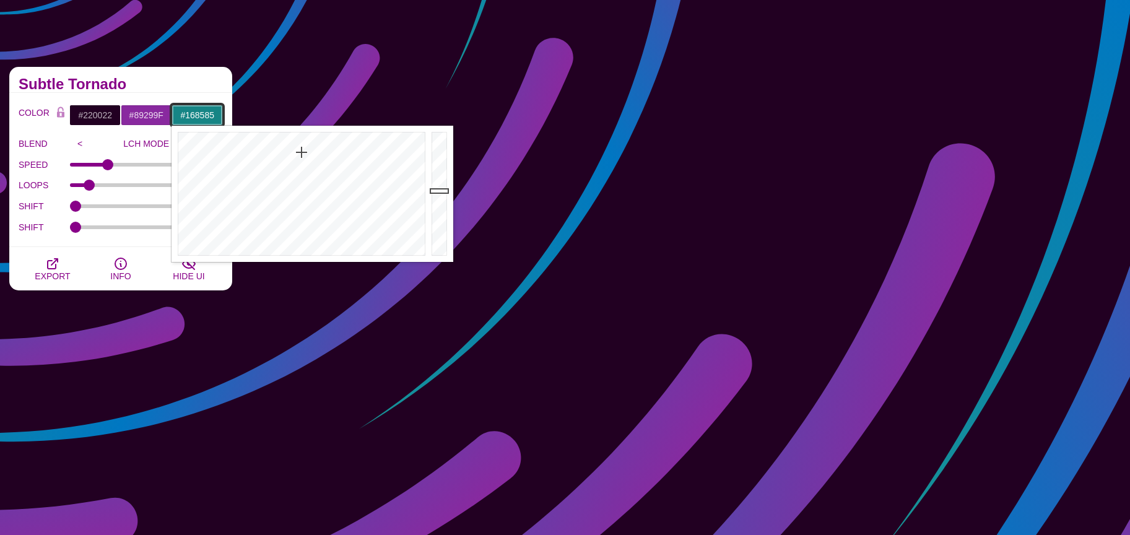
click at [439, 190] on div at bounding box center [440, 194] width 25 height 136
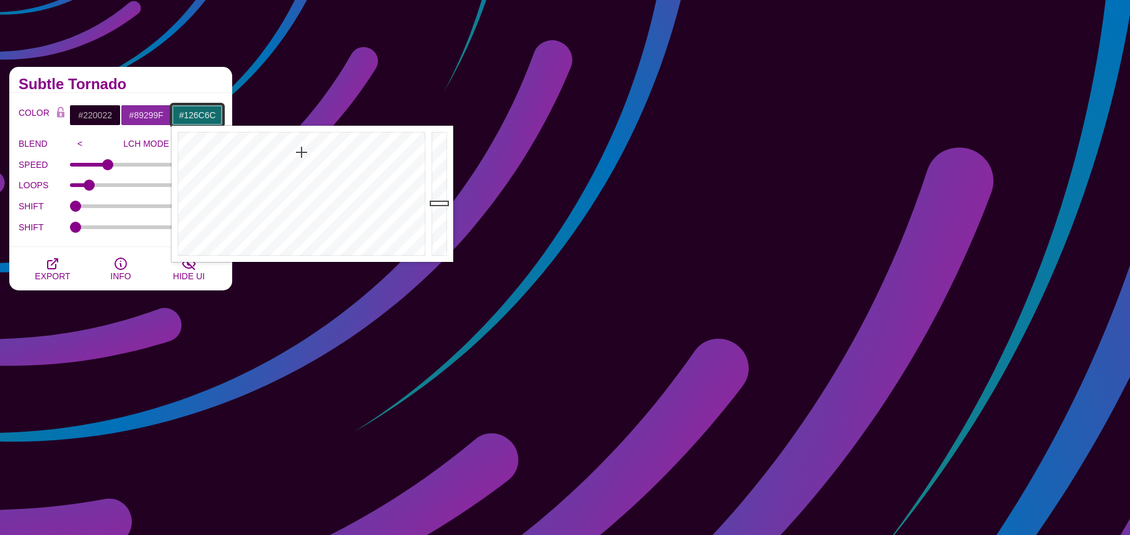
drag, startPoint x: 436, startPoint y: 202, endPoint x: 439, endPoint y: 209, distance: 6.9
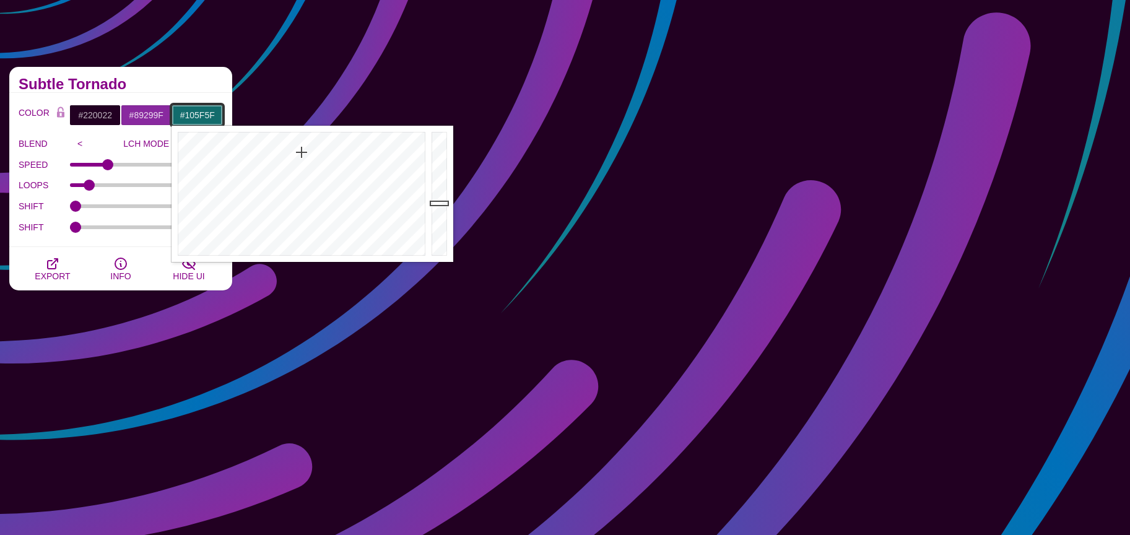
click at [439, 209] on div at bounding box center [440, 194] width 25 height 136
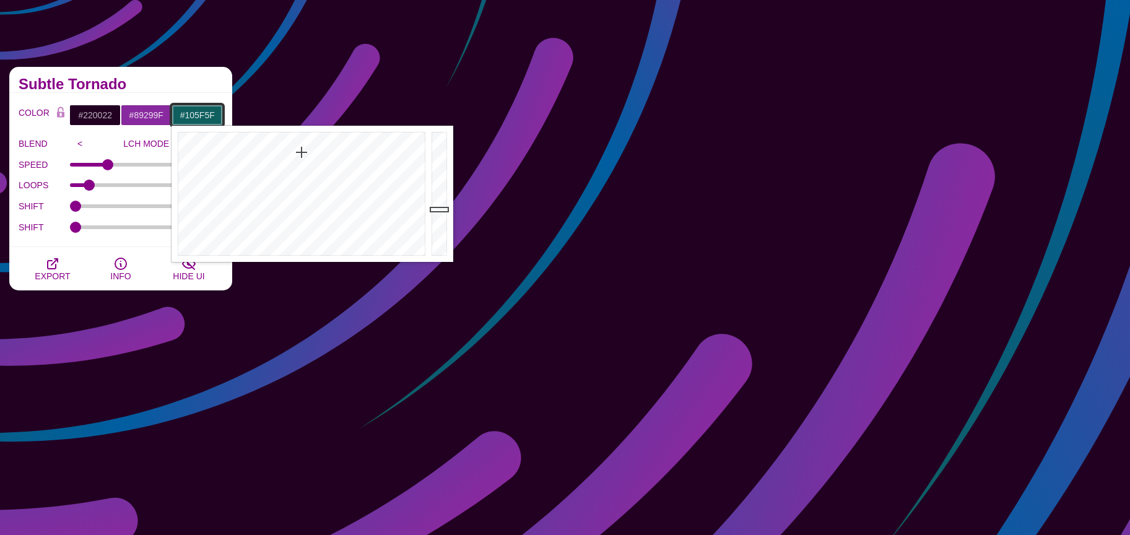
type input "#0E5353"
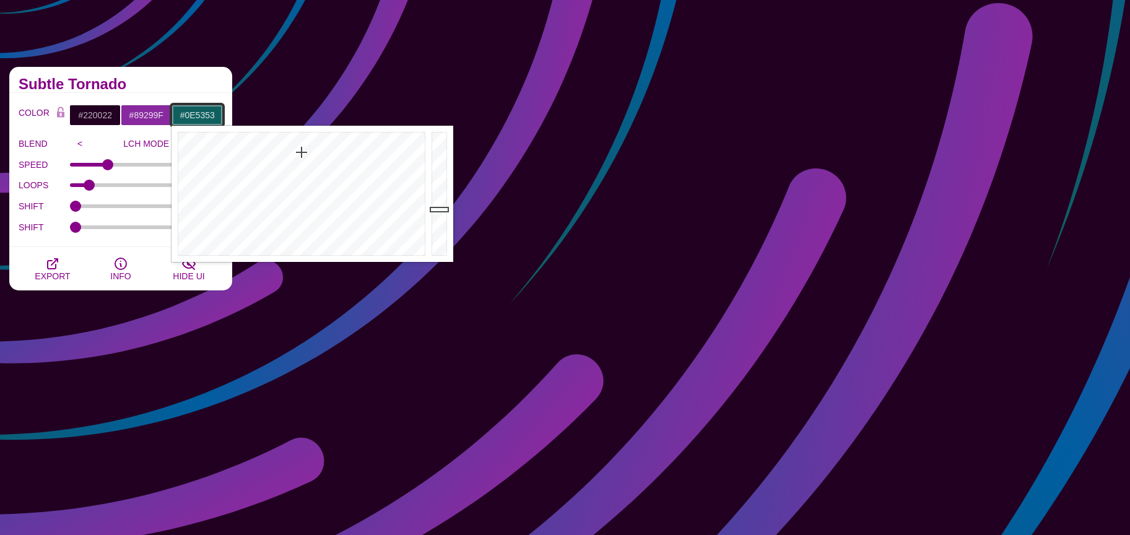
click at [438, 214] on div at bounding box center [440, 194] width 25 height 136
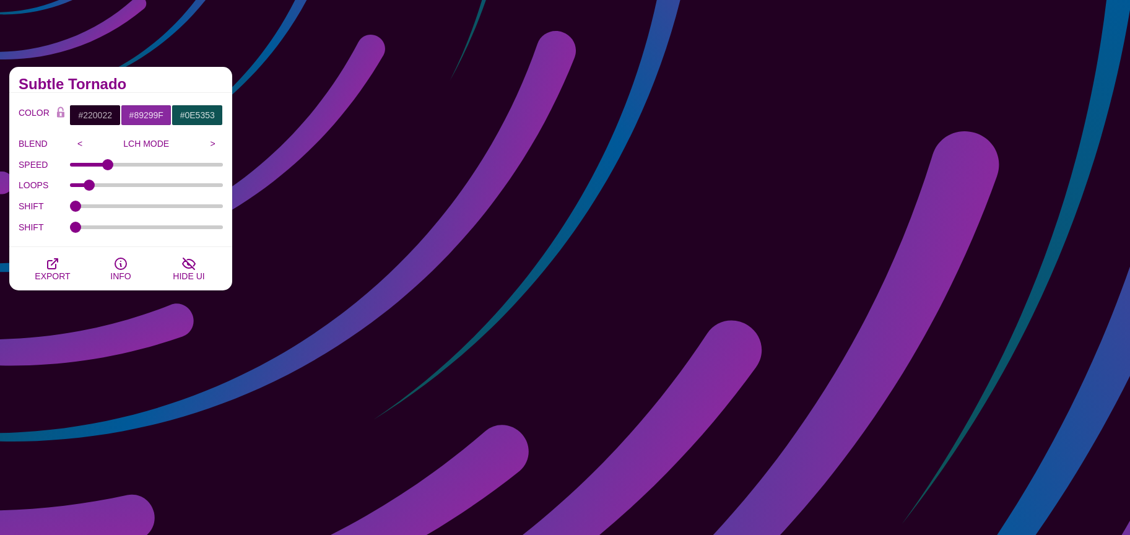
click at [163, 79] on h2 "Subtle Tornado" at bounding box center [121, 84] width 204 height 10
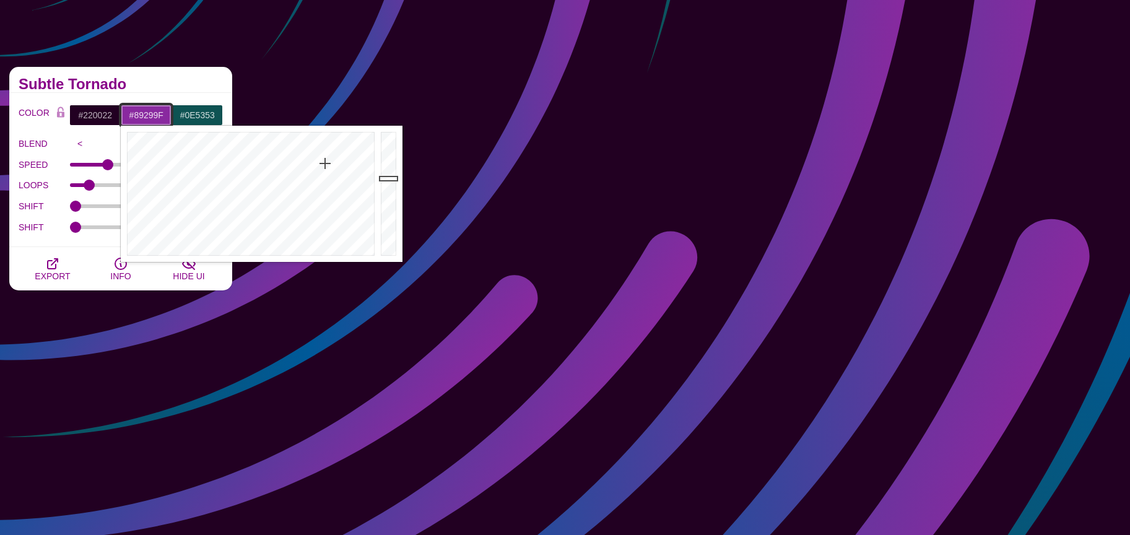
drag, startPoint x: 150, startPoint y: 107, endPoint x: 165, endPoint y: 121, distance: 20.6
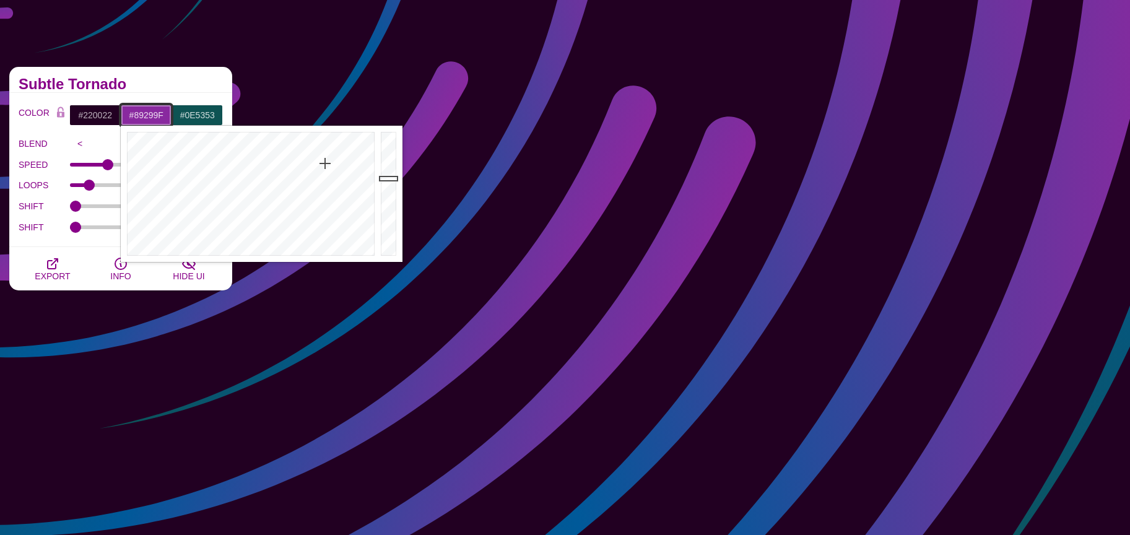
click at [150, 107] on input "#89299F" at bounding box center [146, 115] width 51 height 21
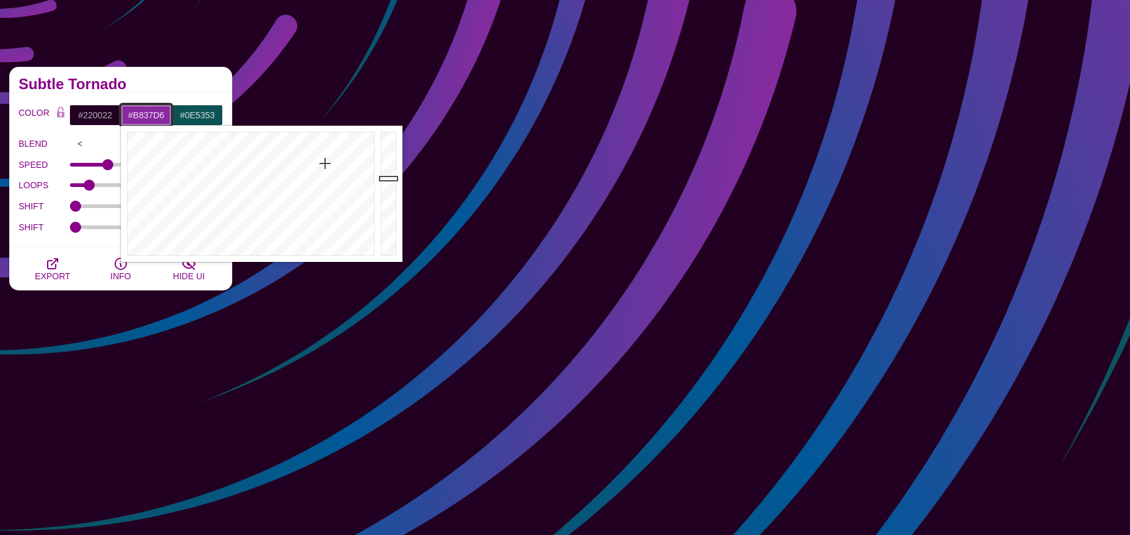
click at [389, 151] on div at bounding box center [390, 194] width 25 height 136
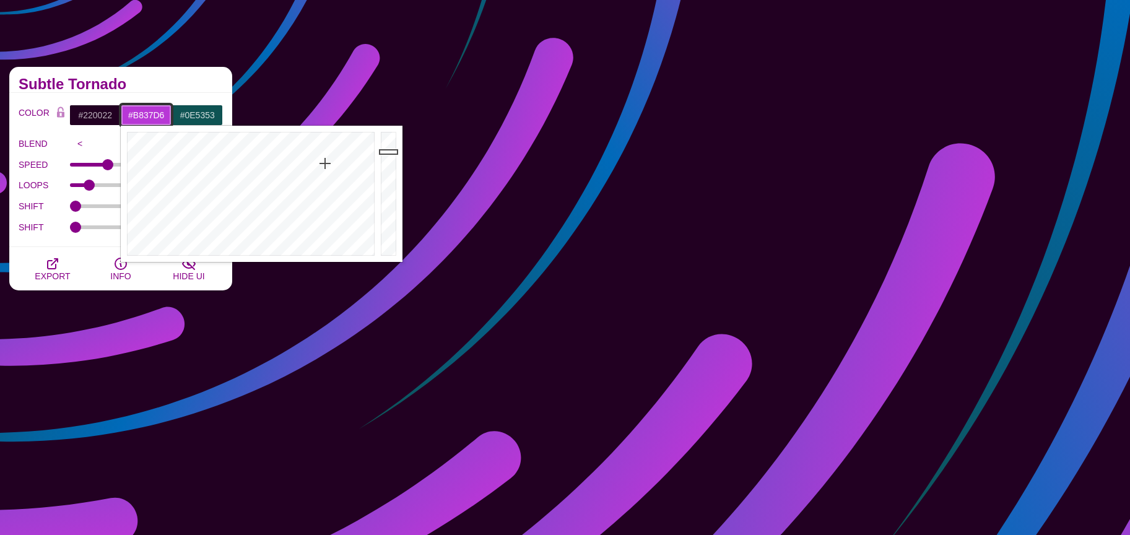
type input "#D03EF2"
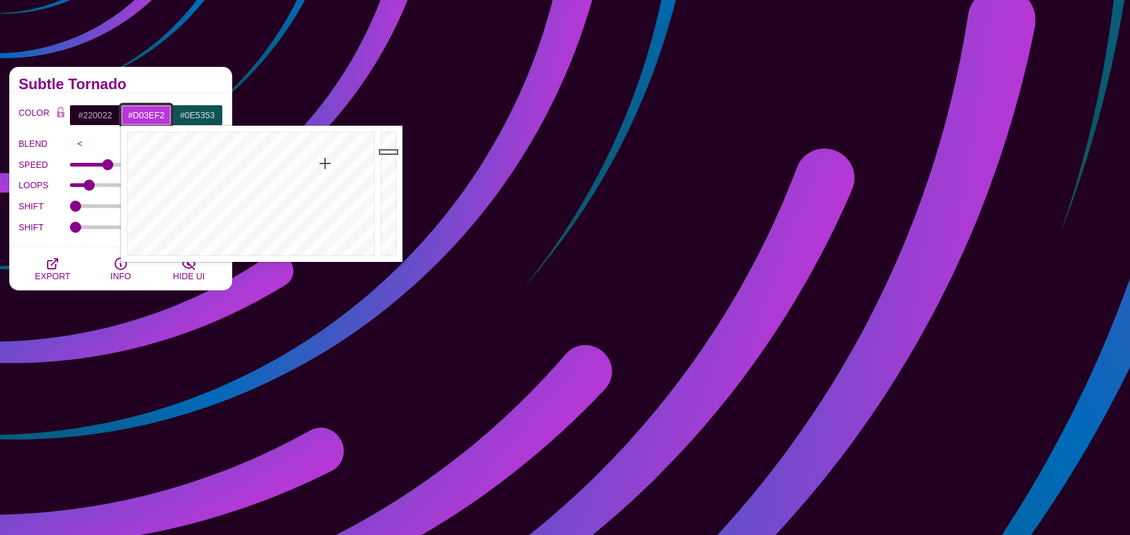
click at [387, 137] on div at bounding box center [390, 194] width 25 height 136
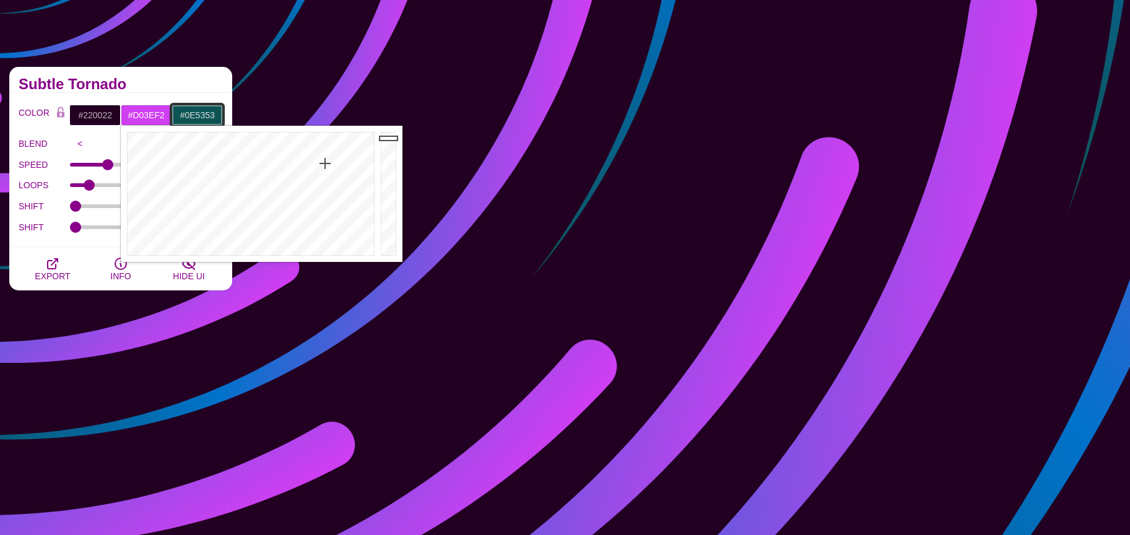
click at [200, 117] on input "#0E5353" at bounding box center [197, 115] width 51 height 21
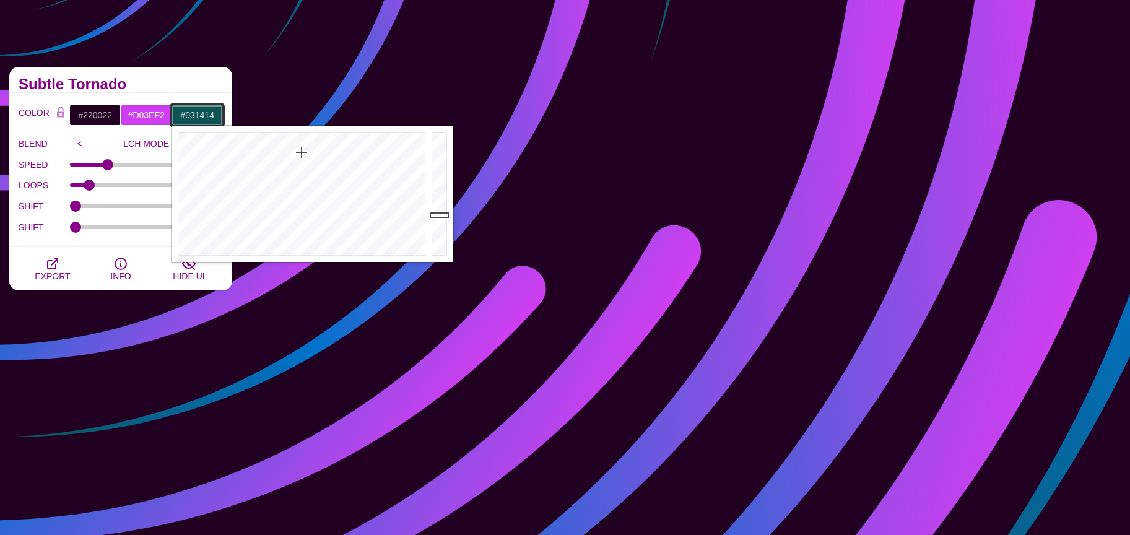
click at [438, 245] on div at bounding box center [440, 194] width 25 height 136
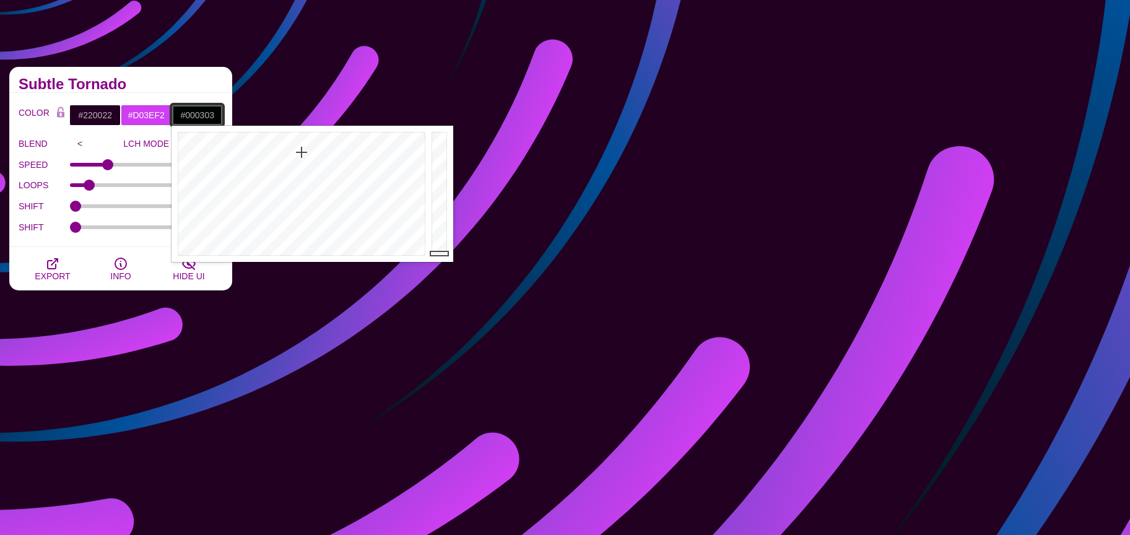
click at [440, 253] on div at bounding box center [440, 194] width 25 height 136
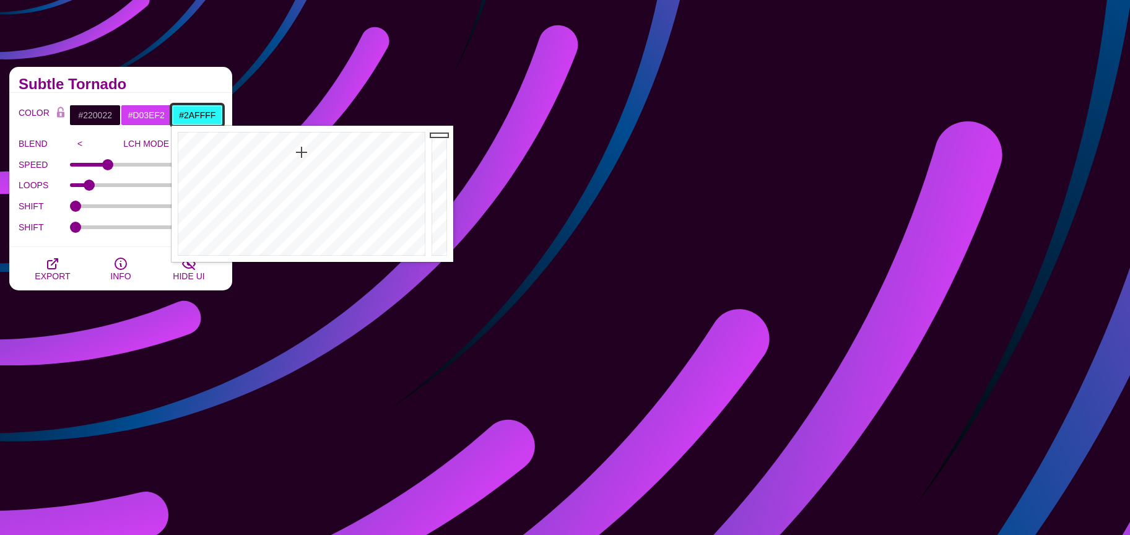
drag, startPoint x: 436, startPoint y: 137, endPoint x: 433, endPoint y: 124, distance: 12.8
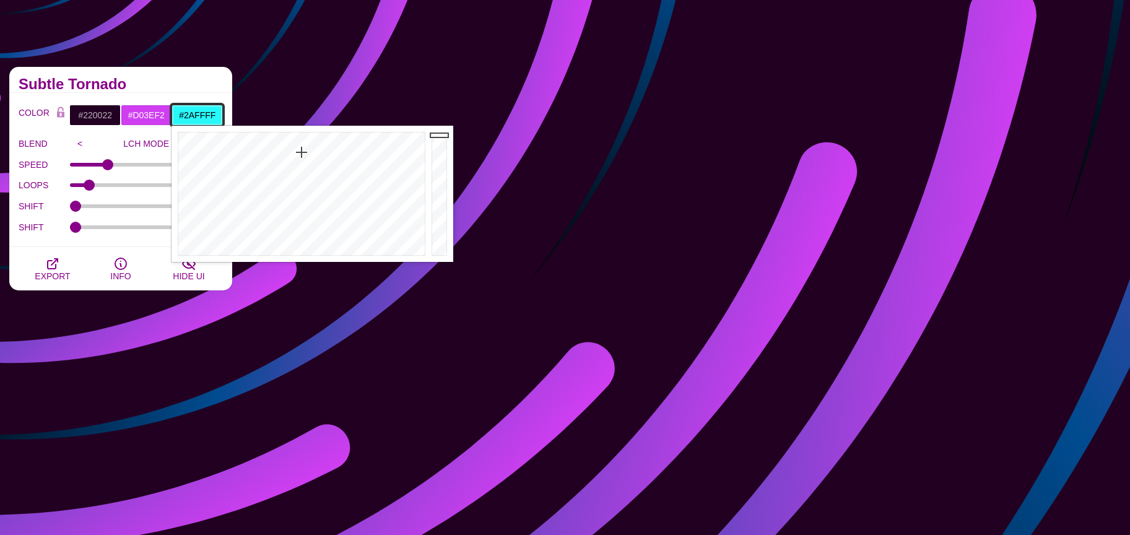
click at [434, 126] on div at bounding box center [440, 194] width 25 height 136
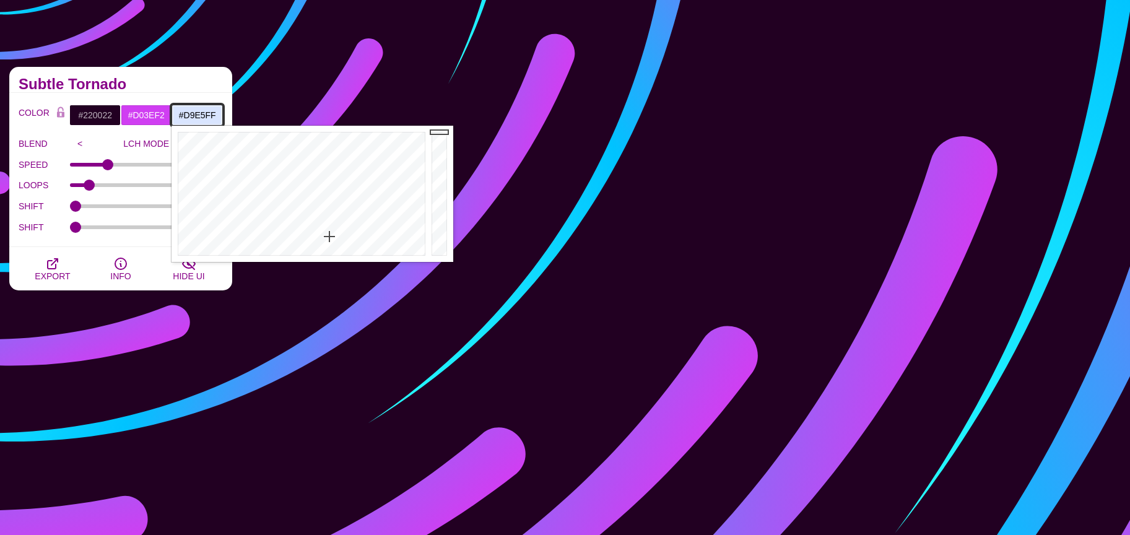
click at [329, 236] on div at bounding box center [300, 194] width 257 height 136
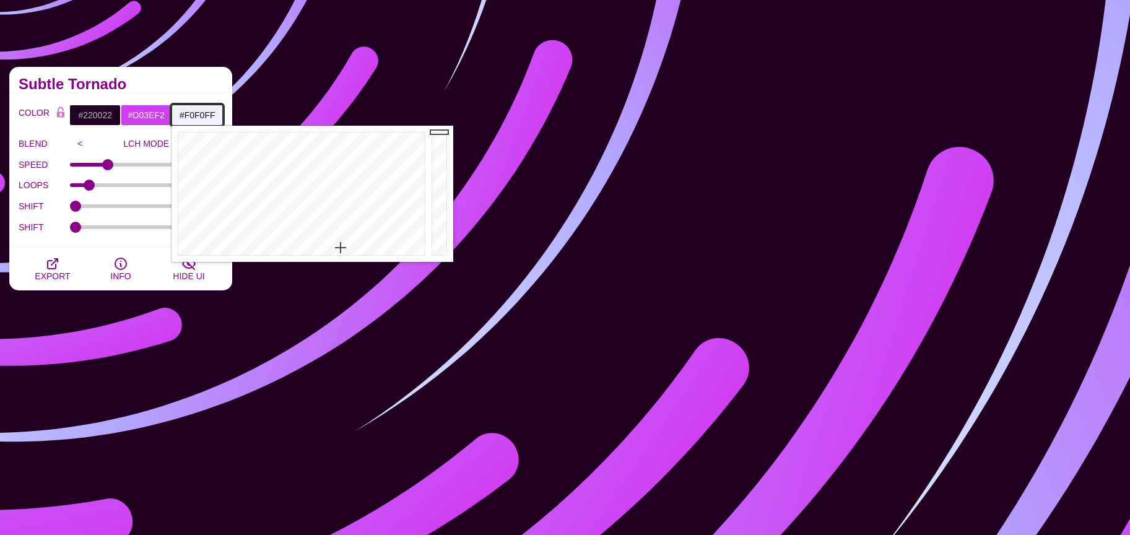
click at [341, 247] on div at bounding box center [300, 194] width 257 height 136
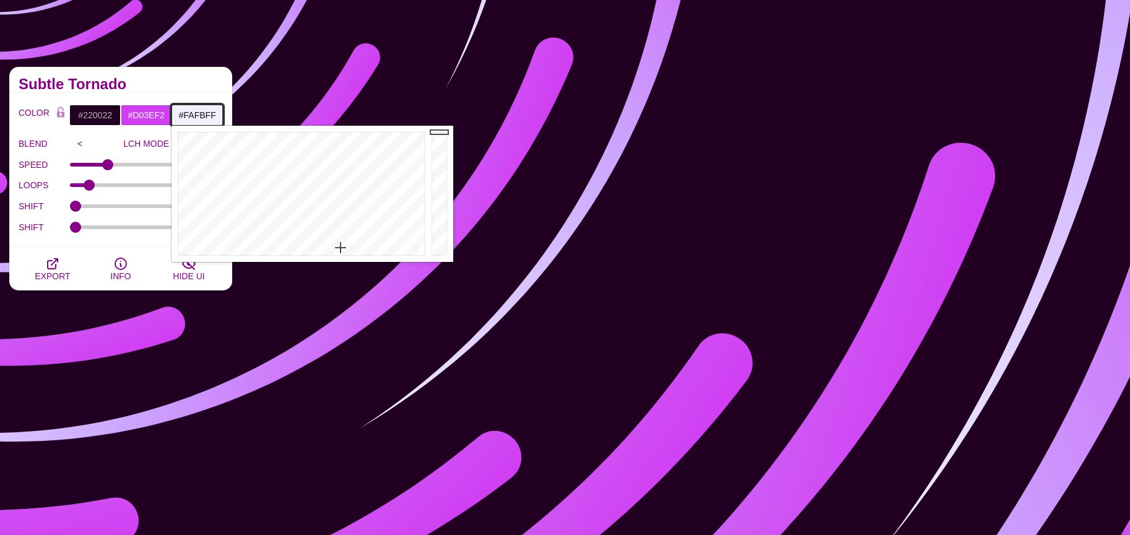
click at [337, 252] on div at bounding box center [300, 194] width 257 height 136
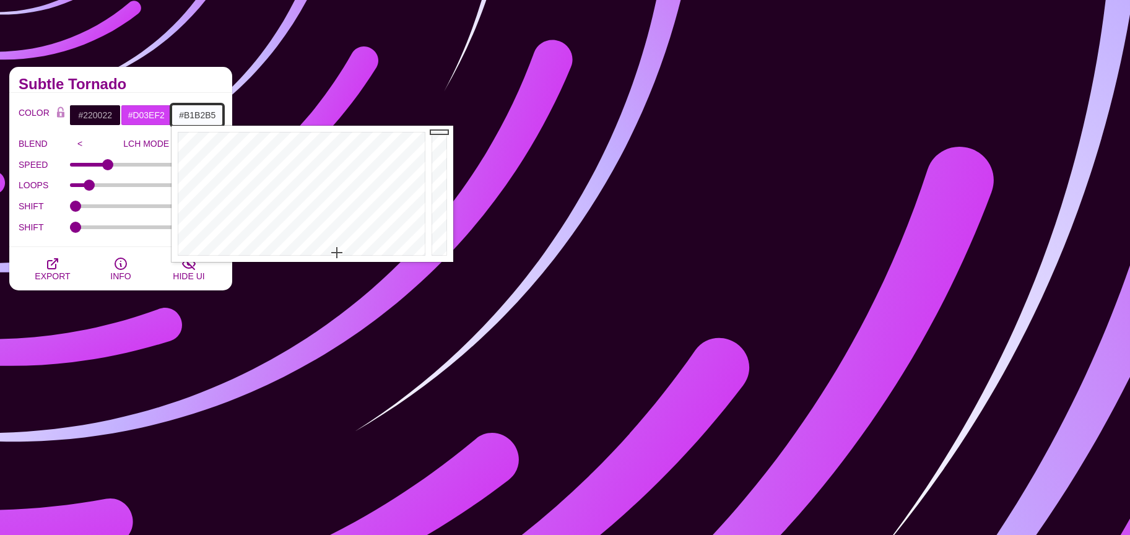
click at [435, 168] on div at bounding box center [440, 194] width 25 height 136
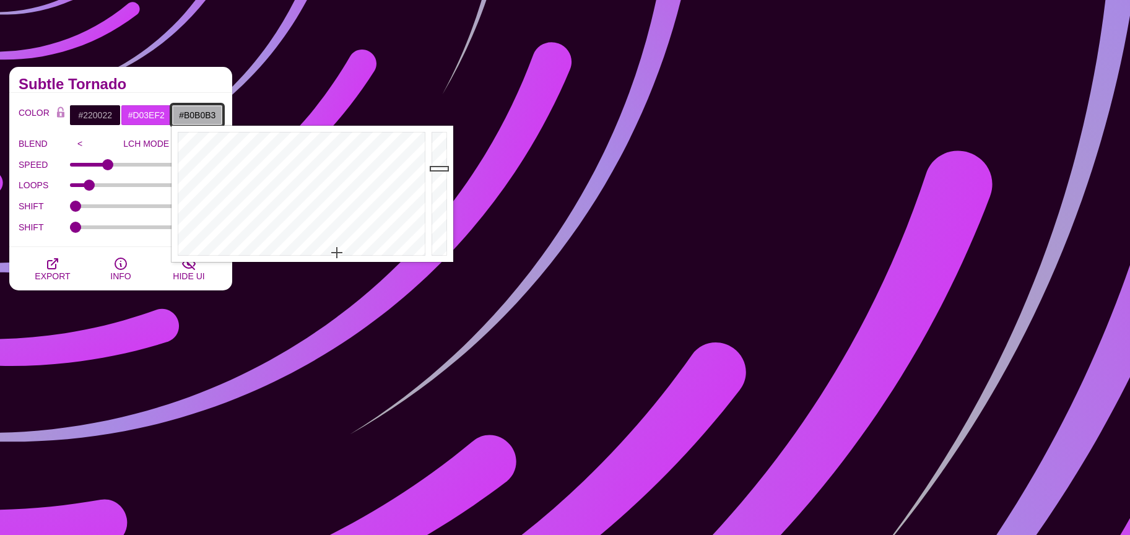
drag, startPoint x: 434, startPoint y: 187, endPoint x: 433, endPoint y: 193, distance: 6.2
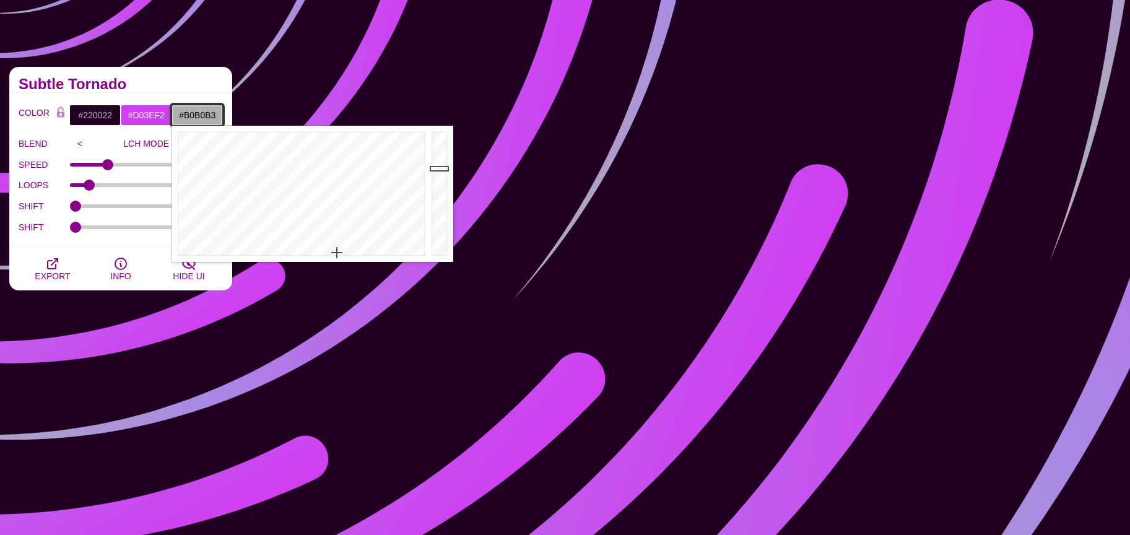
type input "#838385"
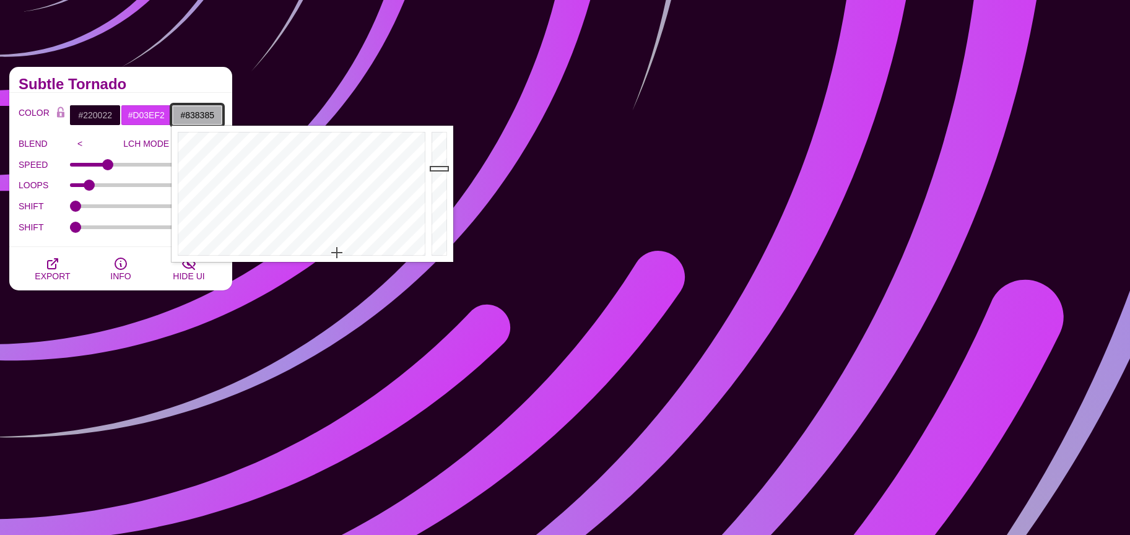
click at [433, 190] on div at bounding box center [440, 194] width 25 height 136
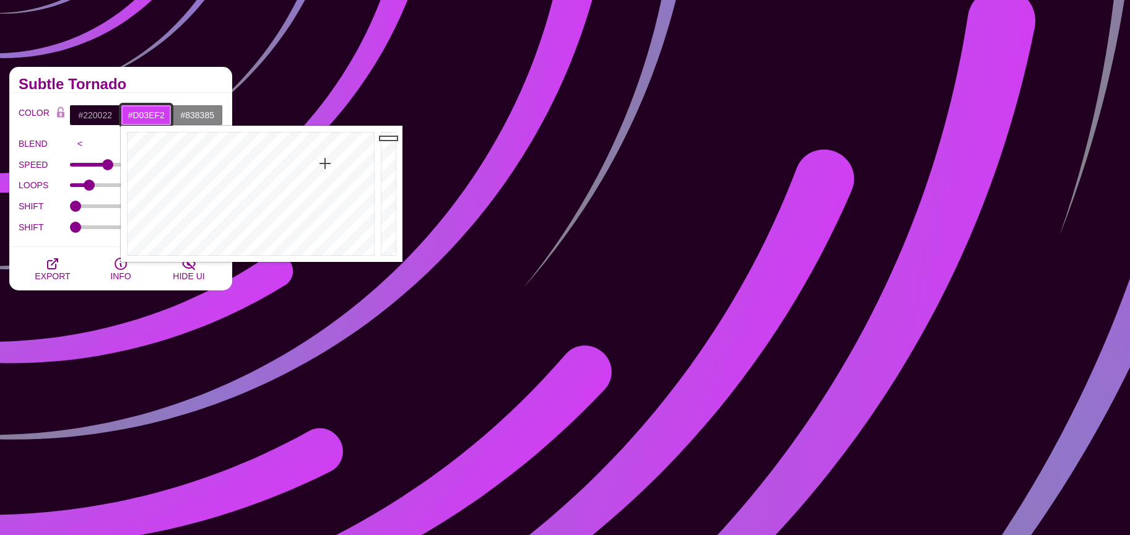
click at [155, 121] on input "#D03EF2" at bounding box center [146, 115] width 51 height 21
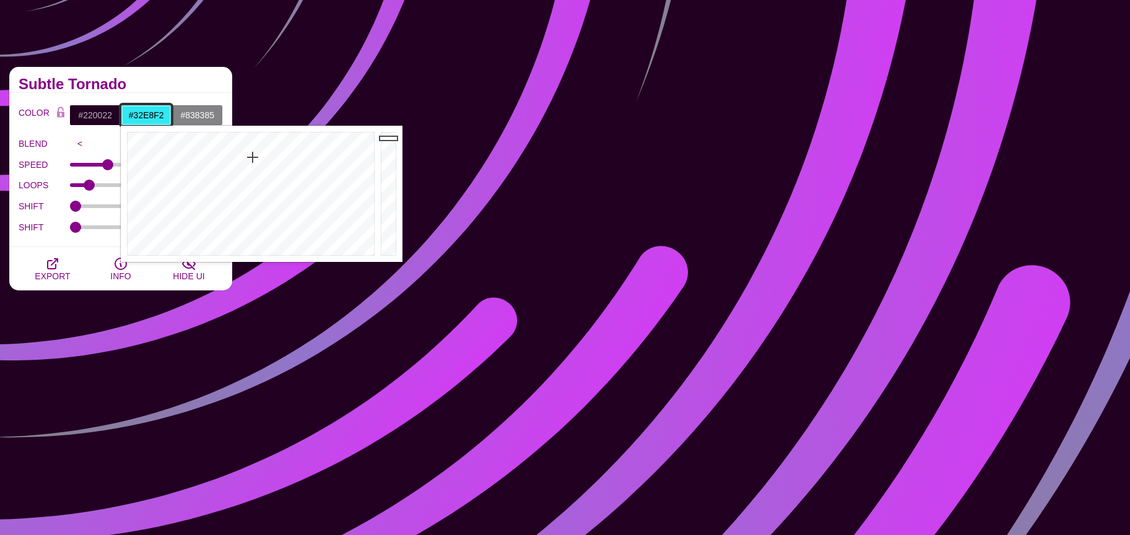
click at [253, 157] on div at bounding box center [249, 194] width 257 height 136
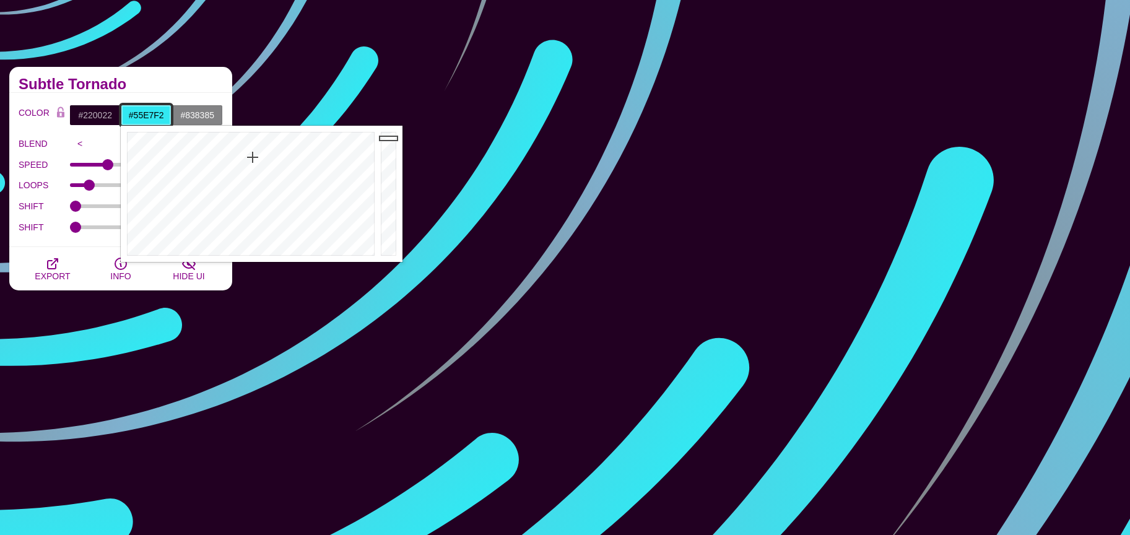
click at [253, 175] on div at bounding box center [249, 194] width 257 height 136
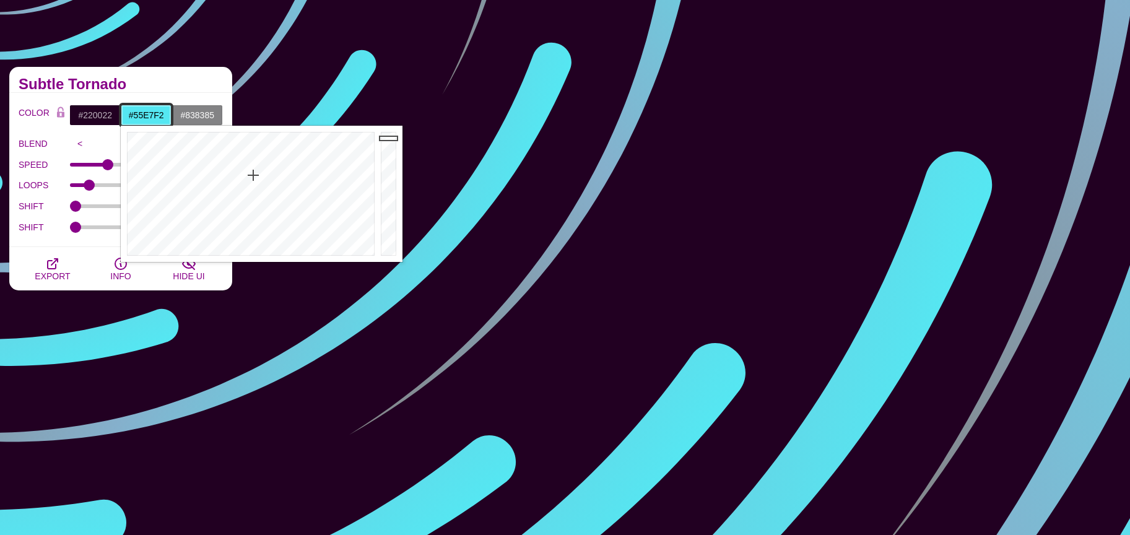
type input "#37959C"
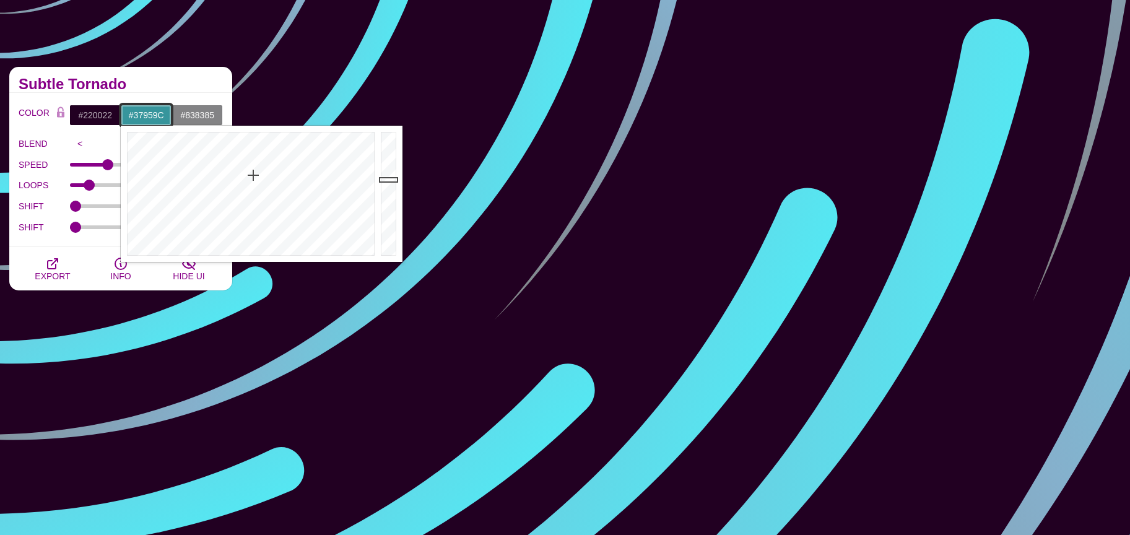
click at [384, 179] on div at bounding box center [390, 194] width 25 height 136
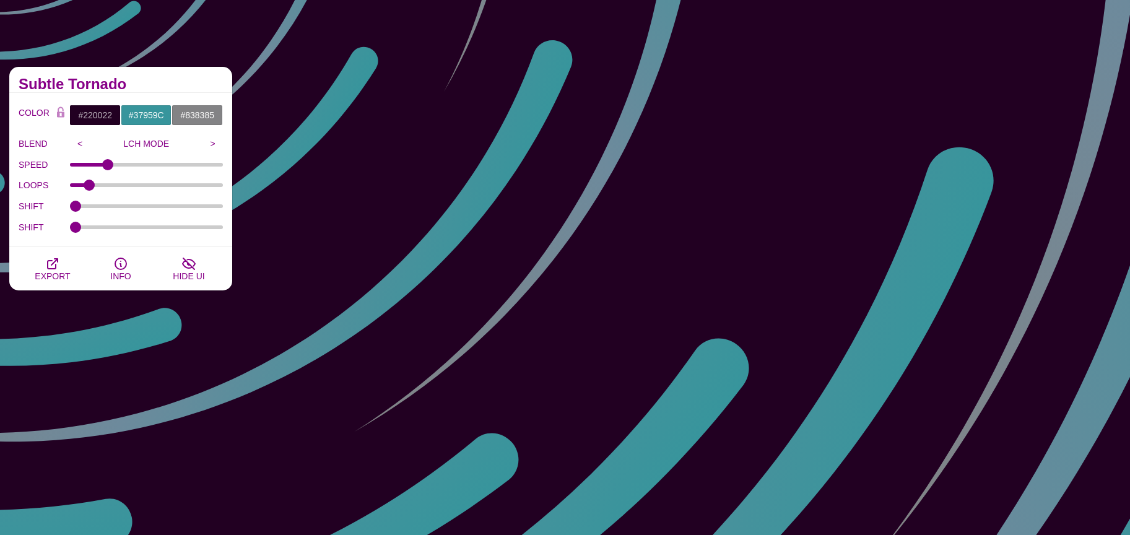
click at [151, 89] on div "Subtle Tornado" at bounding box center [120, 80] width 223 height 26
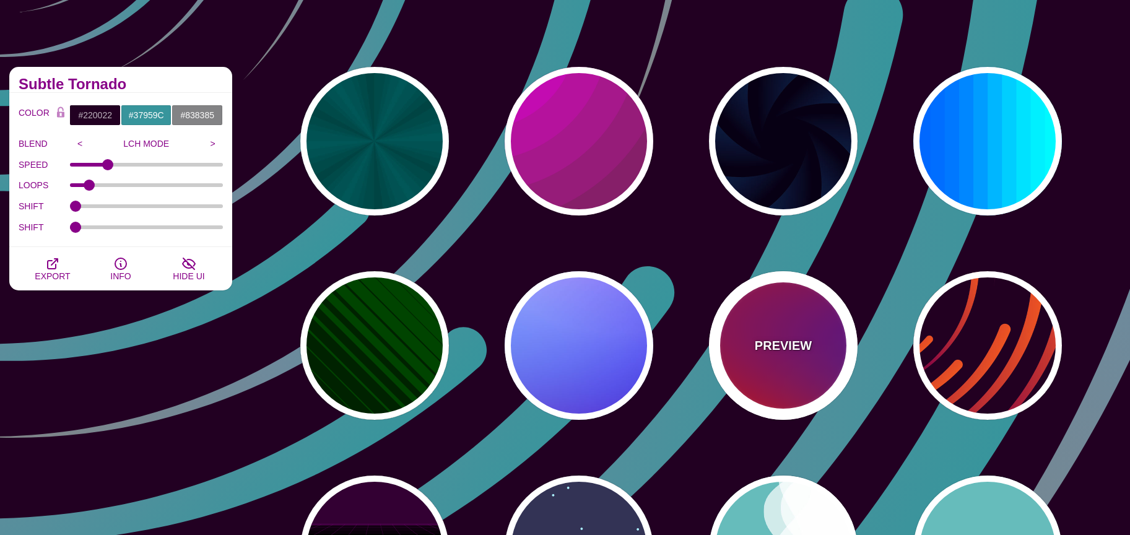
click at [792, 340] on p "PREVIEW" at bounding box center [783, 345] width 57 height 19
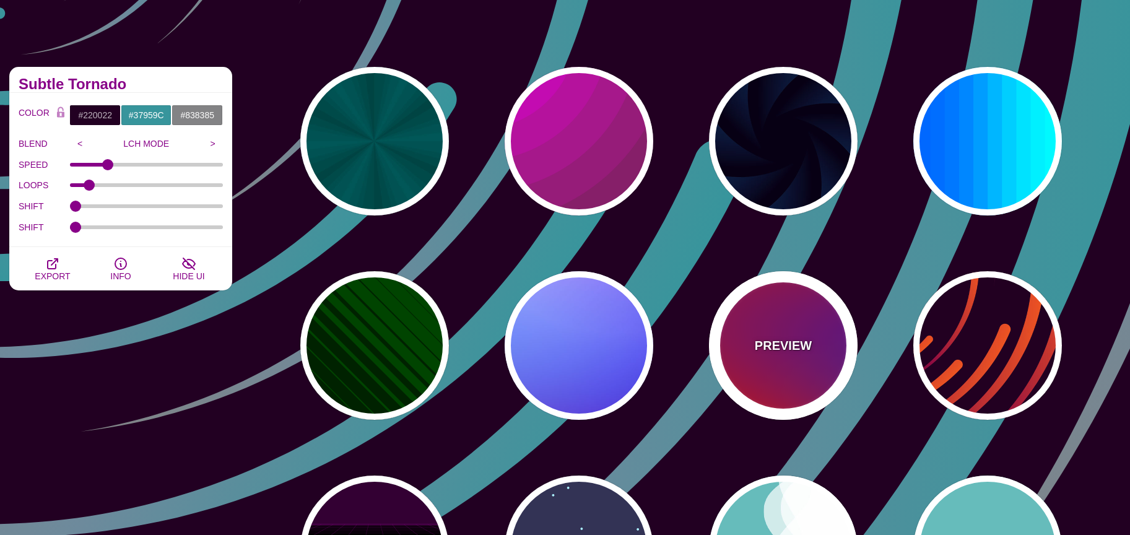
type input "#FF0000"
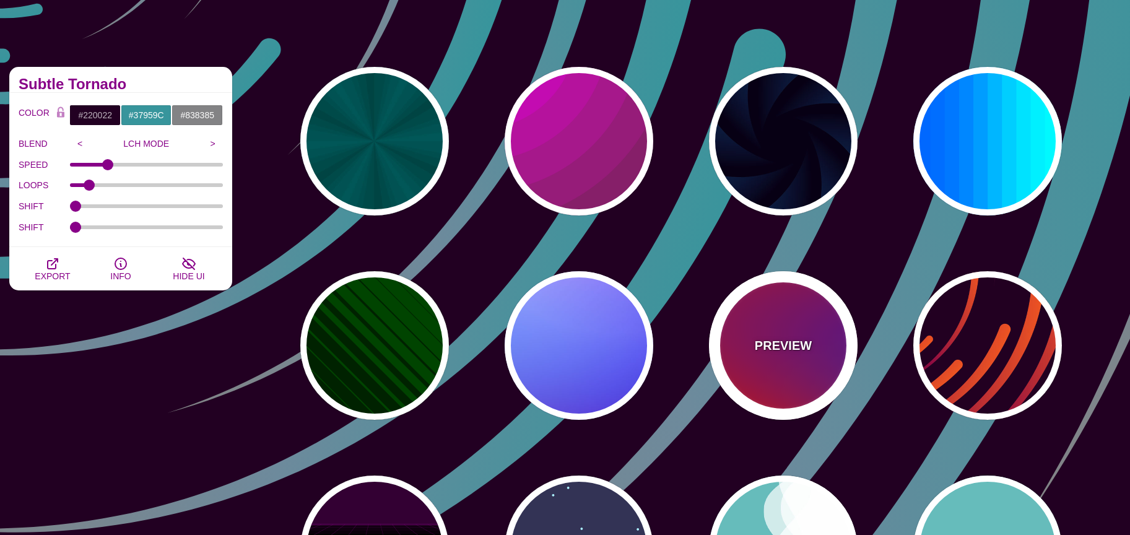
type input "#800080"
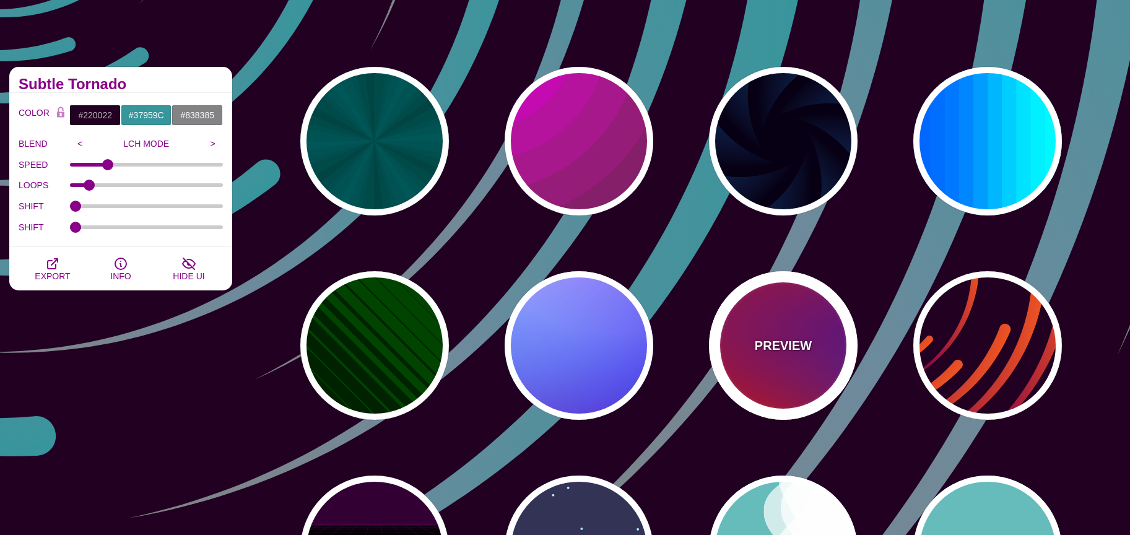
type input "#0000FF"
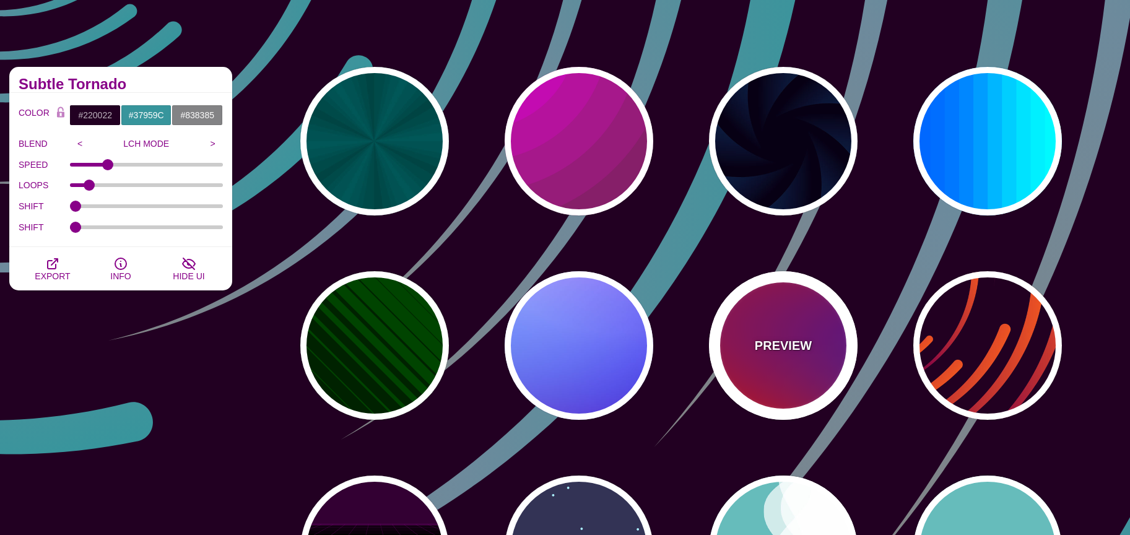
type input "#00EEBB"
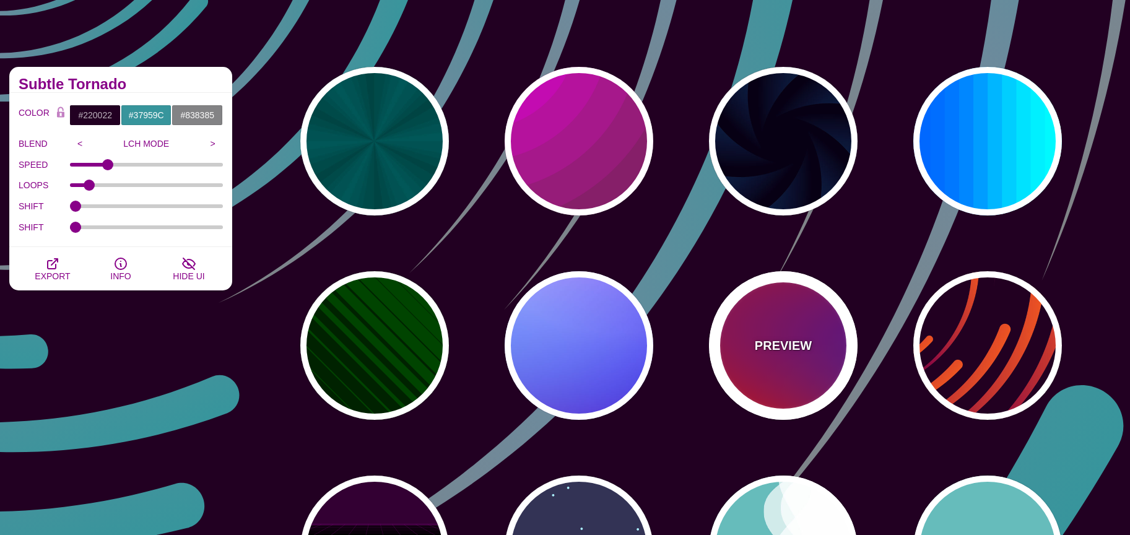
type input "#FFFF00"
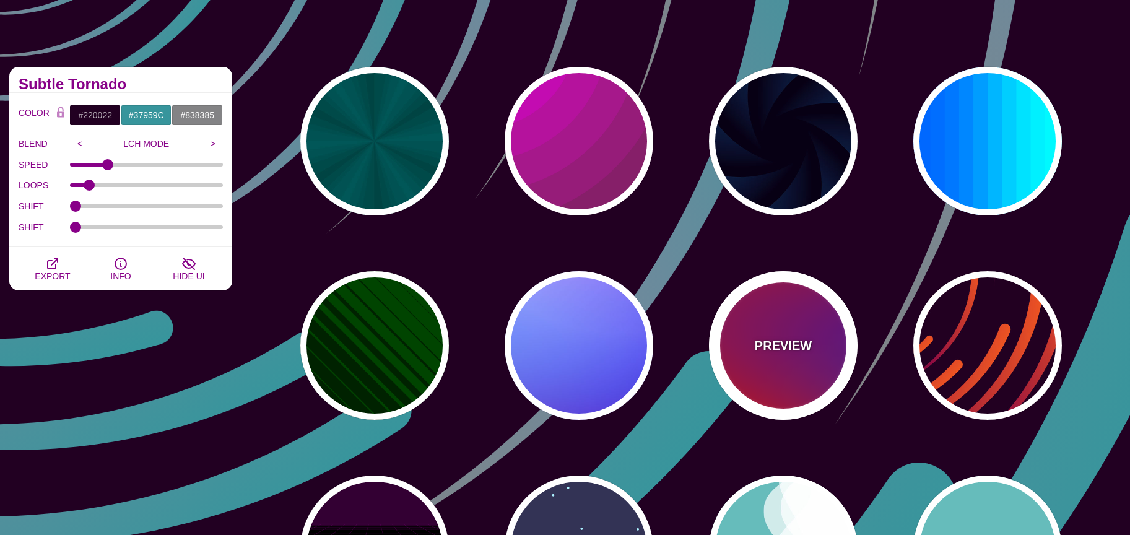
type input "#FFA500"
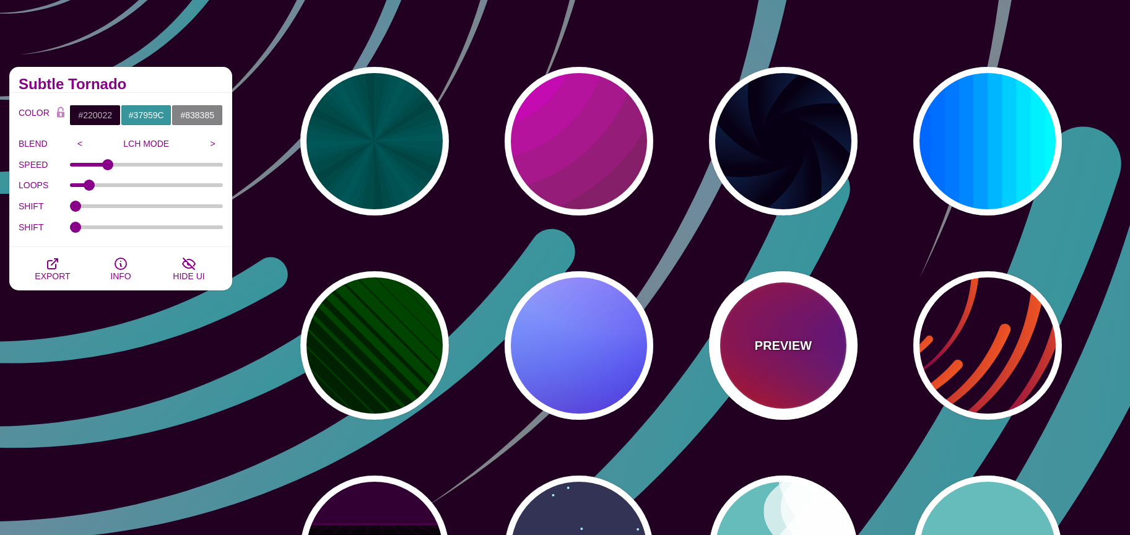
type input "1"
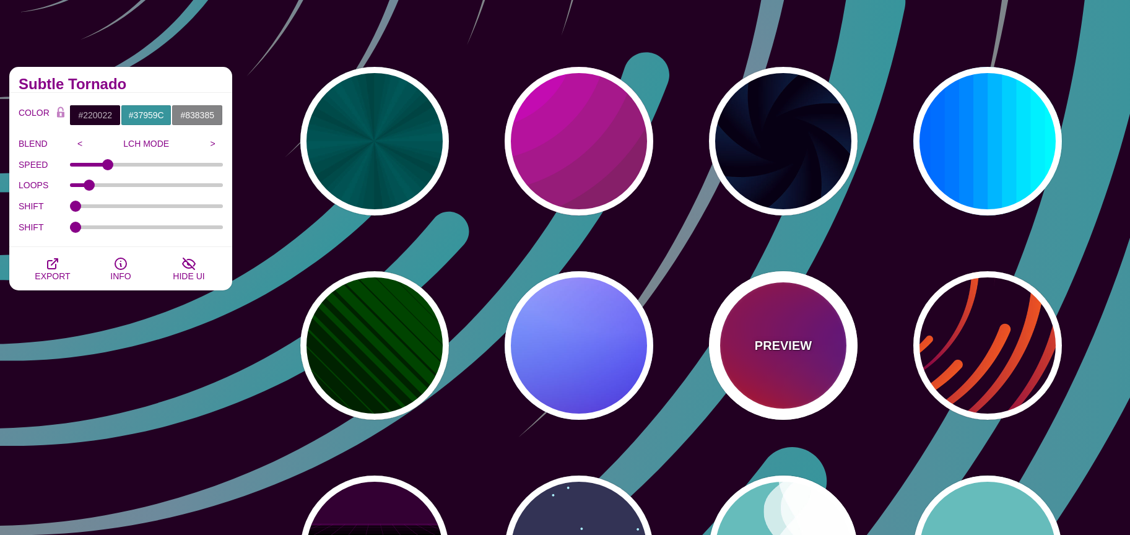
type input "20"
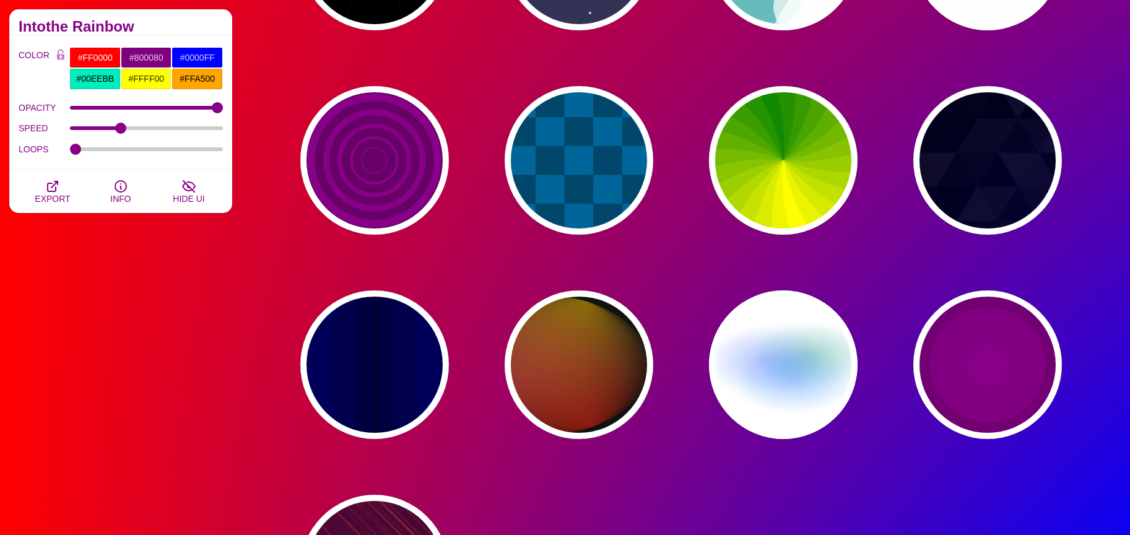
scroll to position [724, 0]
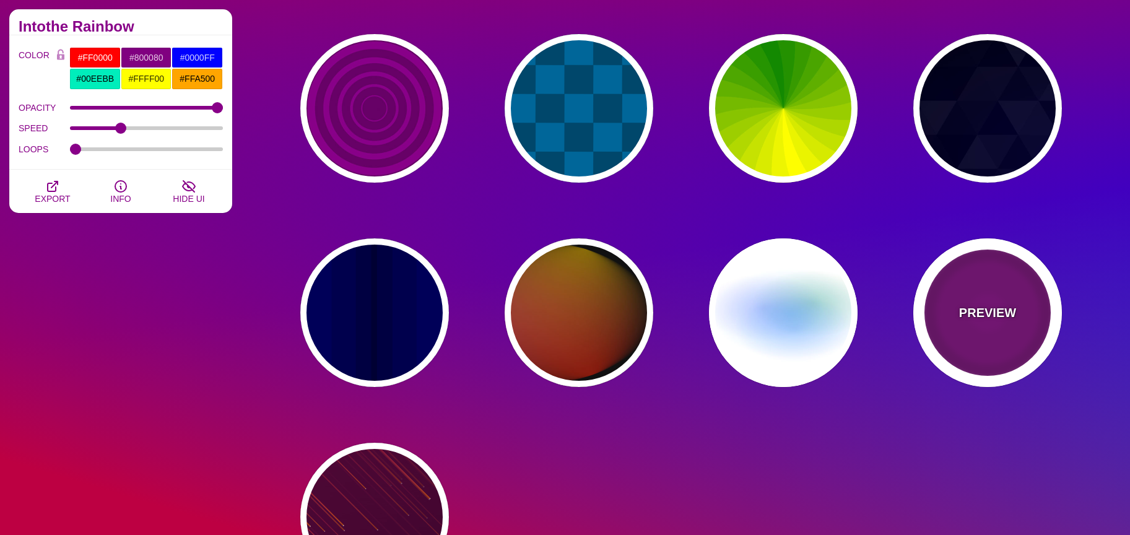
click at [972, 329] on div "PREVIEW" at bounding box center [987, 312] width 149 height 149
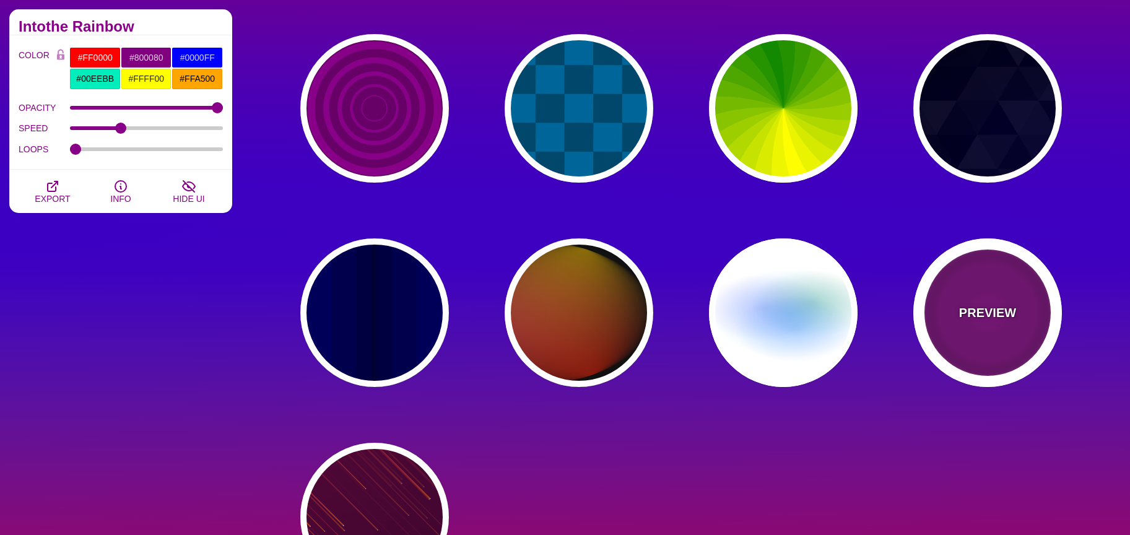
type input "#220022"
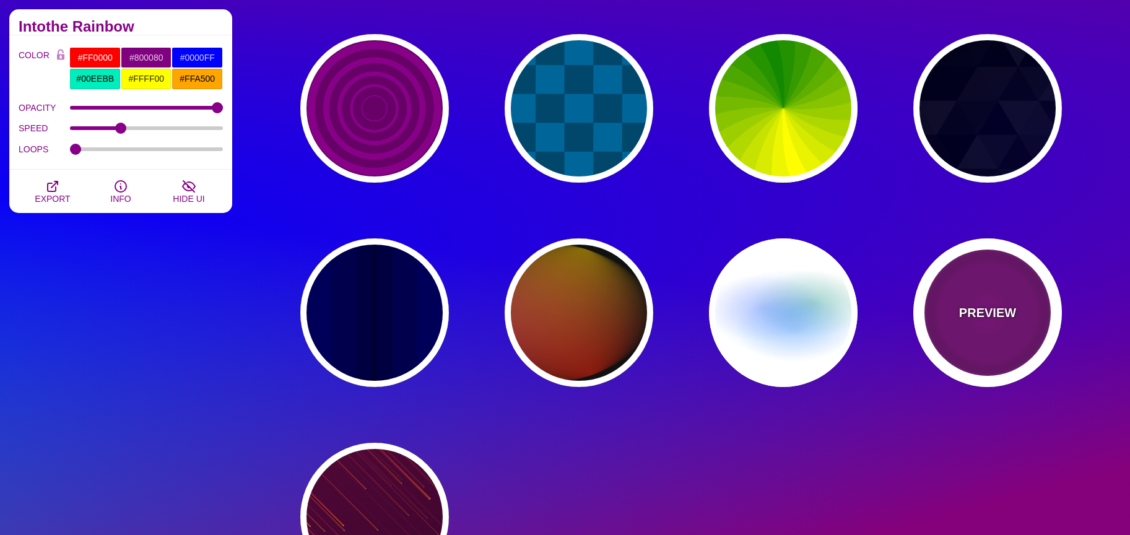
type input "#880088"
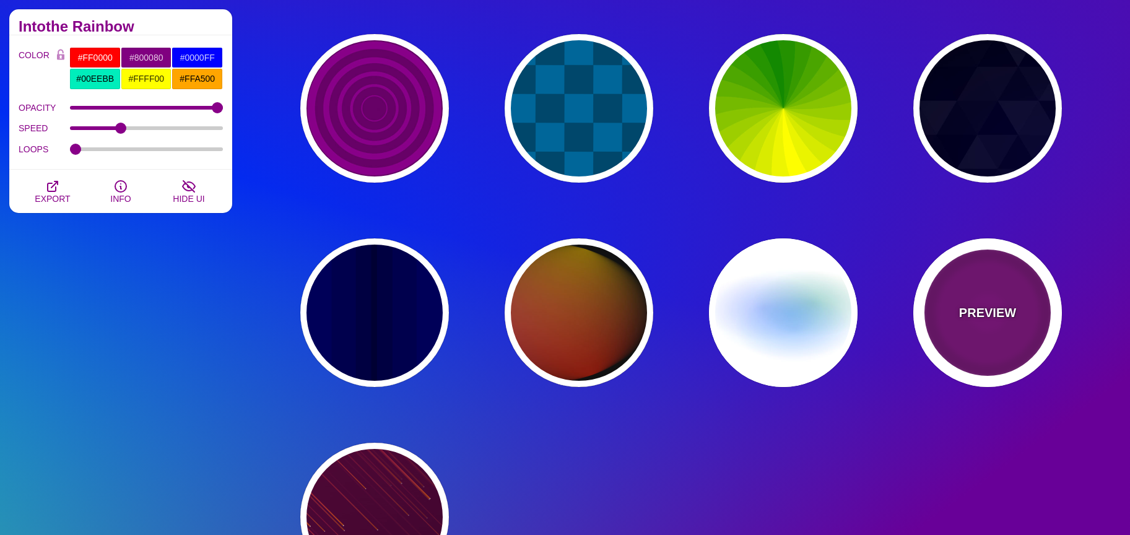
type input "999"
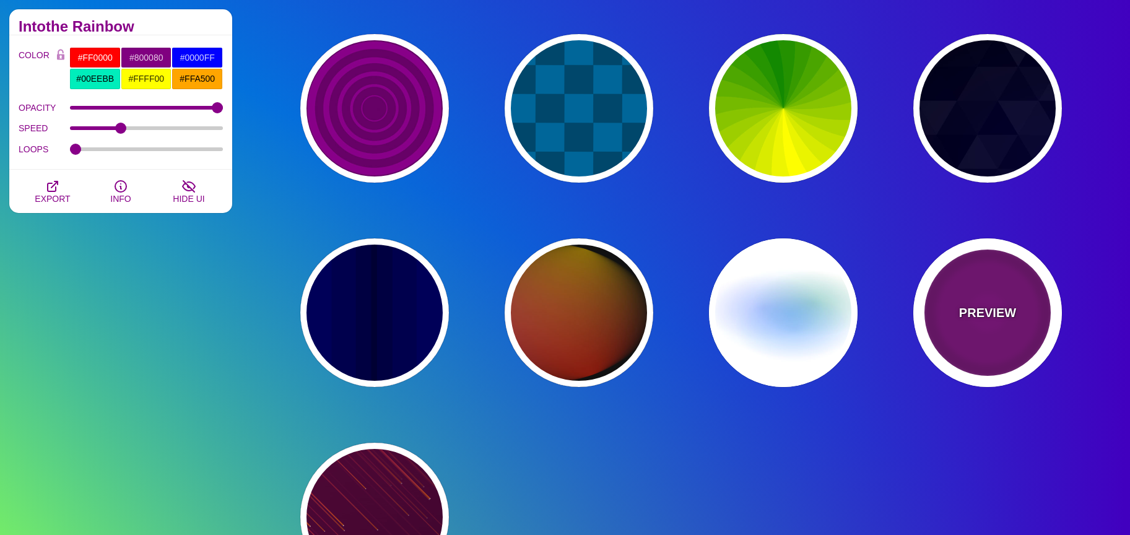
type input "5"
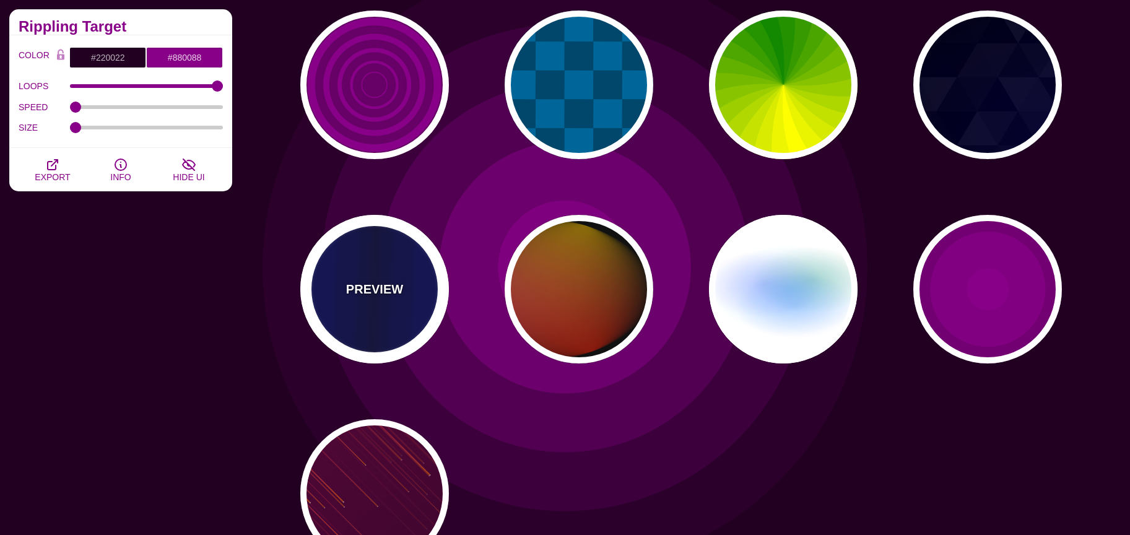
click at [383, 323] on div "PREVIEW" at bounding box center [374, 289] width 149 height 149
type input "#0000BB"
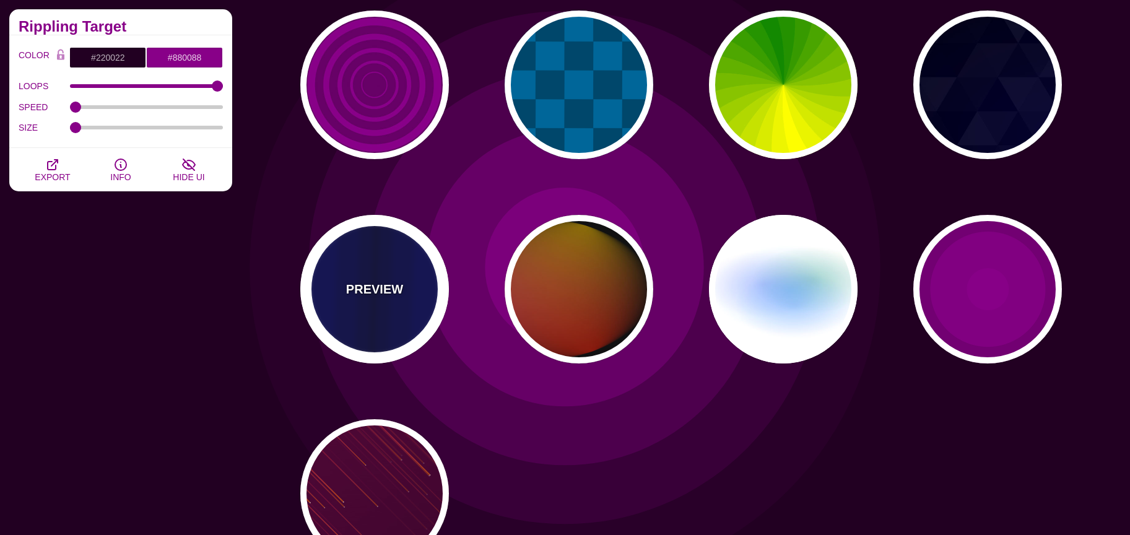
type input "#000033"
type input "0.5"
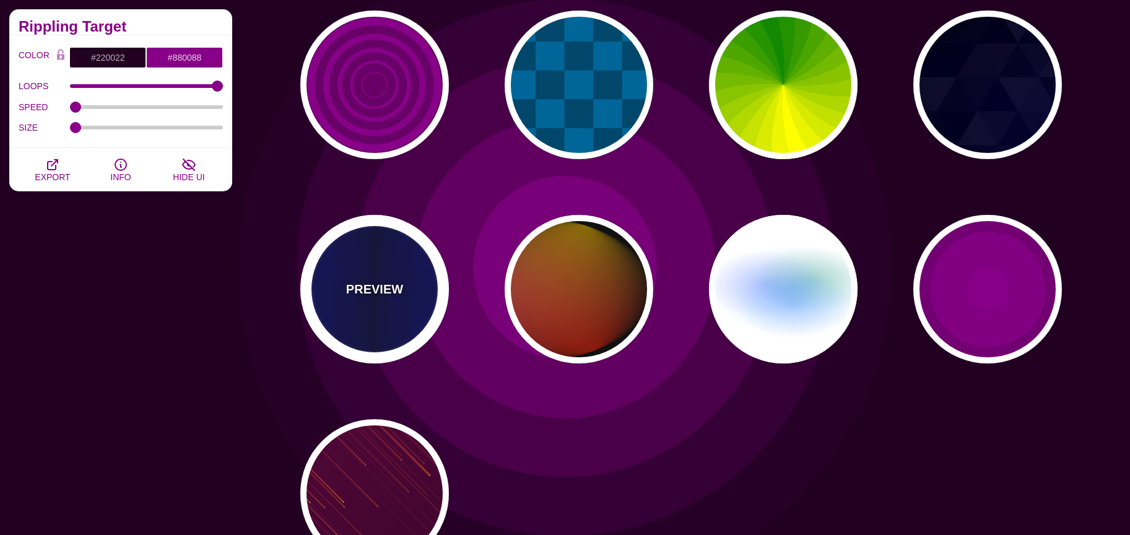
type input "0.1"
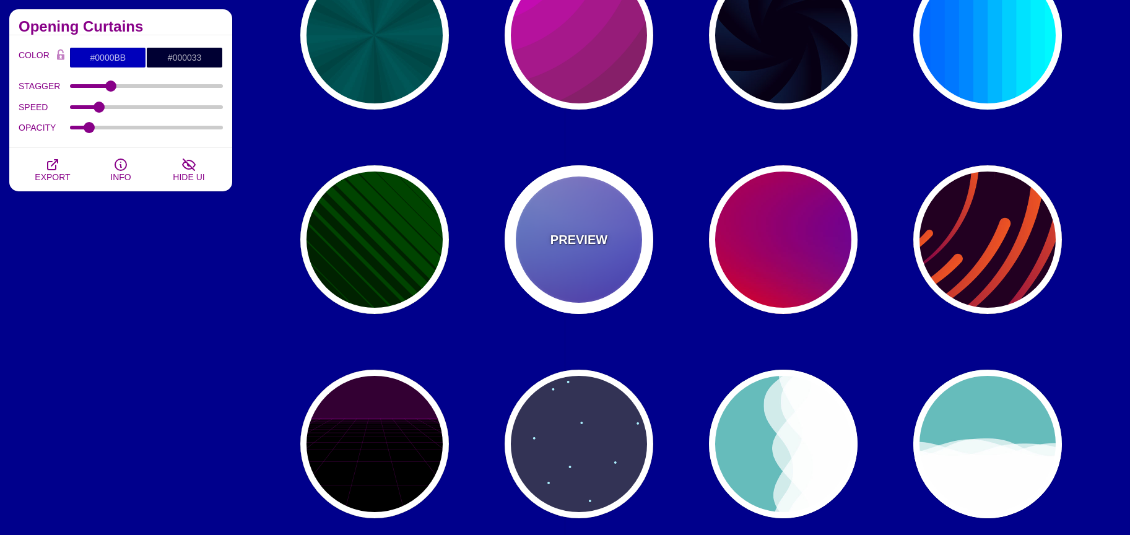
scroll to position [0, 0]
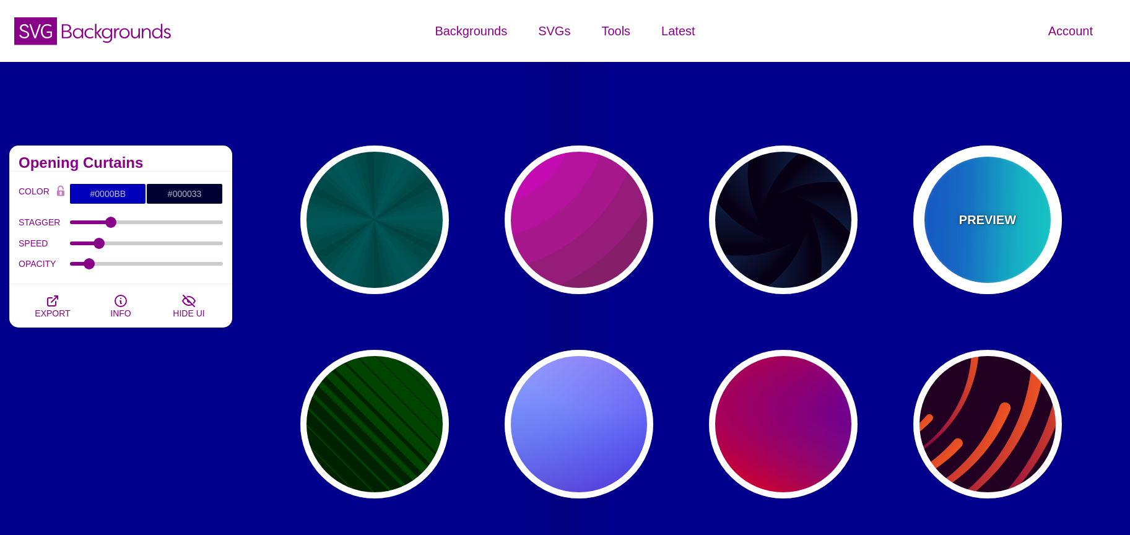
click at [992, 218] on p "PREVIEW" at bounding box center [987, 220] width 57 height 19
type input "#00FFFF"
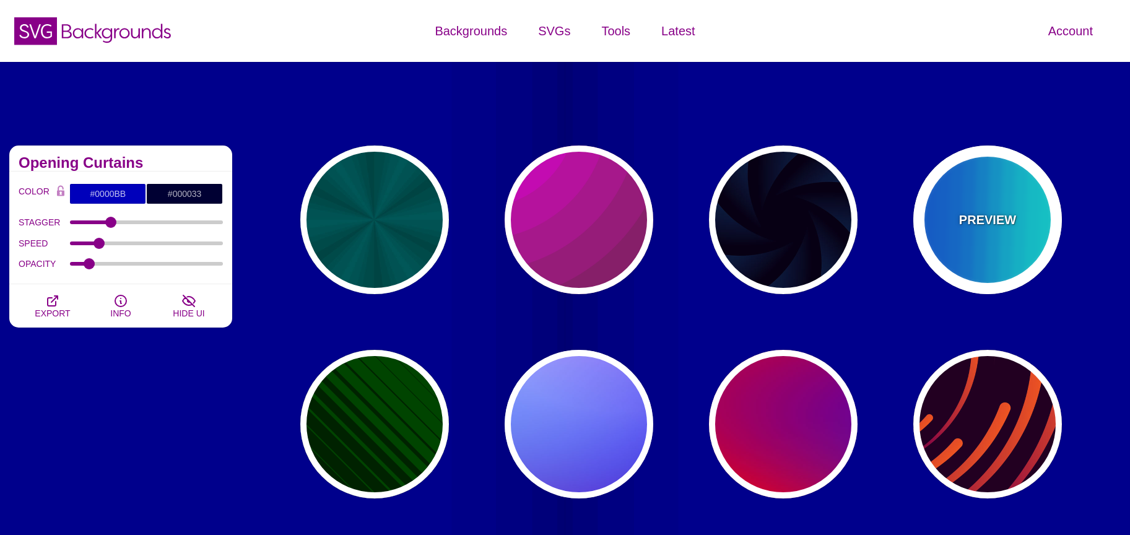
type input "#0066FF"
type input "0.25"
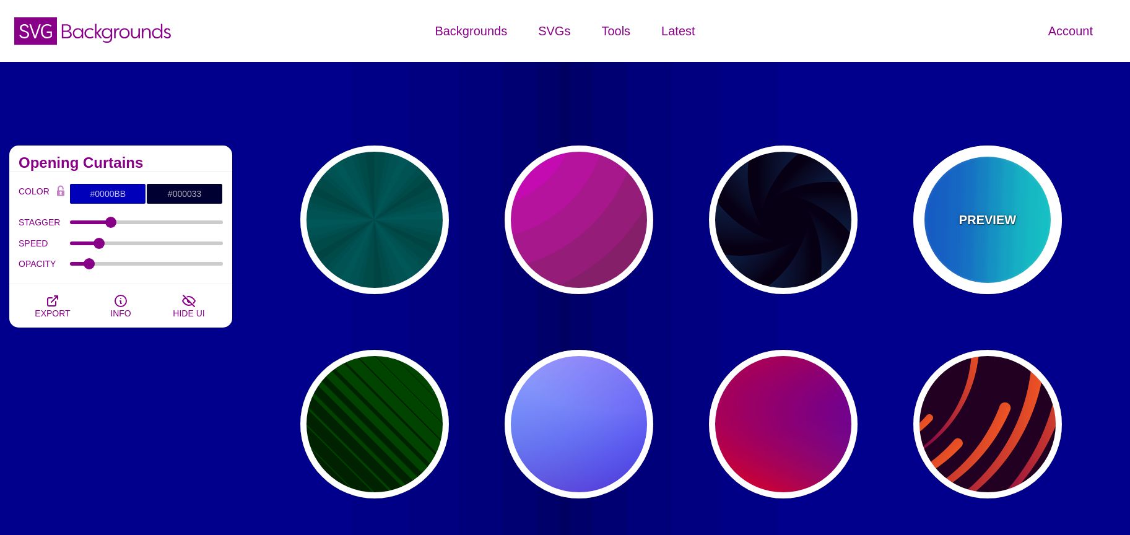
type input "12"
type input "999"
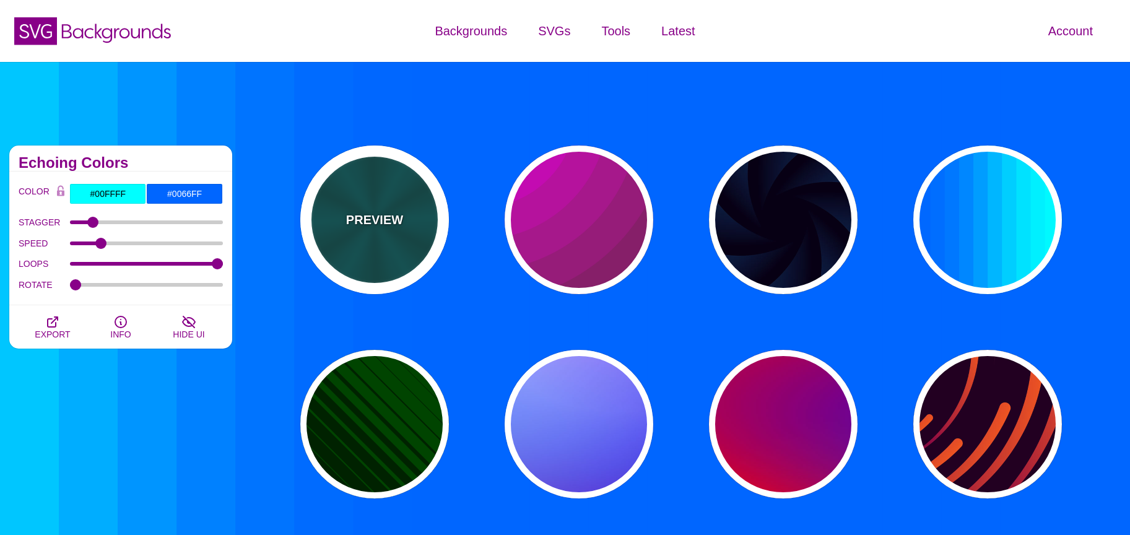
click at [392, 232] on div "PREVIEW" at bounding box center [374, 219] width 149 height 149
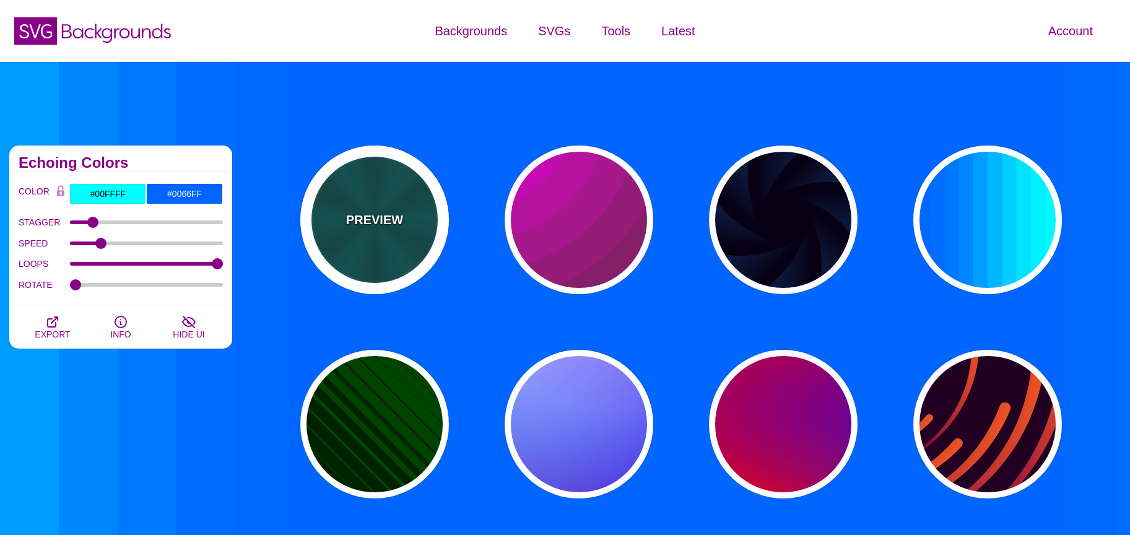
type input "#004444"
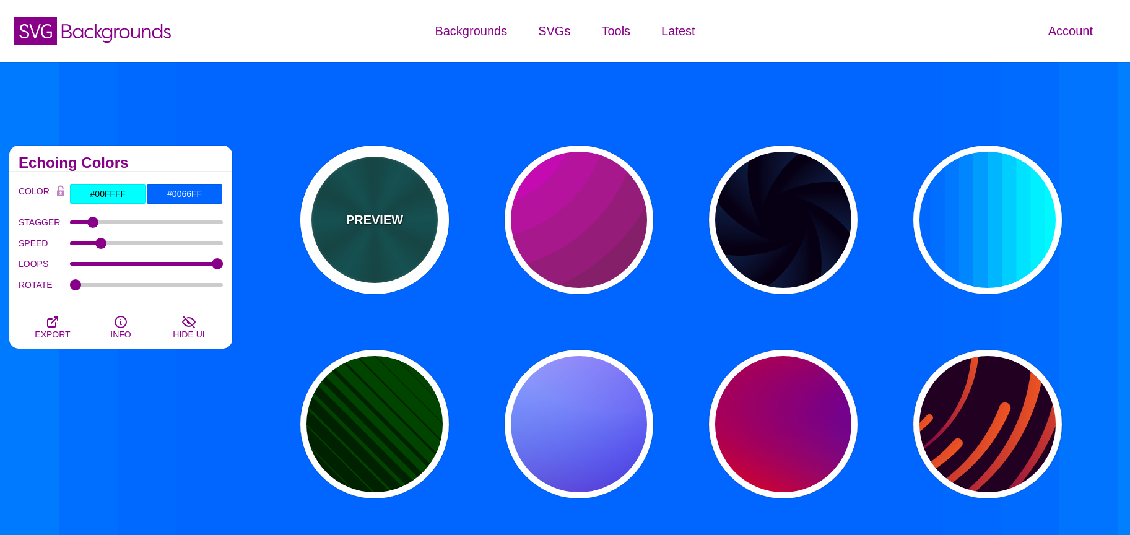
type input "#006666"
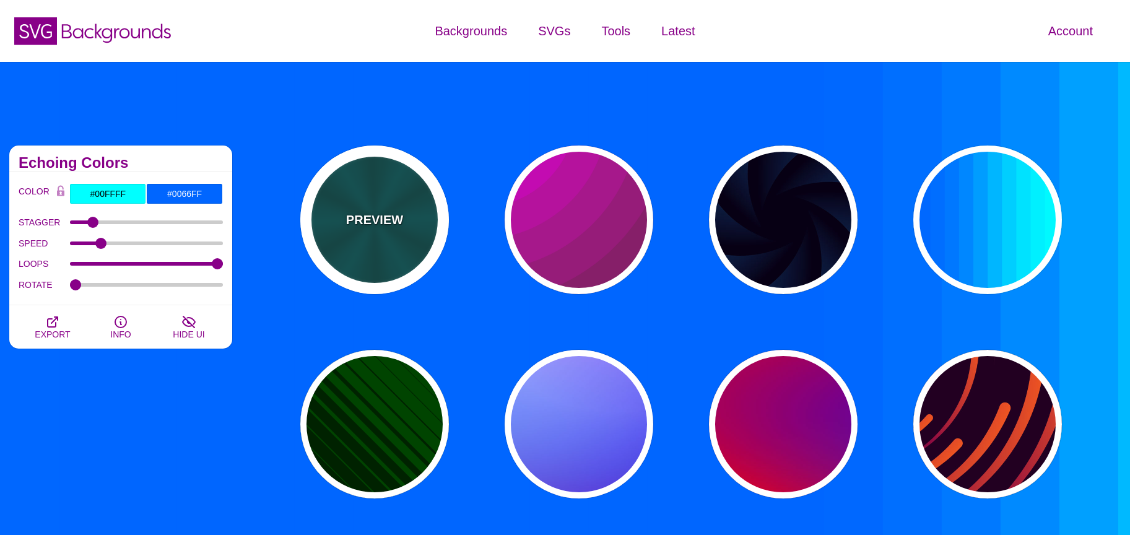
type input "5"
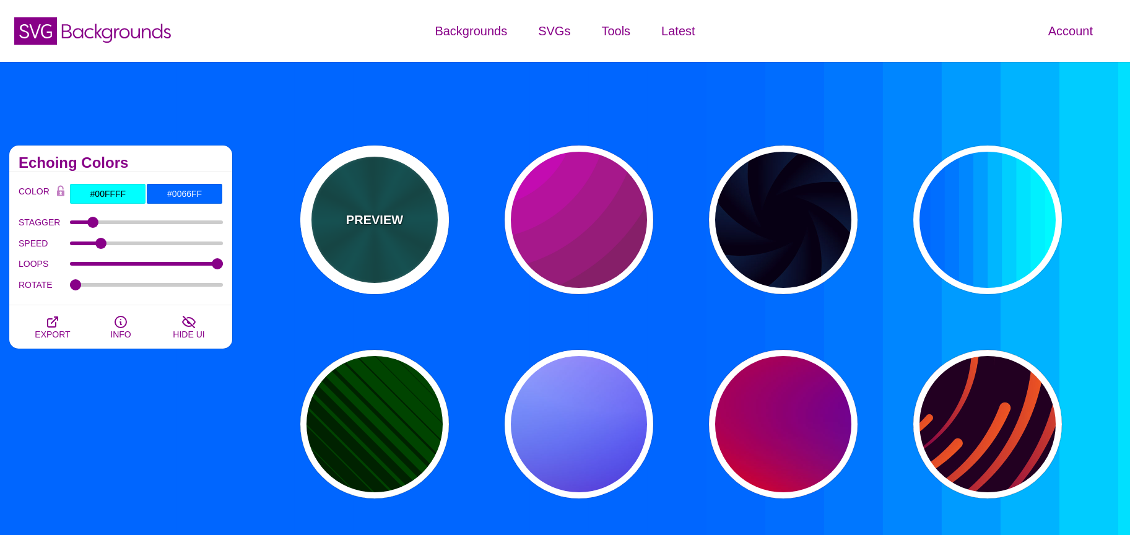
type input "1"
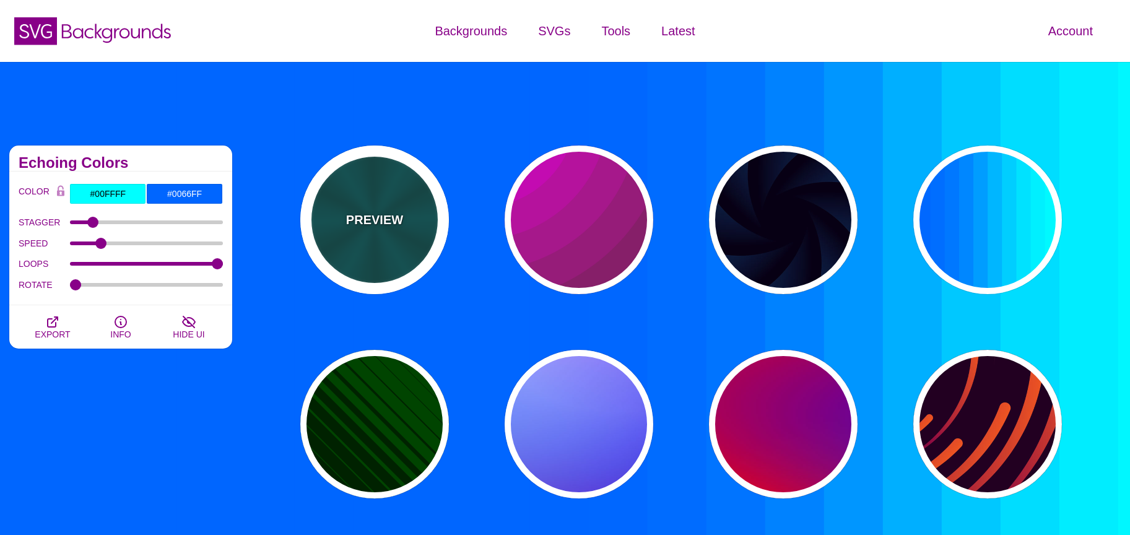
type input "0.2"
